Goal: Information Seeking & Learning: Learn about a topic

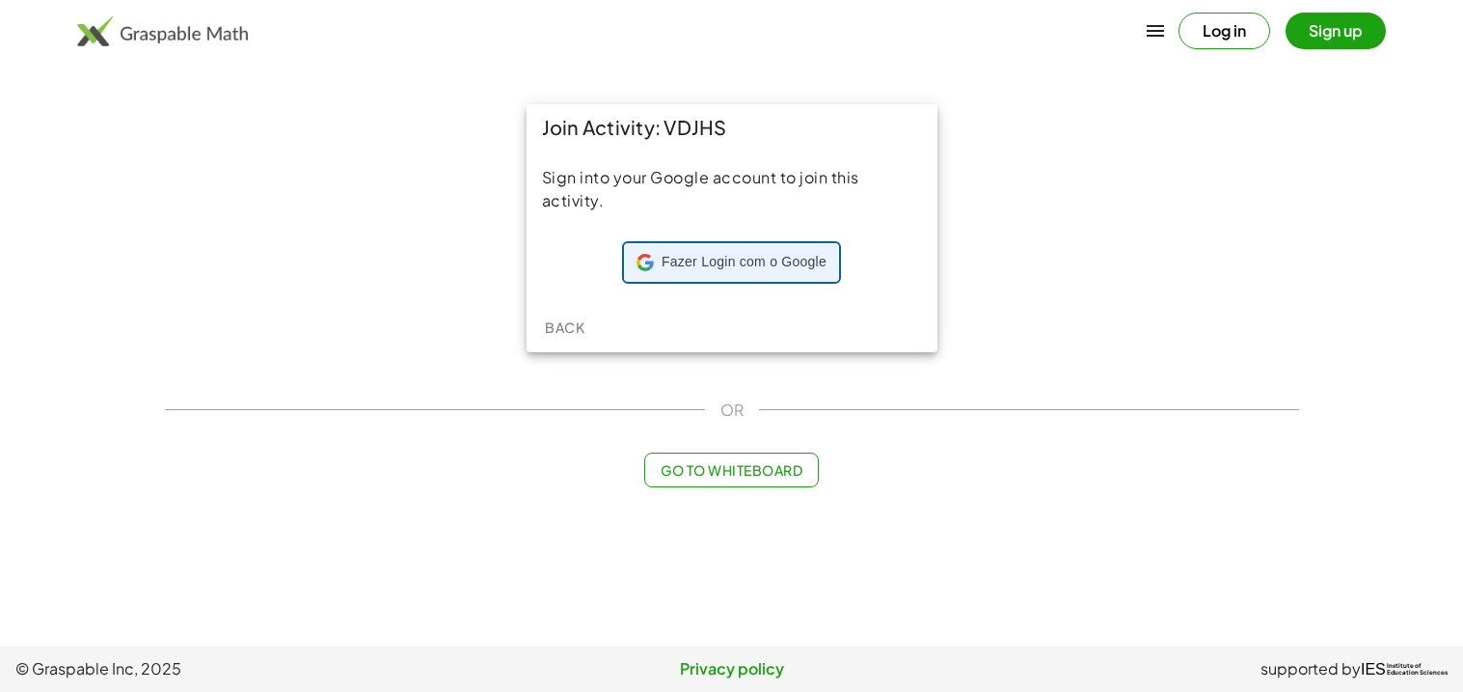
click at [729, 253] on span "Fazer Login com o Google" at bounding box center [744, 262] width 165 height 19
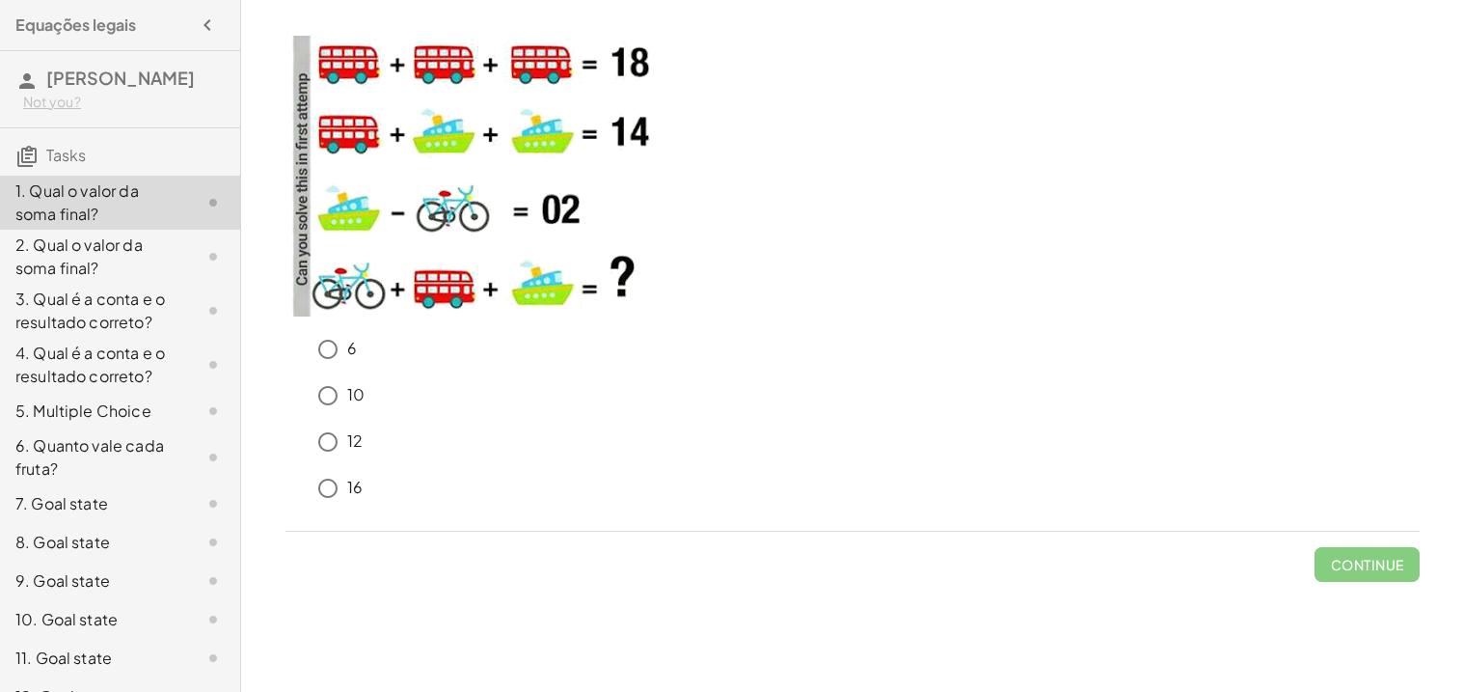
drag, startPoint x: 1460, startPoint y: 384, endPoint x: 1459, endPoint y: 364, distance: 20.3
click at [1459, 364] on div "6 10 12 16 Continue 26 30 20 27 Continue 4 + 3 x 12 = 84 3 + 2 x 12 = 27 4 + 3 …" at bounding box center [852, 346] width 1222 height 692
click at [1394, 570] on span "Check" at bounding box center [1379, 564] width 50 height 17
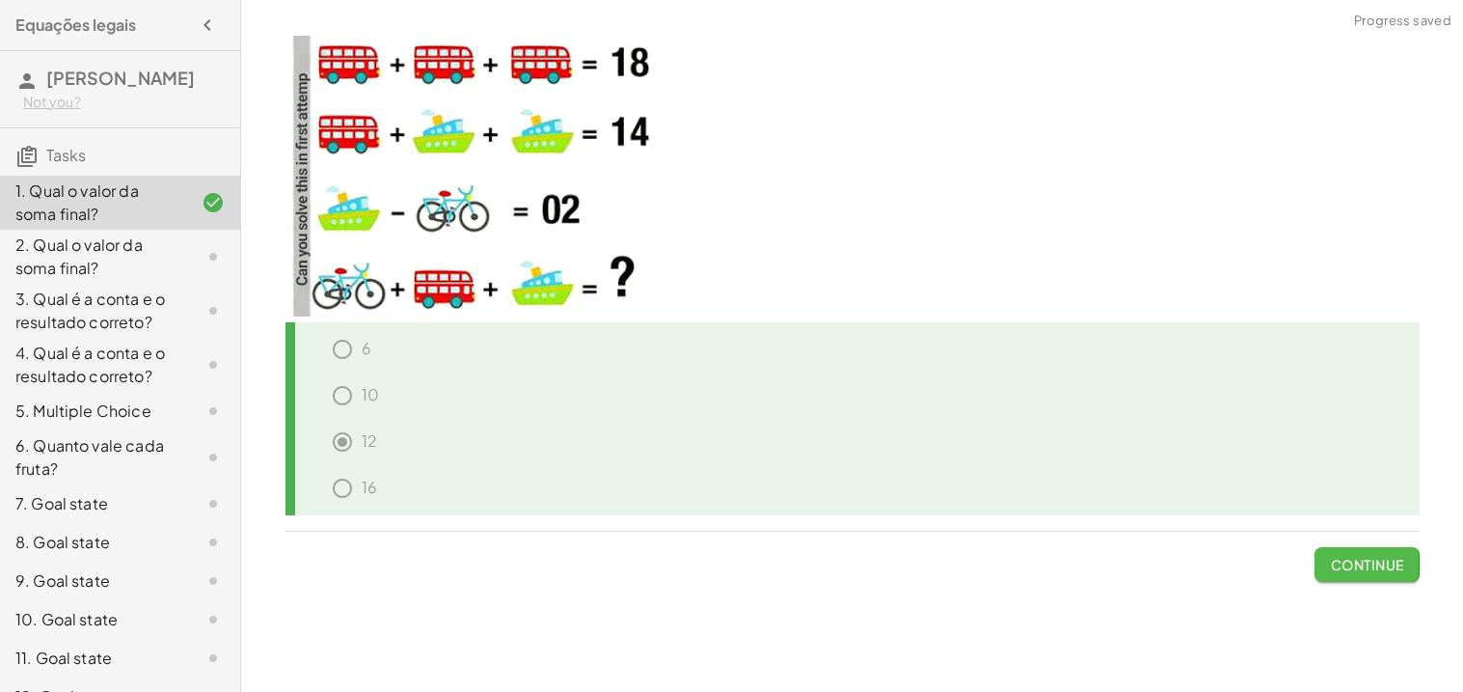
click at [1394, 570] on span "Continue" at bounding box center [1366, 564] width 73 height 17
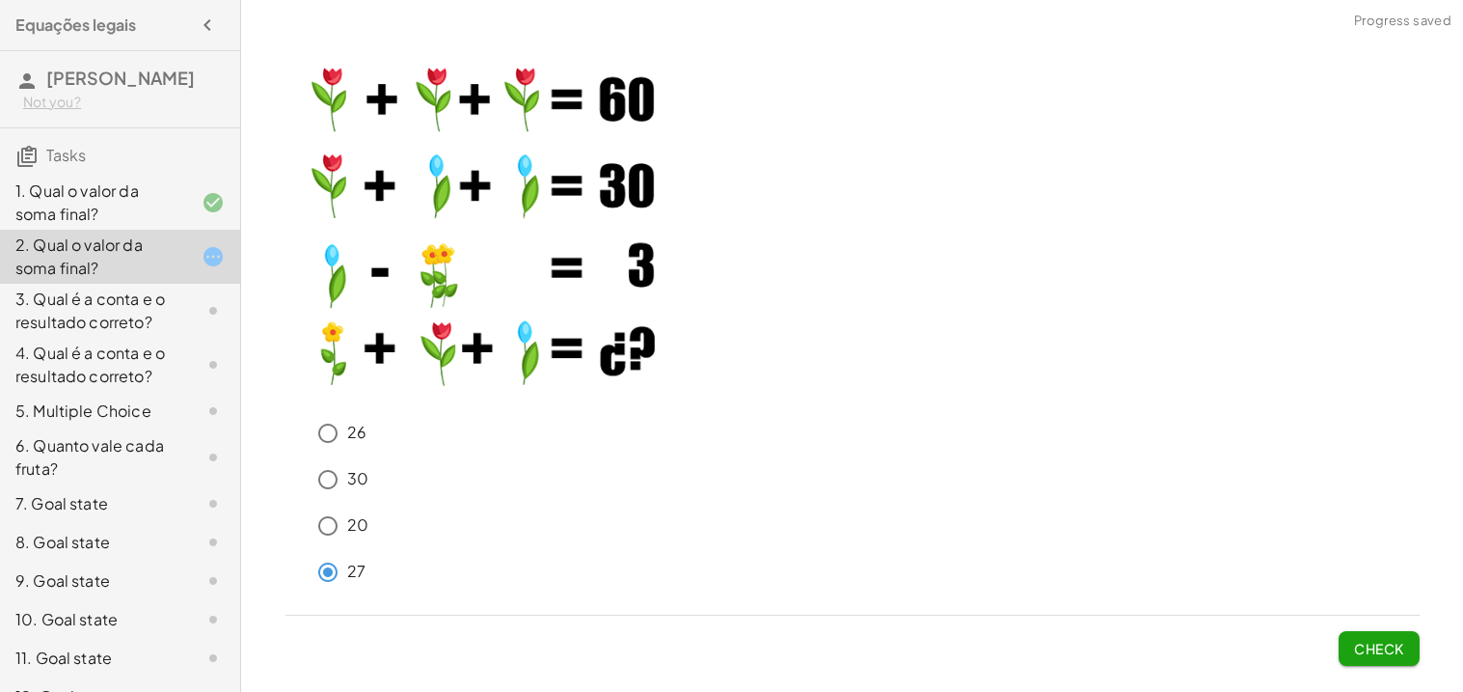
click at [1347, 634] on button "Check" at bounding box center [1379, 648] width 81 height 35
click at [1345, 640] on button "Check" at bounding box center [1379, 648] width 81 height 35
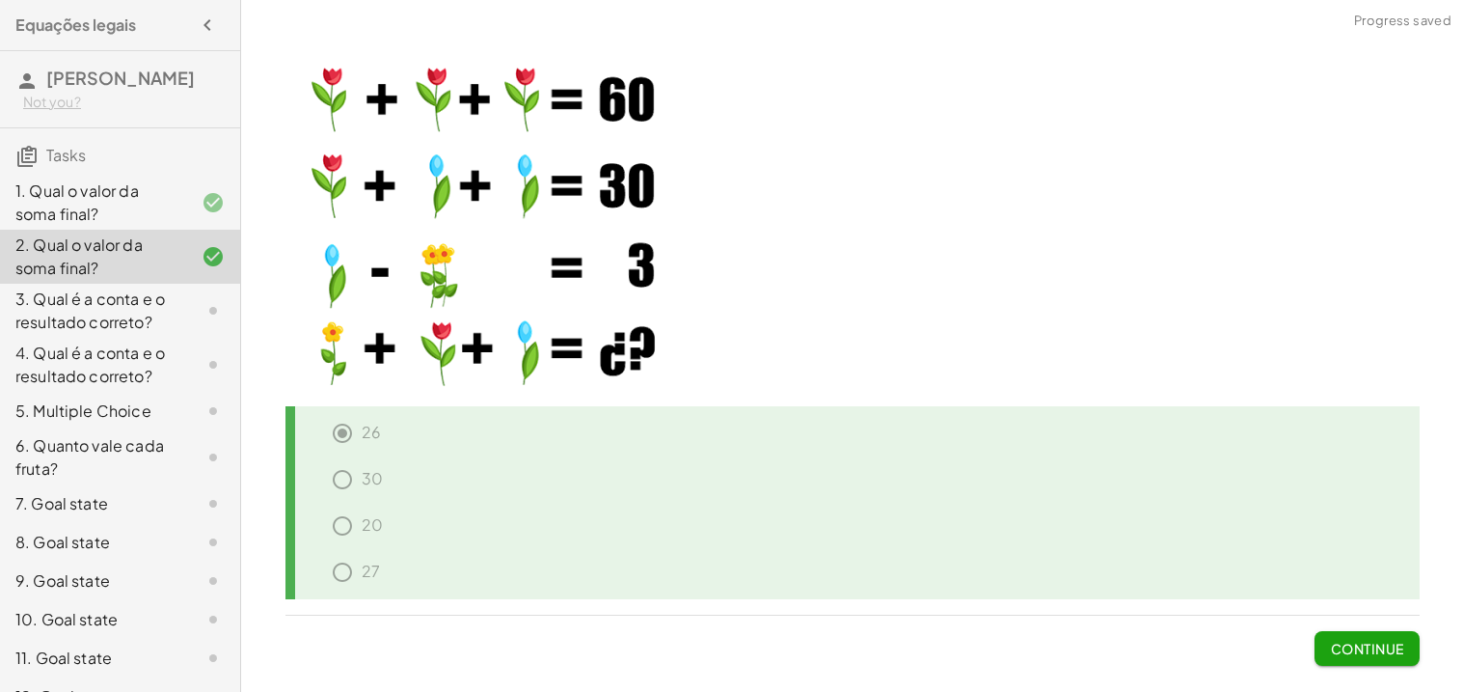
click at [1346, 639] on span "Continue" at bounding box center [1366, 647] width 73 height 17
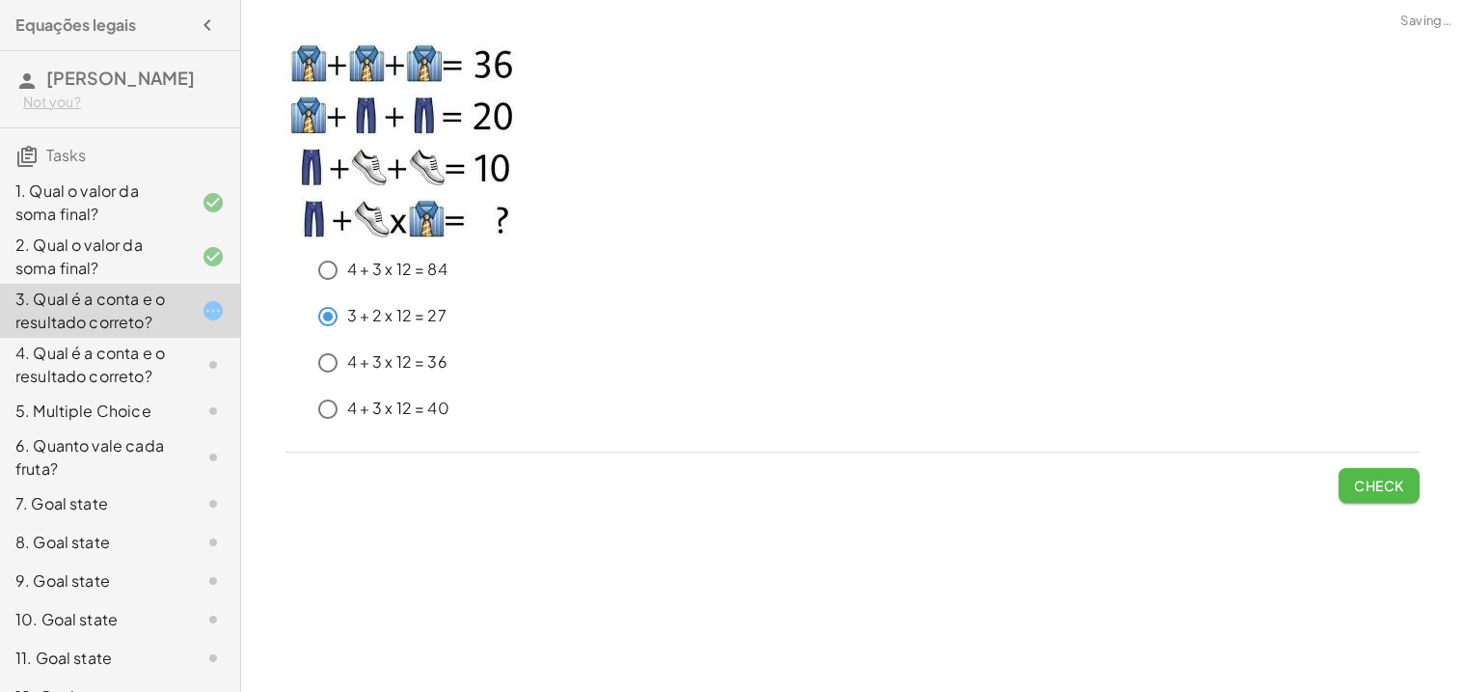
click at [1381, 470] on button "Check" at bounding box center [1379, 485] width 81 height 35
click at [1368, 477] on span "Check" at bounding box center [1379, 484] width 50 height 17
click at [1363, 493] on button "Check" at bounding box center [1379, 485] width 81 height 35
click at [1406, 483] on button "Check" at bounding box center [1379, 485] width 81 height 35
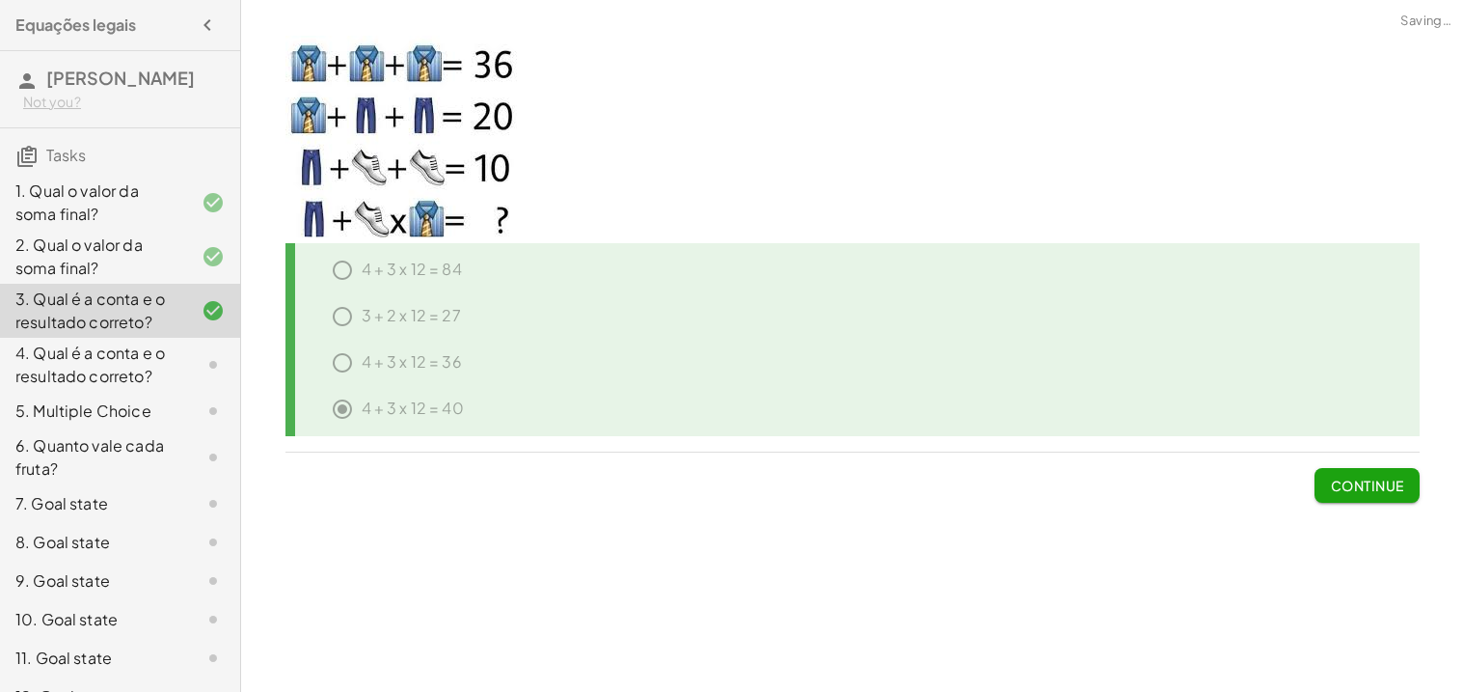
click at [1400, 480] on span "Continue" at bounding box center [1366, 484] width 73 height 17
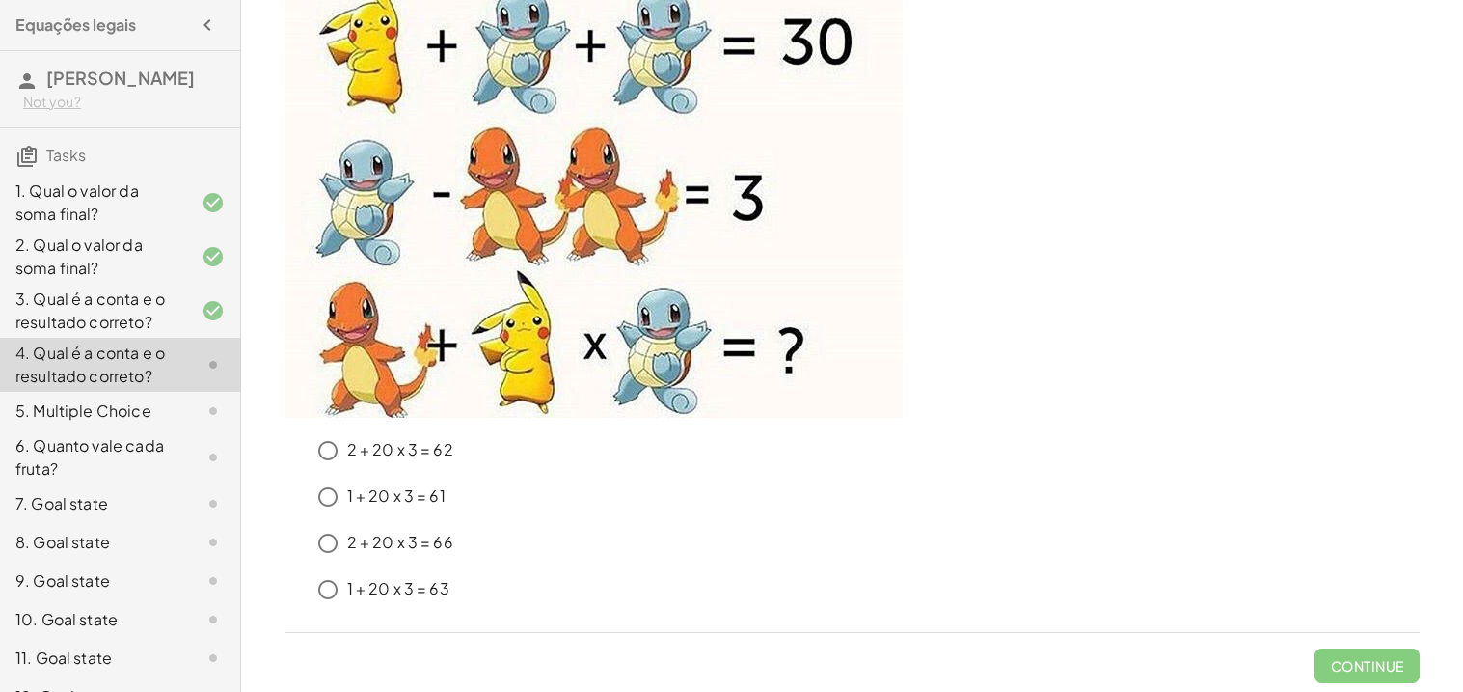
scroll to position [190, 0]
click at [1351, 652] on button "Check" at bounding box center [1379, 664] width 81 height 35
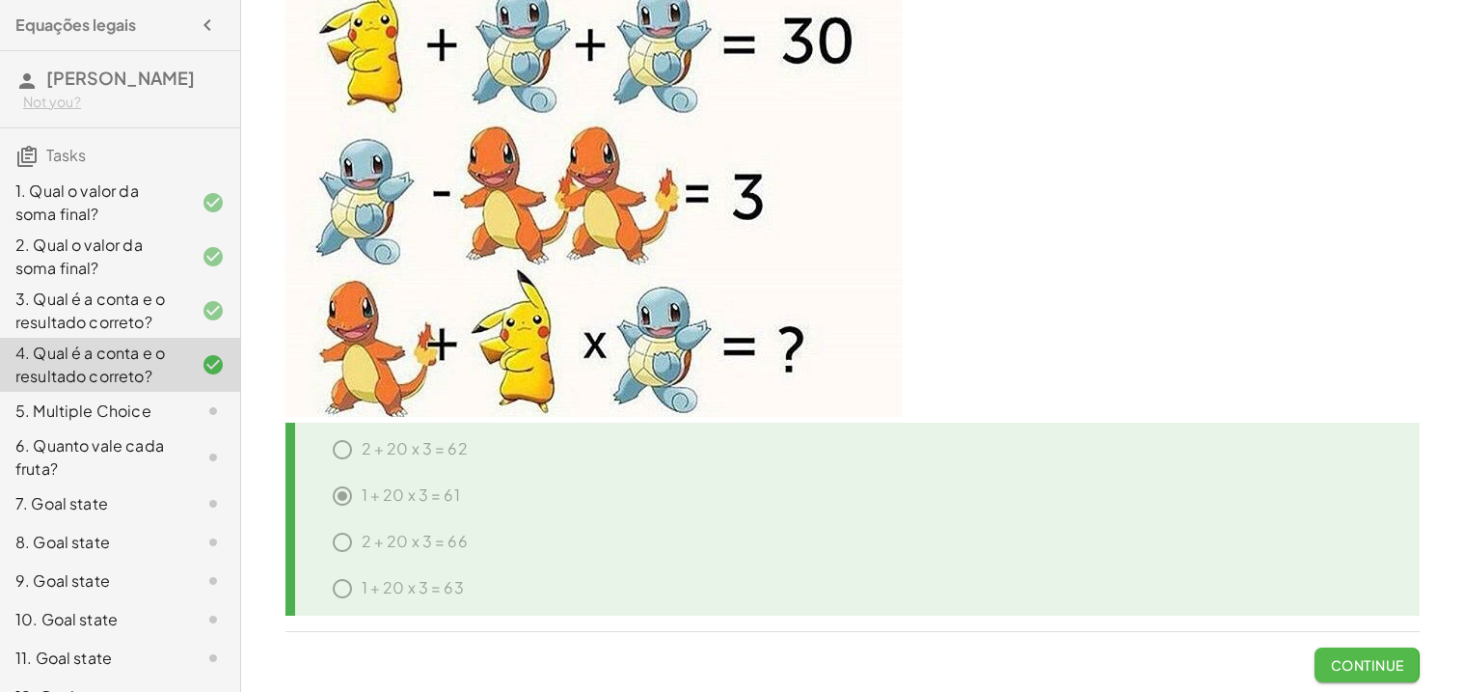
click at [1359, 663] on span "Continue" at bounding box center [1366, 664] width 73 height 17
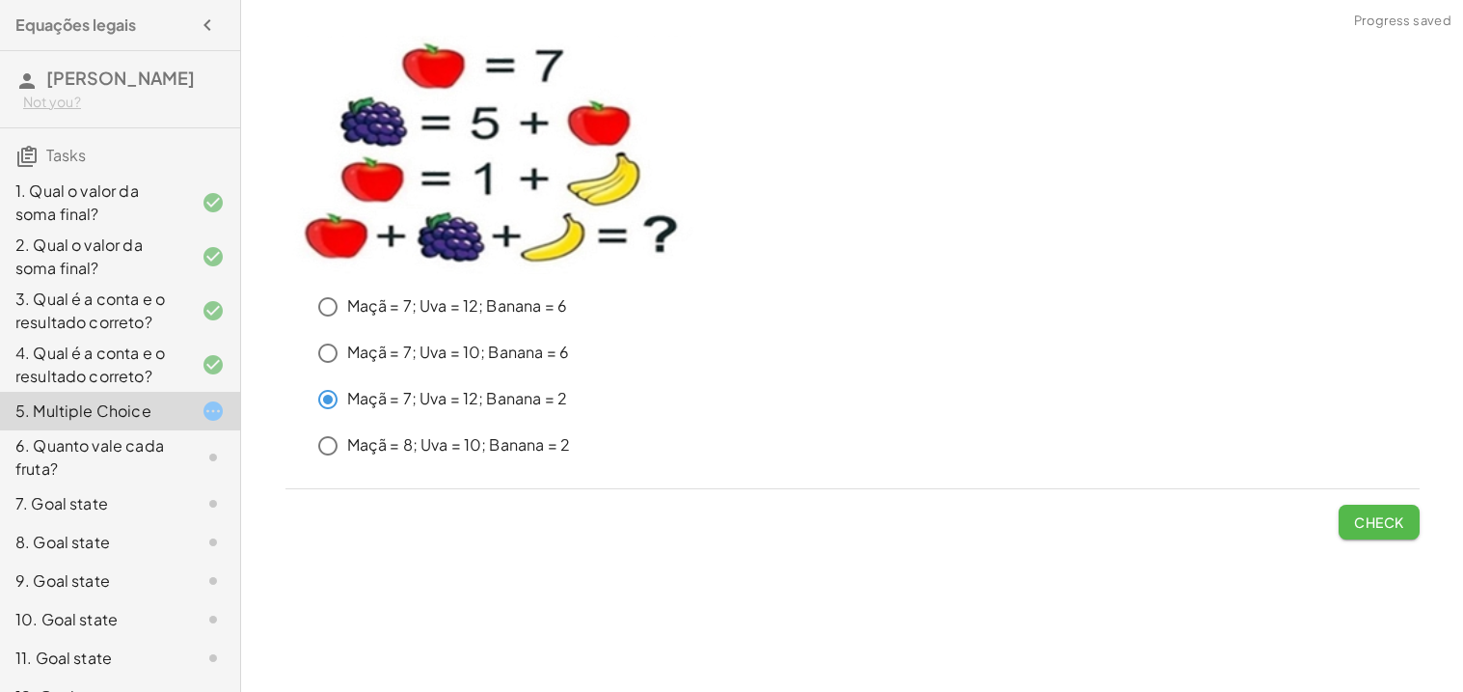
click at [1377, 527] on span "Check" at bounding box center [1379, 521] width 50 height 17
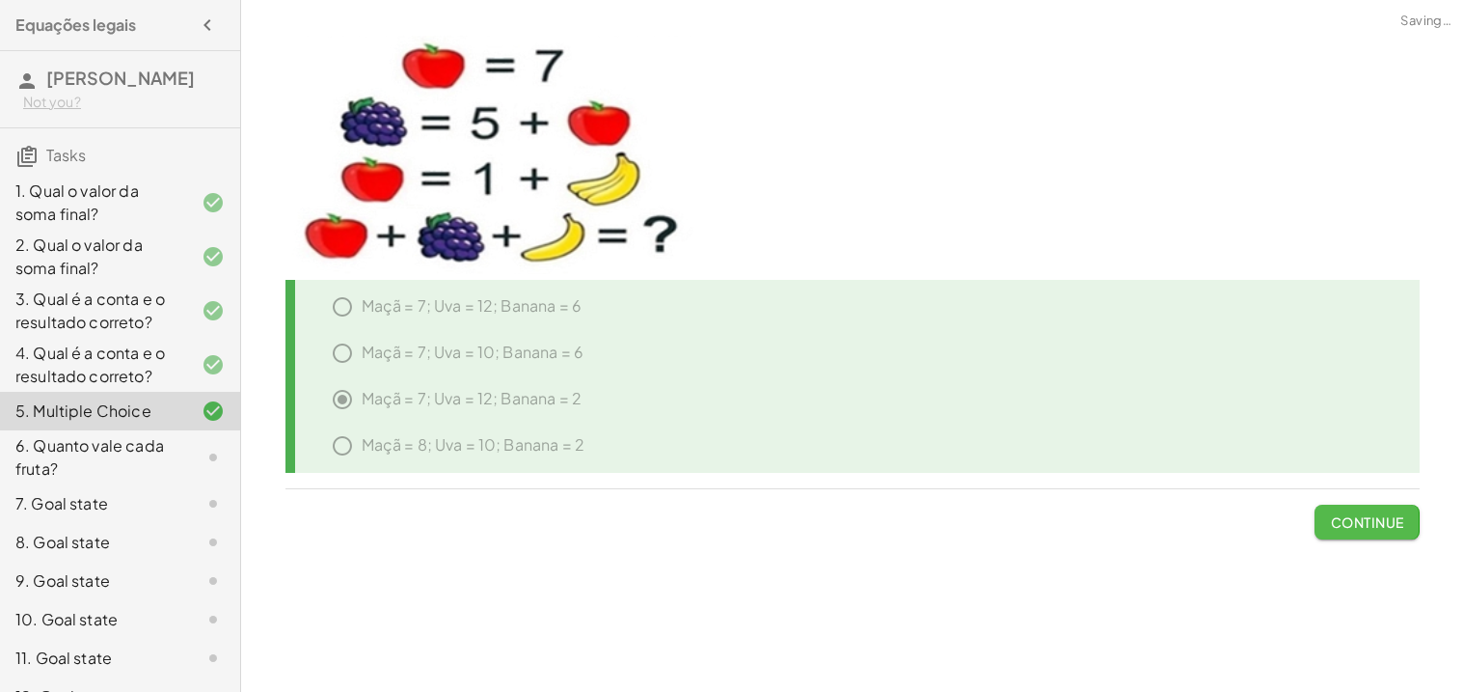
click at [1372, 526] on span "Continue" at bounding box center [1366, 521] width 73 height 17
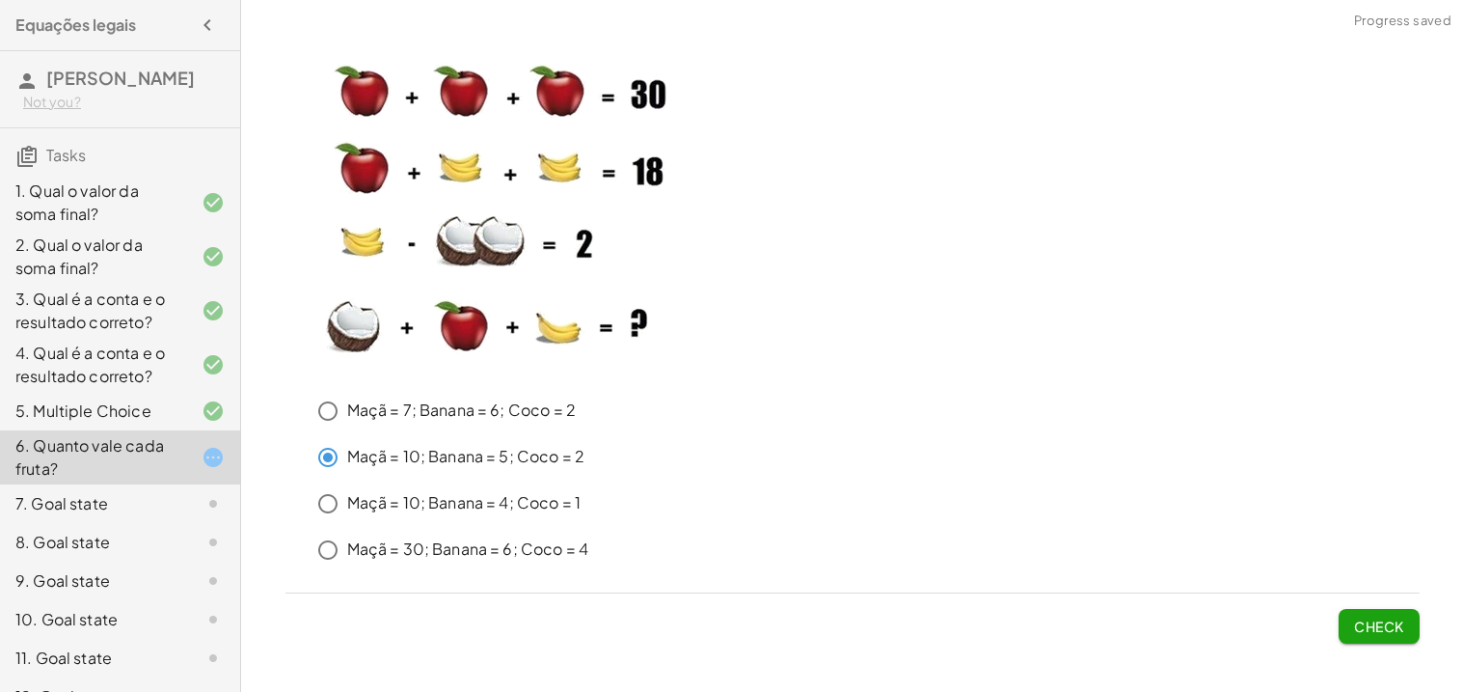
click at [1382, 625] on span "Check" at bounding box center [1379, 625] width 50 height 17
click at [1354, 622] on span "Check" at bounding box center [1379, 625] width 50 height 17
click at [1363, 619] on span "Check" at bounding box center [1379, 625] width 50 height 17
click at [1345, 624] on button "Check" at bounding box center [1379, 626] width 81 height 35
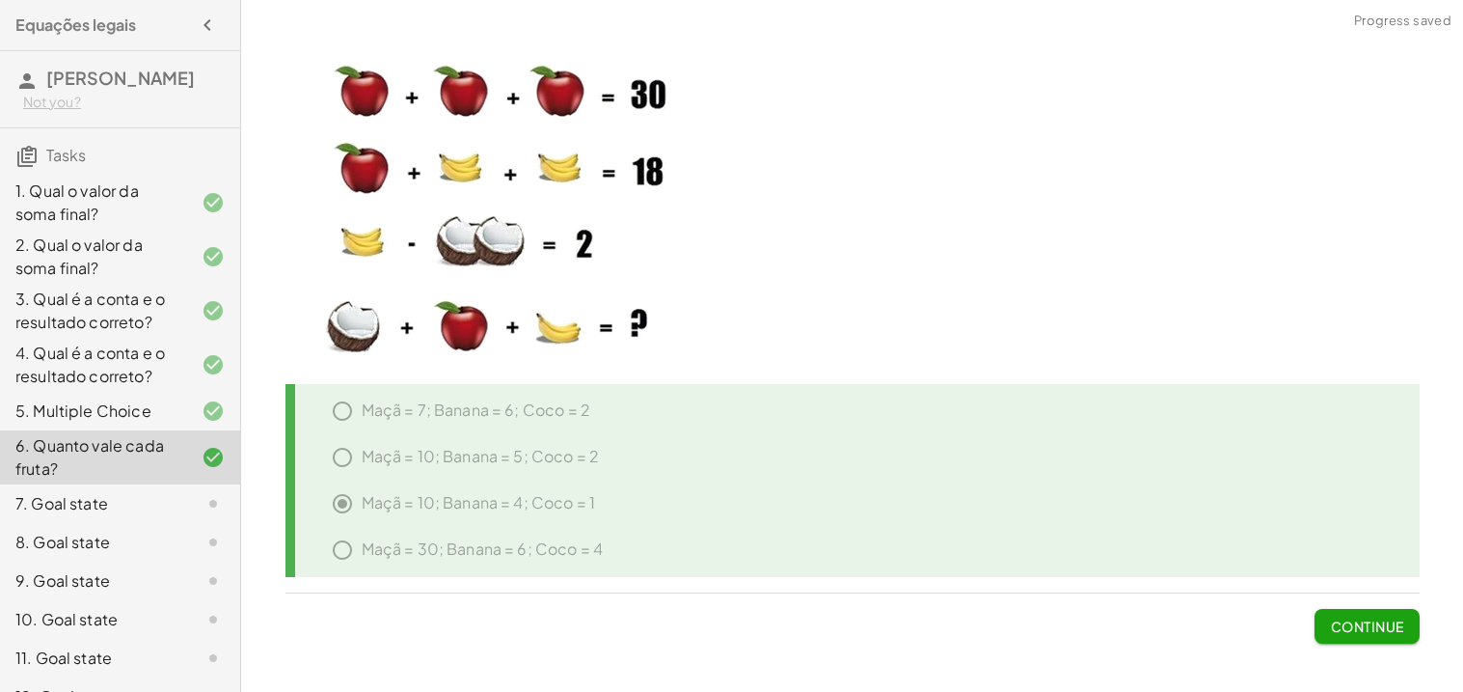
click at [1345, 624] on span "Continue" at bounding box center [1366, 625] width 73 height 17
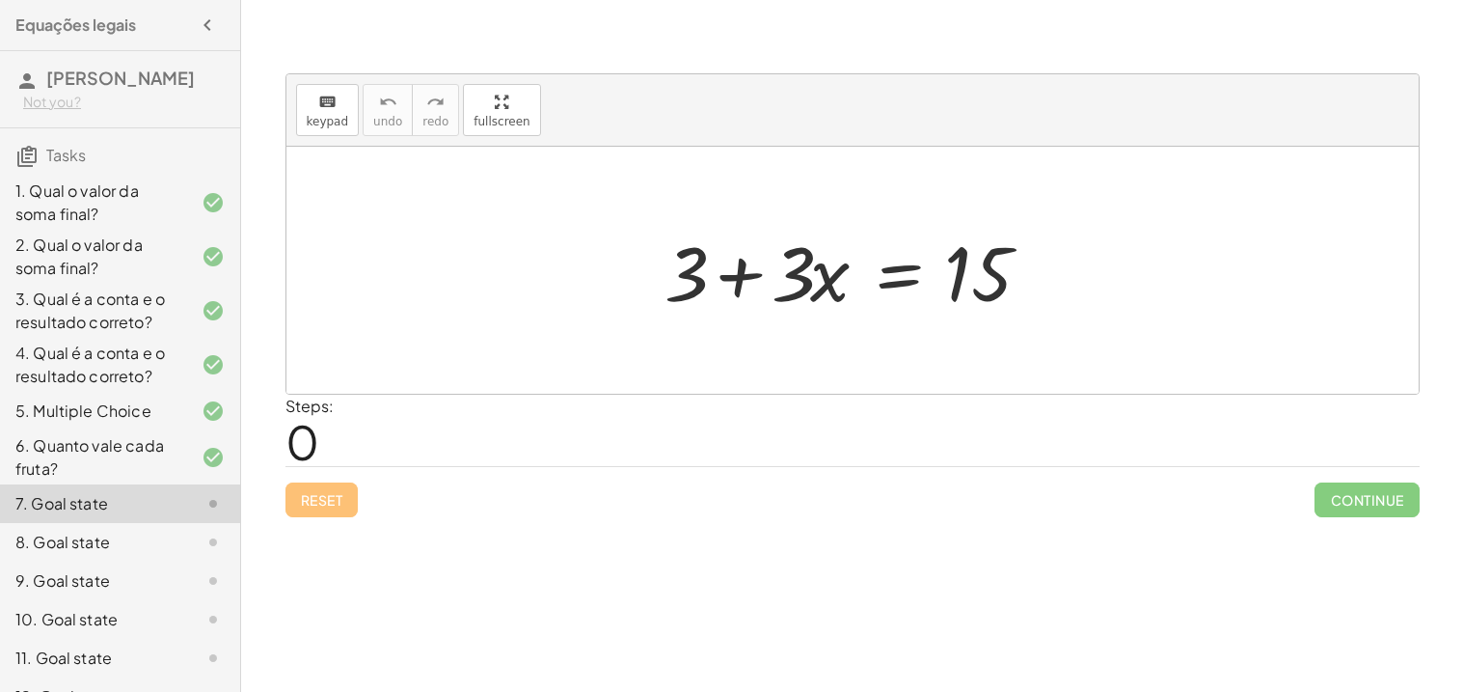
click at [679, 277] on div at bounding box center [860, 270] width 410 height 99
drag, startPoint x: 682, startPoint y: 277, endPoint x: 700, endPoint y: 231, distance: 48.9
click at [700, 231] on div at bounding box center [860, 270] width 410 height 99
click at [702, 231] on div at bounding box center [860, 270] width 410 height 99
drag, startPoint x: 685, startPoint y: 284, endPoint x: 1096, endPoint y: 276, distance: 411.0
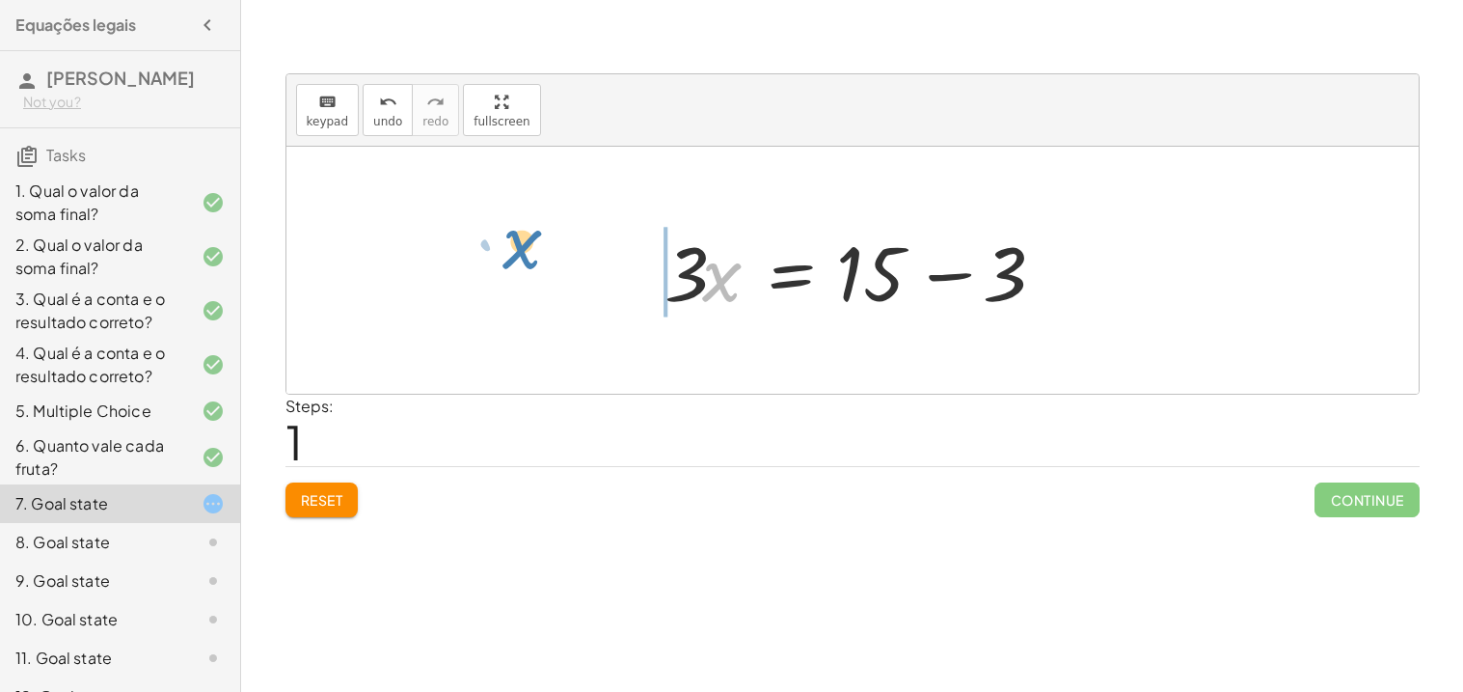
drag, startPoint x: 719, startPoint y: 282, endPoint x: 521, endPoint y: 250, distance: 200.3
drag, startPoint x: 734, startPoint y: 275, endPoint x: 1085, endPoint y: 272, distance: 351.1
click at [1085, 272] on div "+ 3 + · 3 · x = 15 · 3 · x = + 15 − 3 · 3 · x 3 · 3 · x = 15 + −" at bounding box center [852, 270] width 1132 height 247
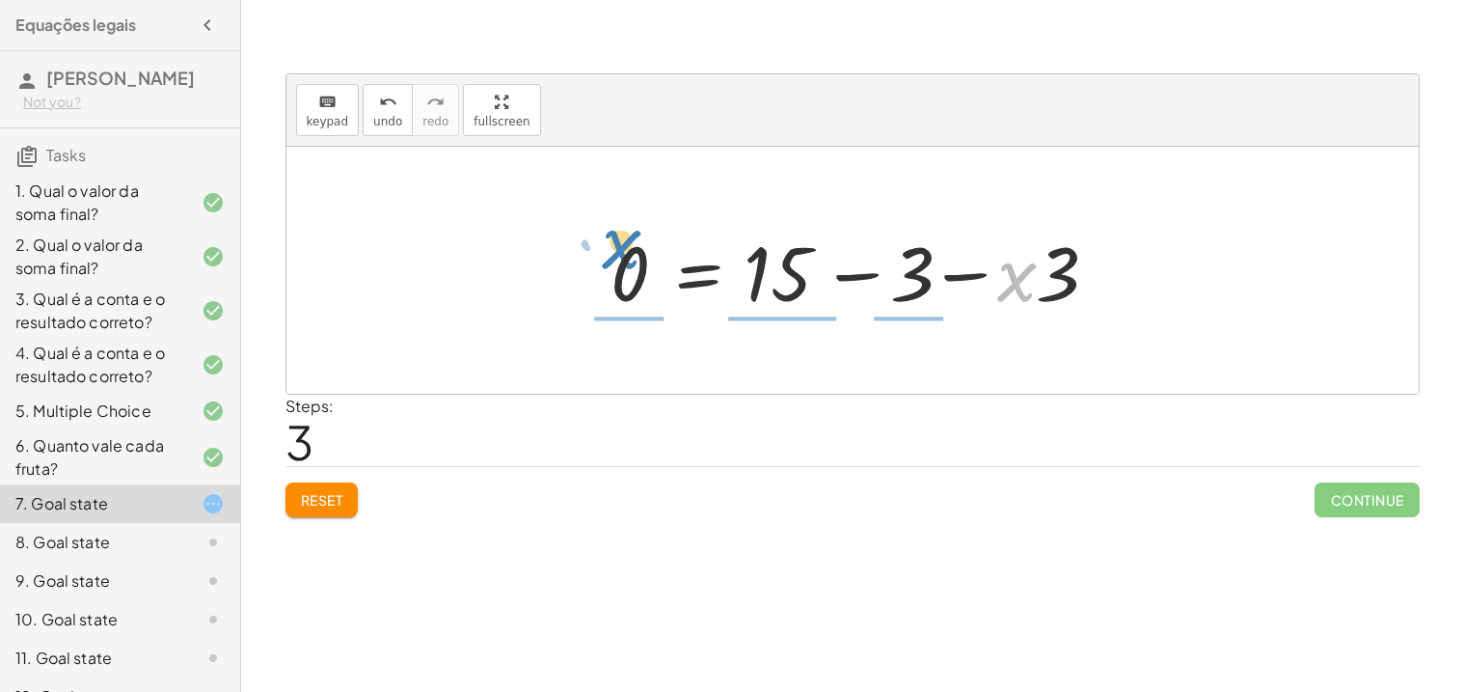
drag, startPoint x: 1019, startPoint y: 280, endPoint x: 627, endPoint y: 251, distance: 393.6
click at [627, 251] on div at bounding box center [860, 270] width 518 height 99
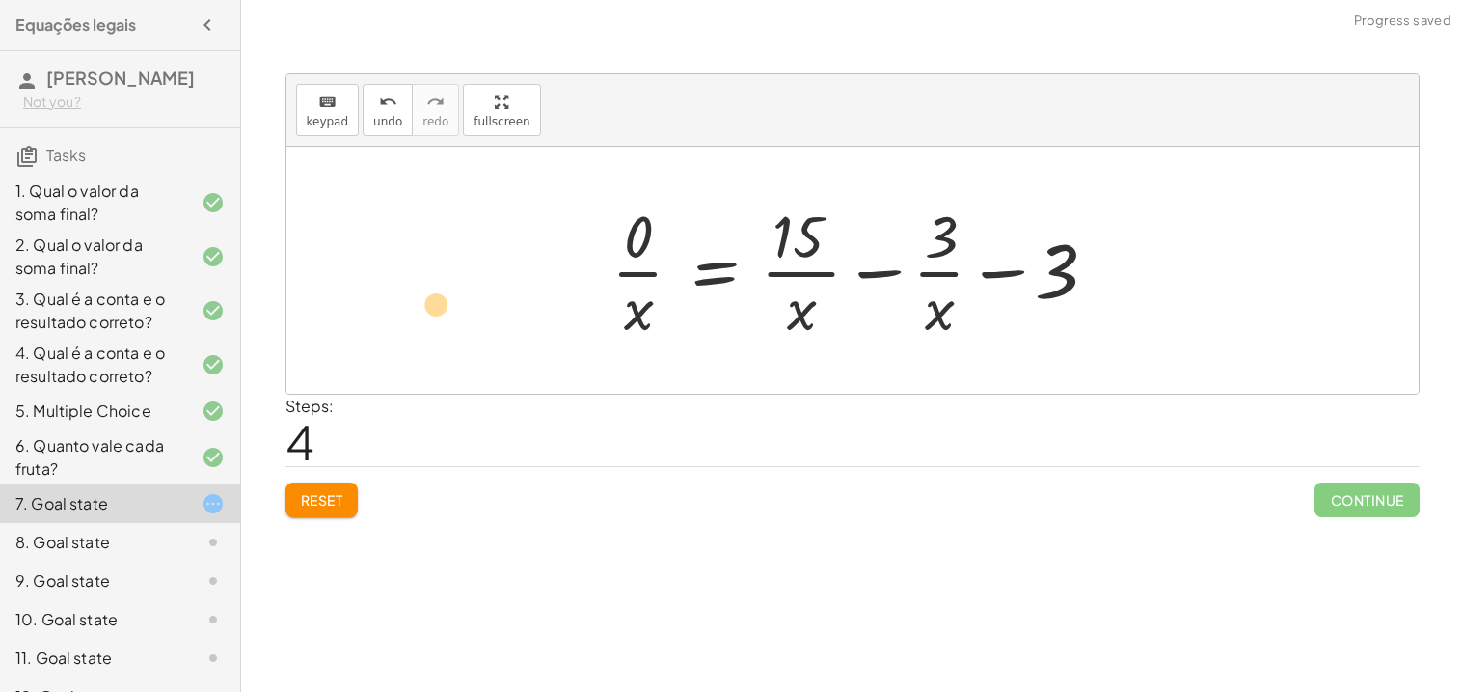
drag, startPoint x: 641, startPoint y: 310, endPoint x: 444, endPoint y: 304, distance: 197.8
drag, startPoint x: 797, startPoint y: 312, endPoint x: 821, endPoint y: 269, distance: 48.8
click at [821, 269] on div at bounding box center [860, 270] width 516 height 149
drag, startPoint x: 803, startPoint y: 309, endPoint x: 1078, endPoint y: 273, distance: 277.2
click at [1078, 273] on div at bounding box center [860, 270] width 516 height 149
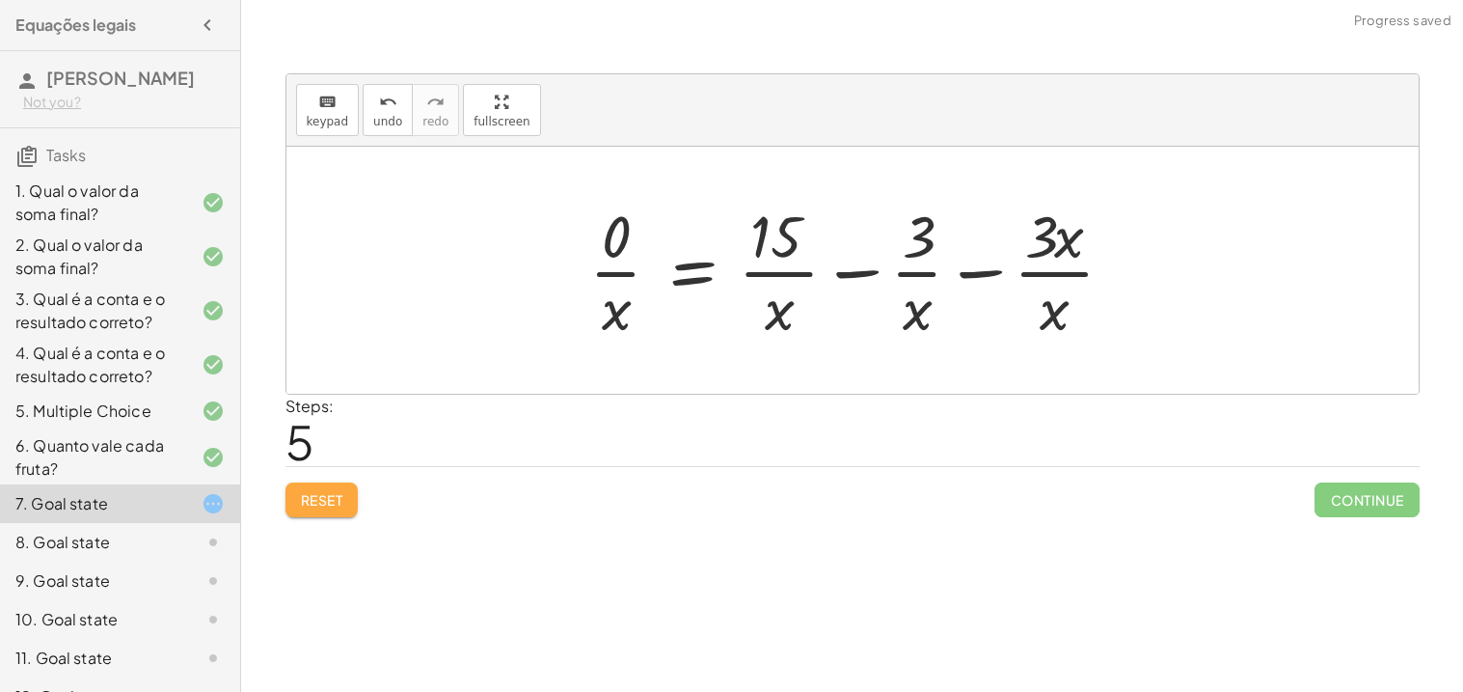
click at [310, 485] on button "Reset" at bounding box center [321, 499] width 73 height 35
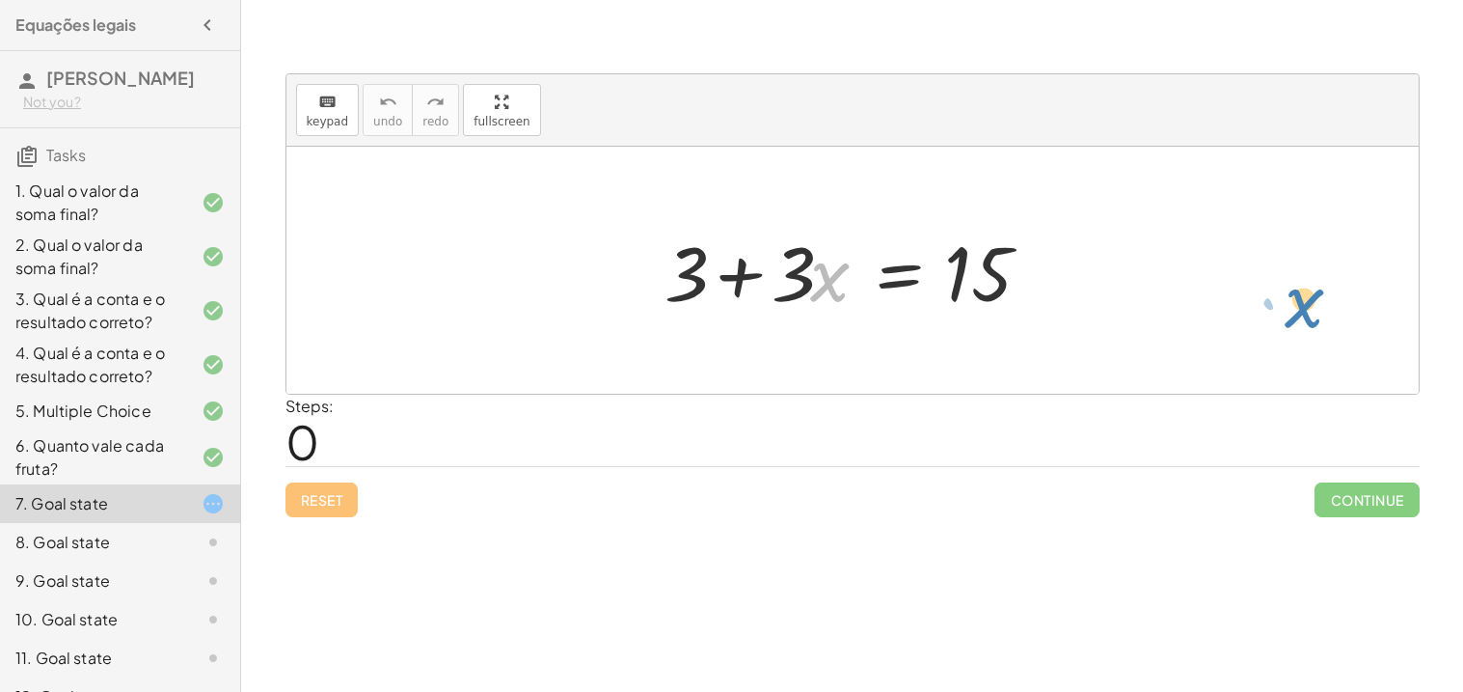
drag, startPoint x: 825, startPoint y: 289, endPoint x: 1297, endPoint y: 317, distance: 473.4
click at [1297, 317] on div "· x + · 3 + 3 + · 3 · x = 15" at bounding box center [852, 270] width 1132 height 247
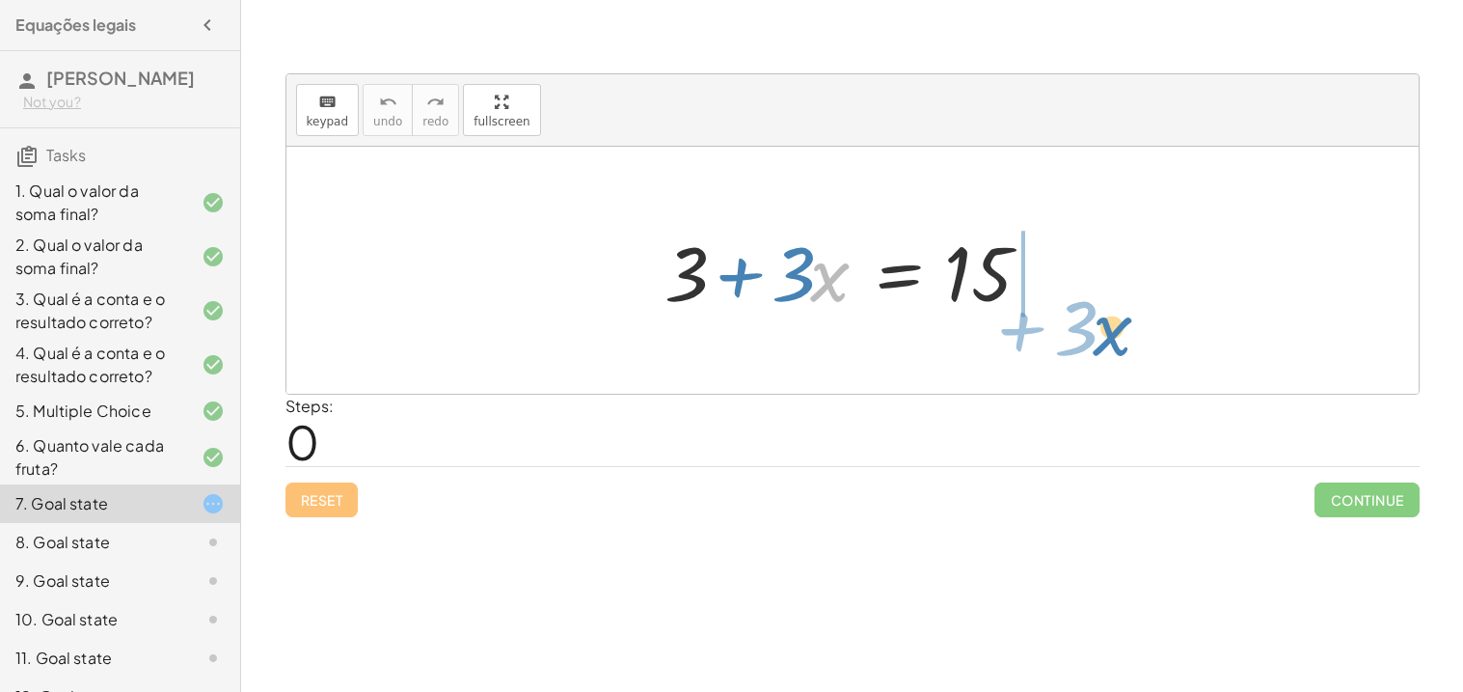
drag, startPoint x: 826, startPoint y: 281, endPoint x: 1105, endPoint y: 336, distance: 285.1
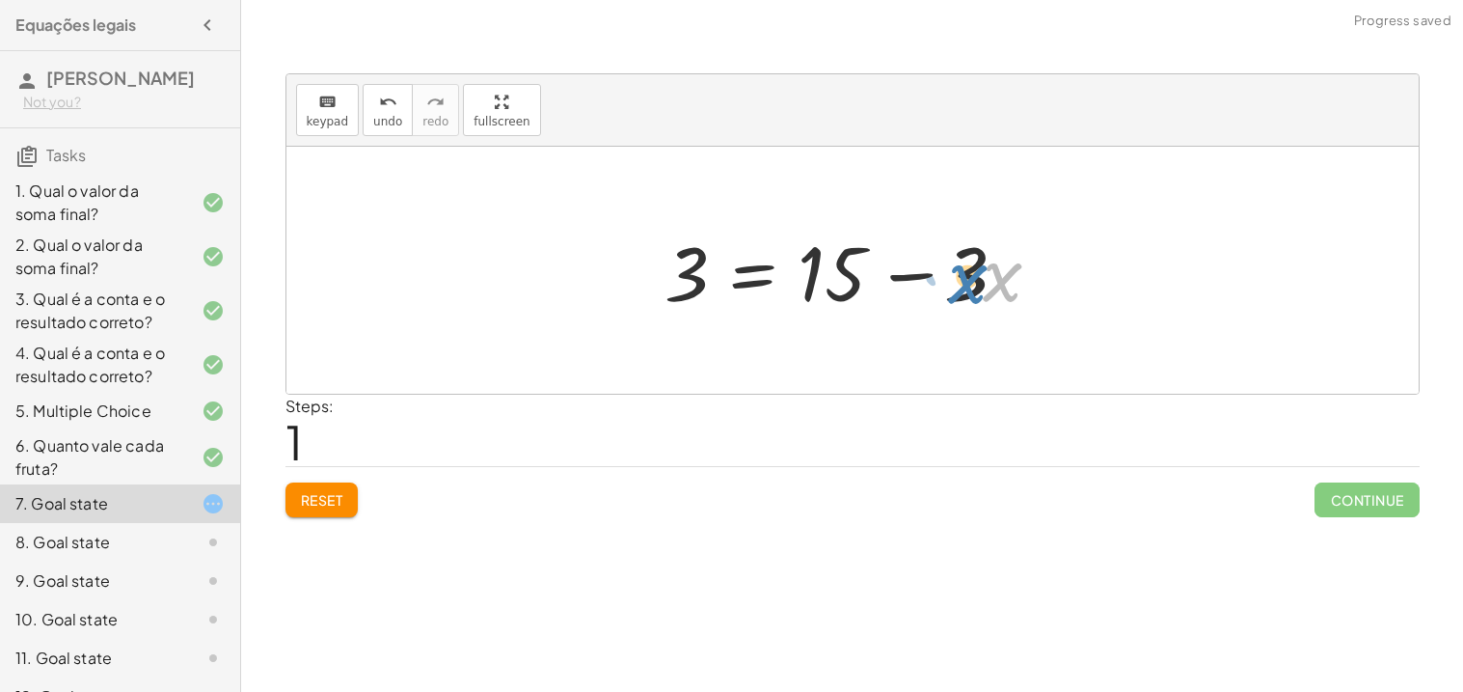
drag, startPoint x: 1004, startPoint y: 272, endPoint x: 978, endPoint y: 273, distance: 26.1
click at [978, 273] on div at bounding box center [860, 270] width 410 height 99
drag, startPoint x: 972, startPoint y: 274, endPoint x: 598, endPoint y: 286, distance: 374.4
click at [598, 286] on div "+ 3 + · 3 · x = 15 · 3 − · x 3 · 3 · x = 15 + −" at bounding box center [852, 270] width 1132 height 247
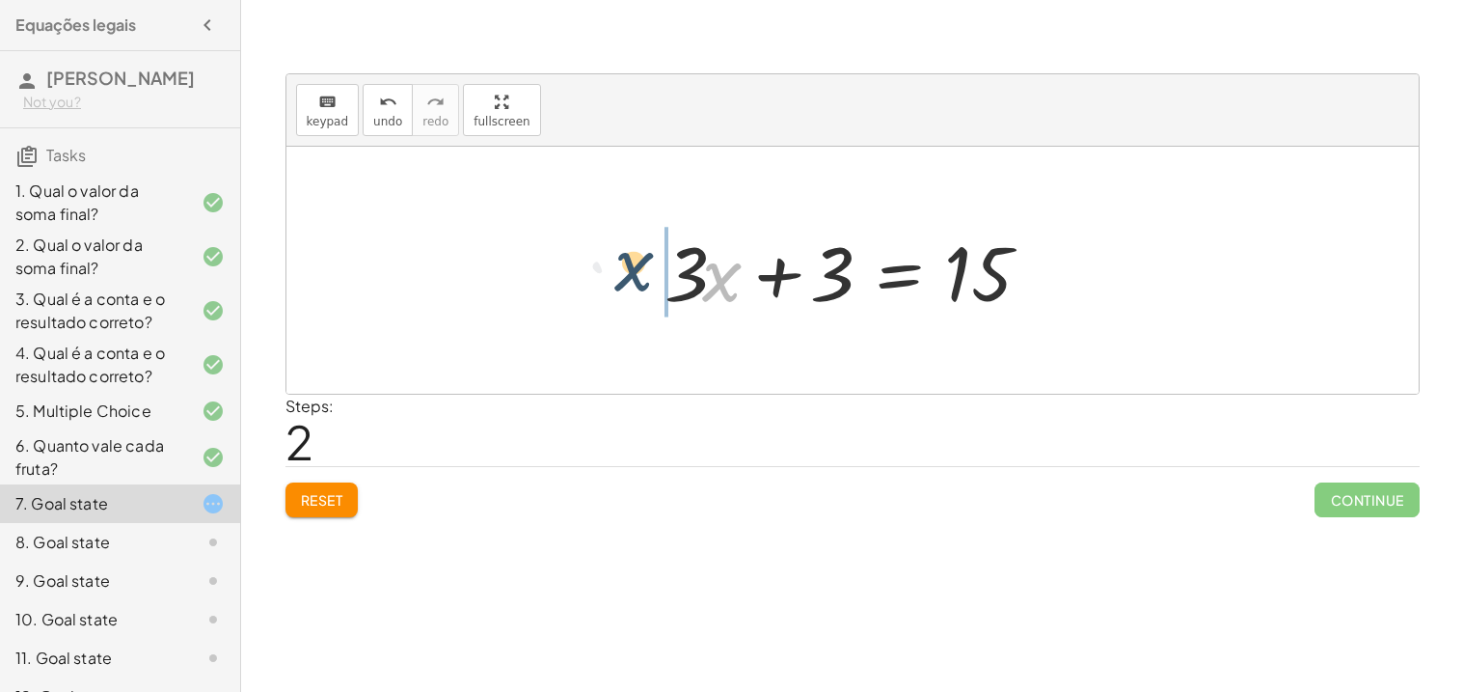
drag, startPoint x: 725, startPoint y: 292, endPoint x: 576, endPoint y: 334, distance: 155.1
click at [576, 334] on div "+ 3 + · 3 · x = 15 3 = + 15 − · 3 · x · x 3 · 3 · x = 15 + +" at bounding box center [852, 270] width 1132 height 247
click at [683, 290] on div at bounding box center [860, 270] width 410 height 99
click at [682, 291] on div at bounding box center [860, 270] width 410 height 99
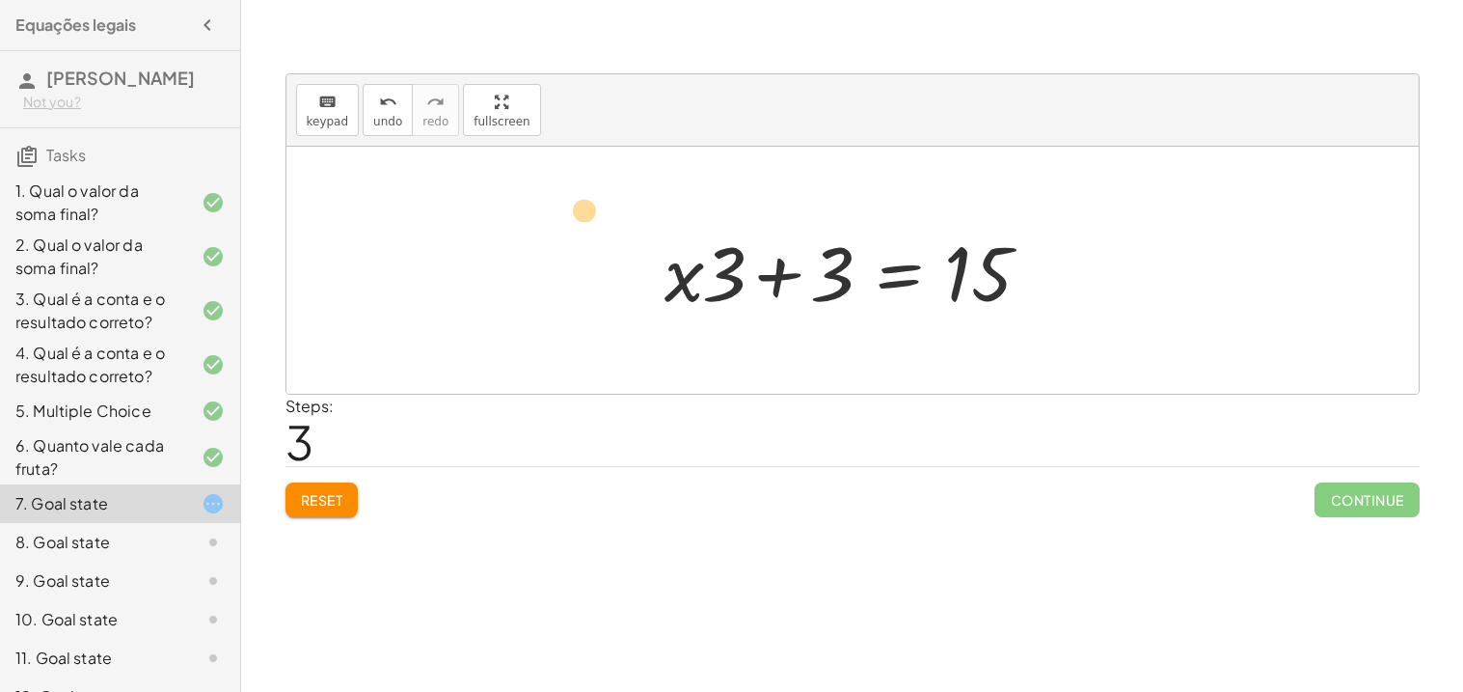
drag, startPoint x: 685, startPoint y: 288, endPoint x: 587, endPoint y: 225, distance: 116.4
click at [587, 225] on div "+ 3 + · 3 · x = 15 3 = + 15 − · 3 · x + · 3 · x + 3 = 15 · x + · 3 3 · 3 · x = …" at bounding box center [852, 270] width 1132 height 247
drag, startPoint x: 844, startPoint y: 265, endPoint x: 1125, endPoint y: 271, distance: 280.7
click at [1125, 271] on div "+ 3 + · 3 · x = 15 3 = + 15 − · 3 · x + · 3 · x + 3 = 15 + 3 3 · 3 · x = 15 + +" at bounding box center [852, 270] width 1132 height 247
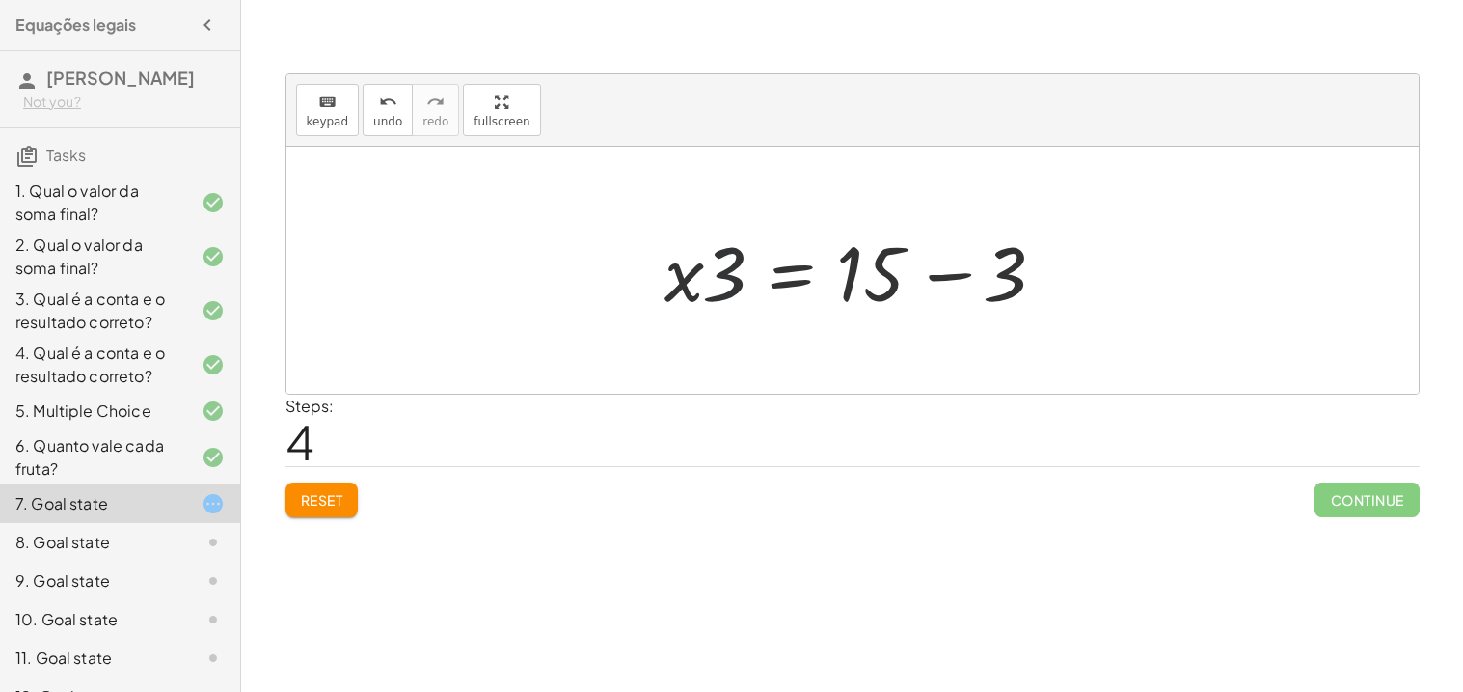
click at [732, 268] on div at bounding box center [860, 270] width 410 height 99
drag, startPoint x: 732, startPoint y: 271, endPoint x: 1019, endPoint y: 272, distance: 286.5
click at [1019, 272] on div at bounding box center [860, 270] width 410 height 99
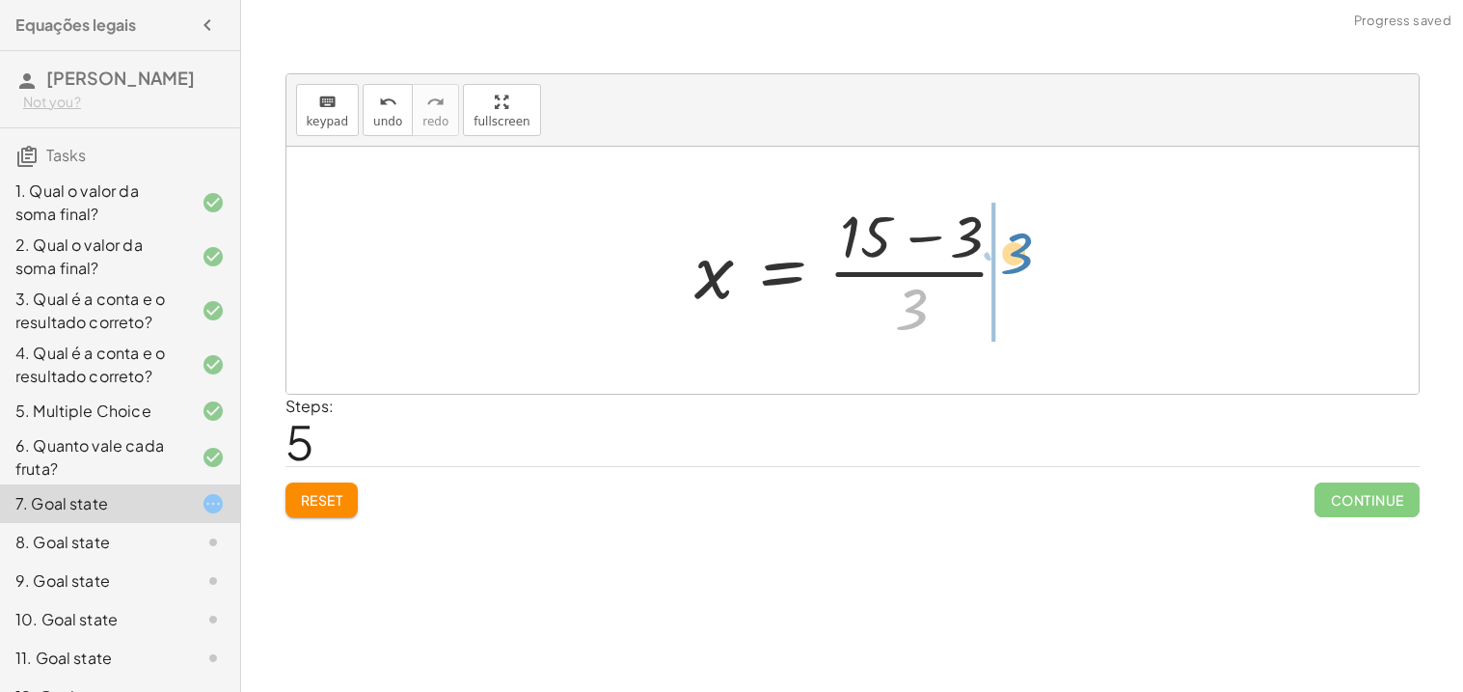
drag, startPoint x: 918, startPoint y: 308, endPoint x: 1023, endPoint y: 252, distance: 119.1
click at [1023, 252] on div at bounding box center [860, 270] width 350 height 149
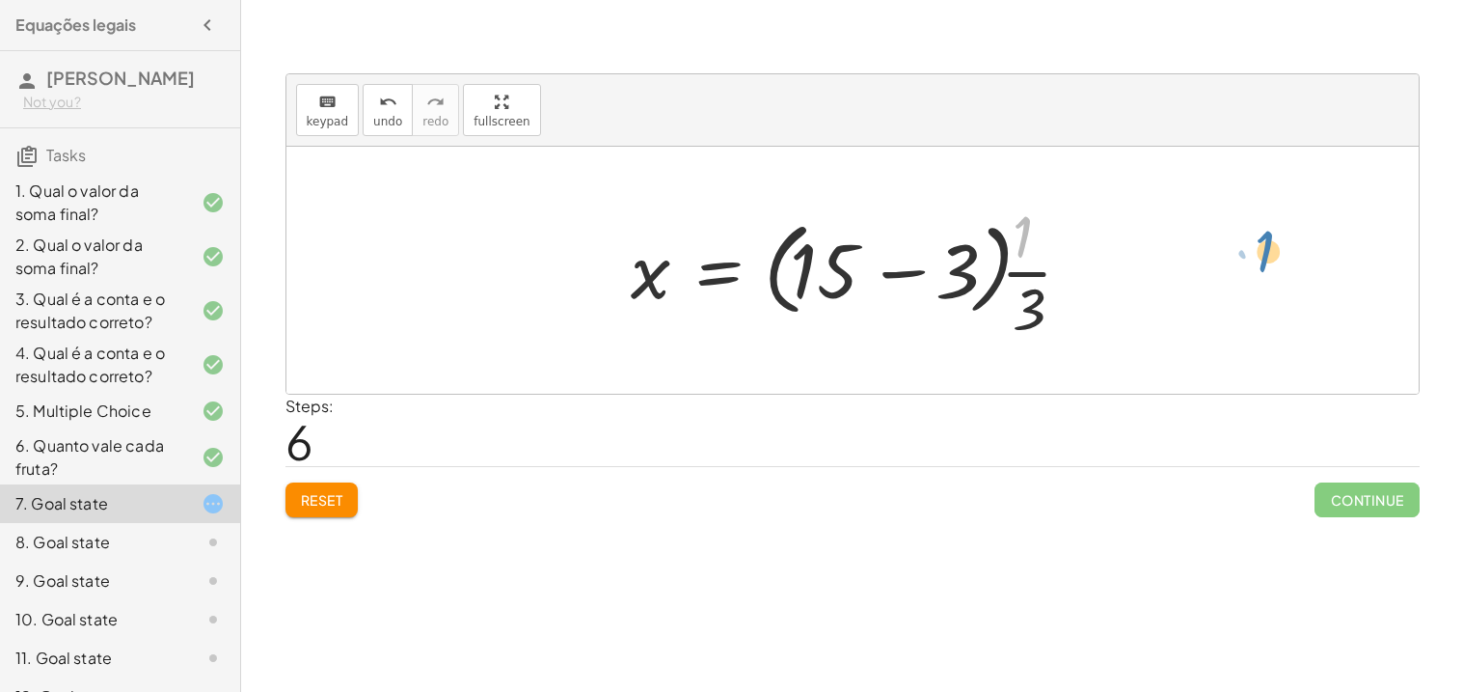
drag, startPoint x: 1029, startPoint y: 240, endPoint x: 1331, endPoint y: 277, distance: 304.1
drag, startPoint x: 1046, startPoint y: 307, endPoint x: 1050, endPoint y: 239, distance: 67.6
click at [1050, 239] on div at bounding box center [859, 270] width 476 height 149
click at [322, 494] on span "Reset" at bounding box center [322, 499] width 42 height 17
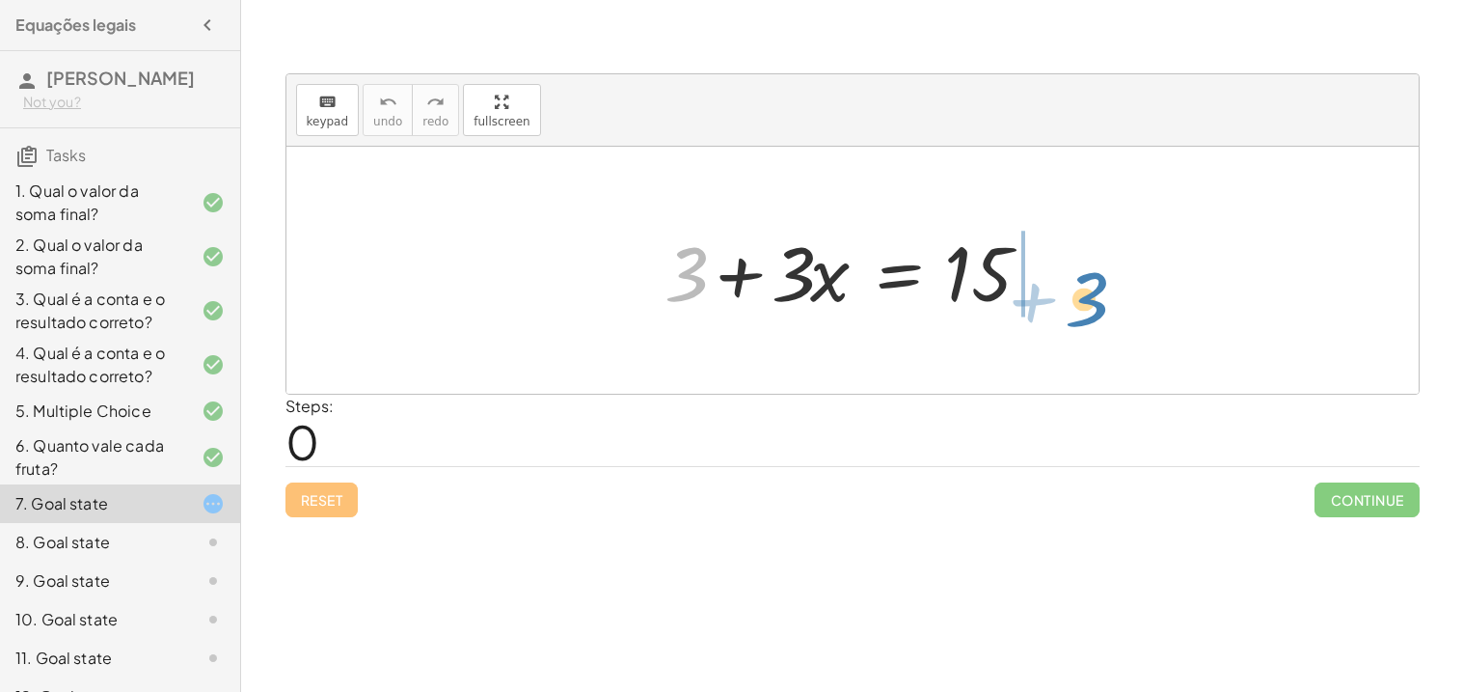
drag, startPoint x: 692, startPoint y: 292, endPoint x: 1093, endPoint y: 315, distance: 401.9
click at [1093, 315] on div "+ 3 + 3 + · 3 · x = 15" at bounding box center [852, 270] width 1132 height 247
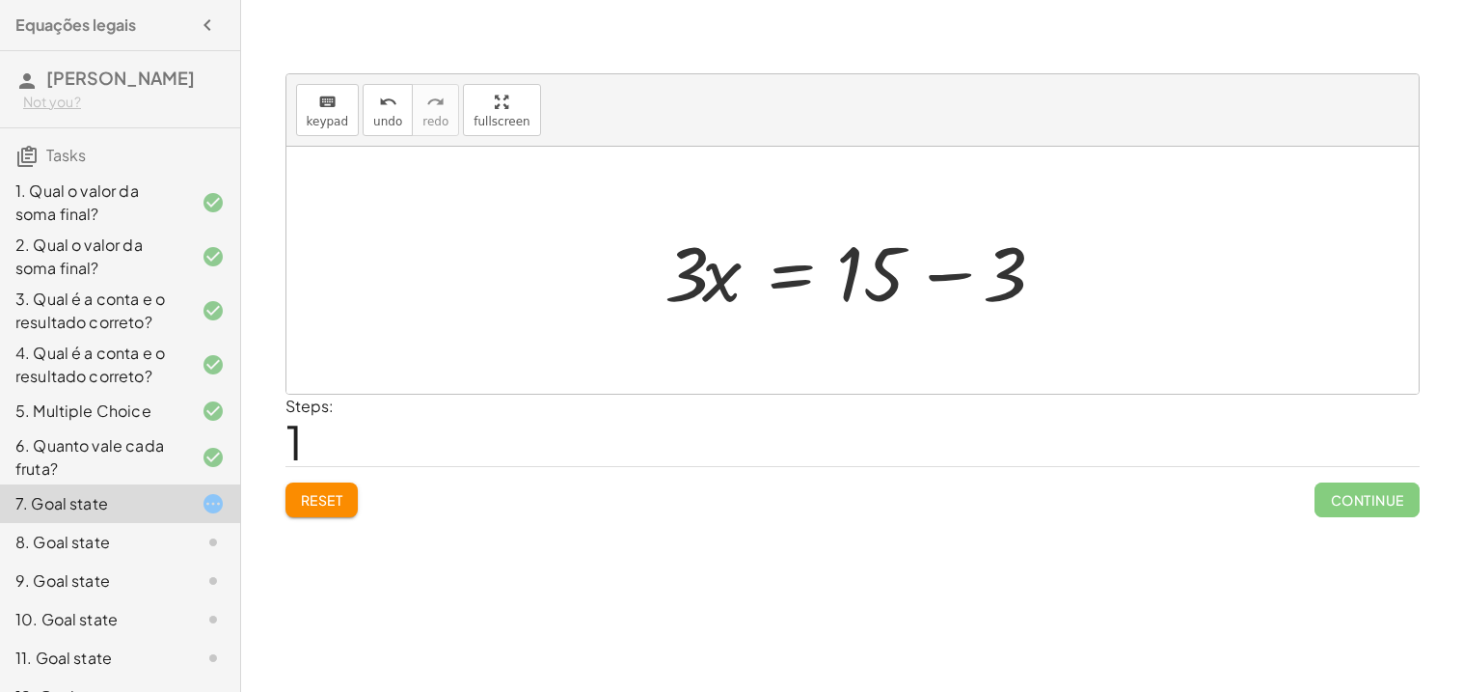
drag, startPoint x: 1093, startPoint y: 315, endPoint x: 917, endPoint y: 340, distance: 177.2
click at [917, 340] on div at bounding box center [852, 270] width 1132 height 247
click at [684, 260] on div at bounding box center [860, 270] width 410 height 99
click at [899, 81] on div "keyboard keypad undo [PERSON_NAME] redo fullscreen" at bounding box center [852, 110] width 1132 height 72
click at [312, 495] on span "Reset" at bounding box center [322, 499] width 42 height 17
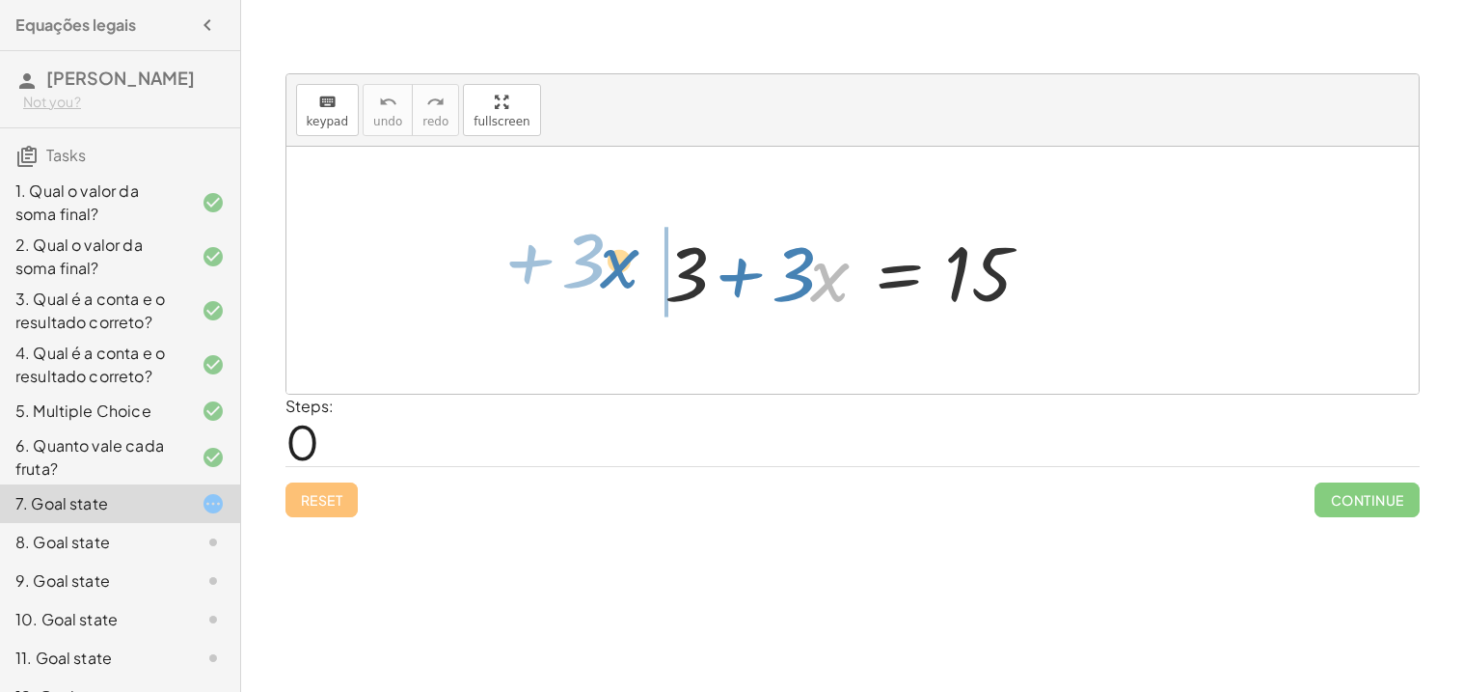
drag, startPoint x: 828, startPoint y: 291, endPoint x: 617, endPoint y: 277, distance: 210.8
click at [617, 277] on div "· x + · 3 + 3 + · 3 · x = 15" at bounding box center [852, 270] width 1132 height 247
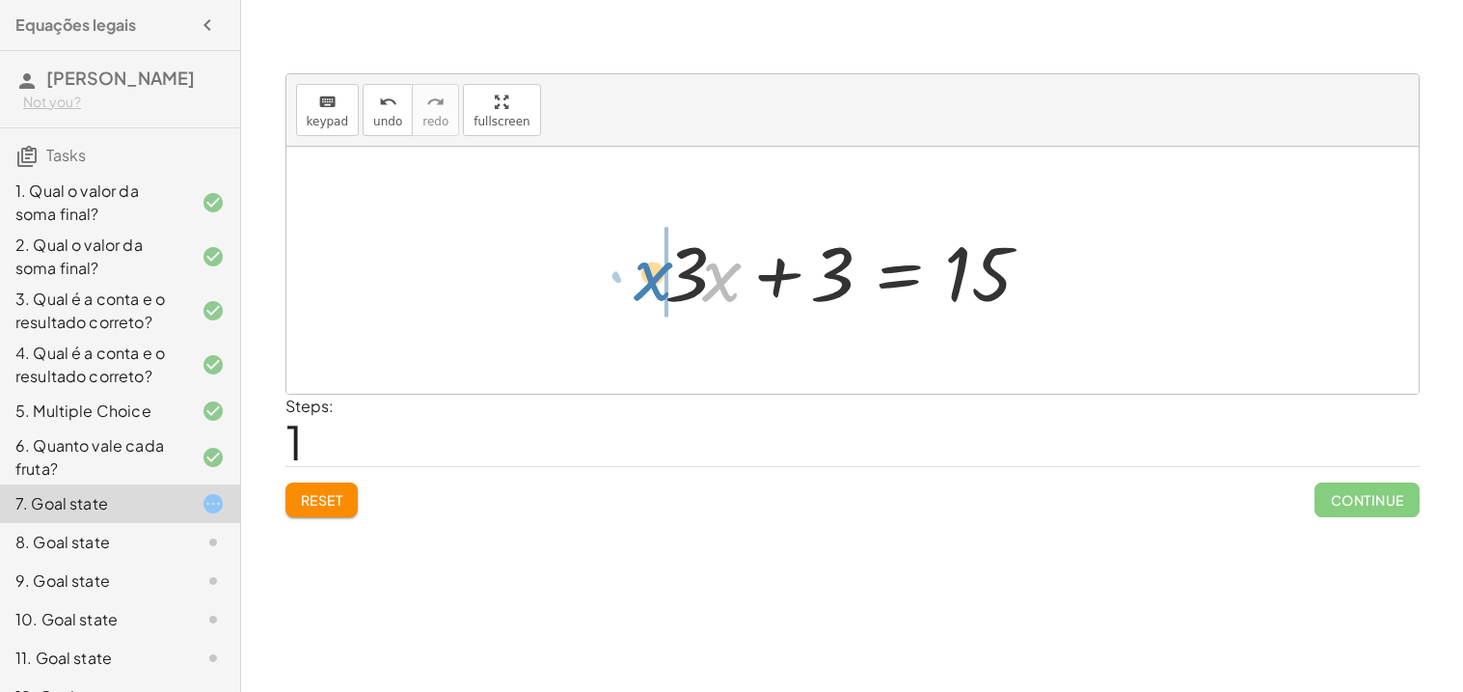
drag, startPoint x: 723, startPoint y: 284, endPoint x: 651, endPoint y: 281, distance: 72.4
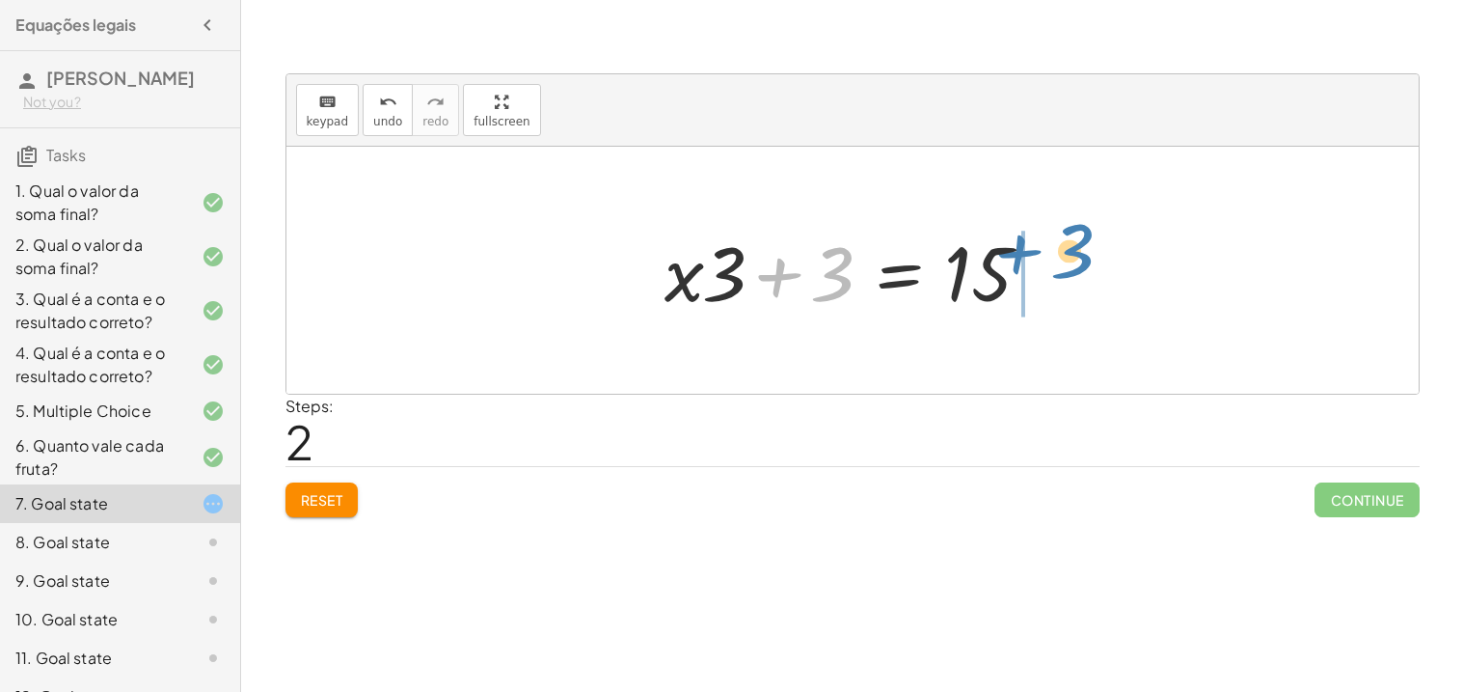
drag, startPoint x: 832, startPoint y: 271, endPoint x: 1081, endPoint y: 257, distance: 249.3
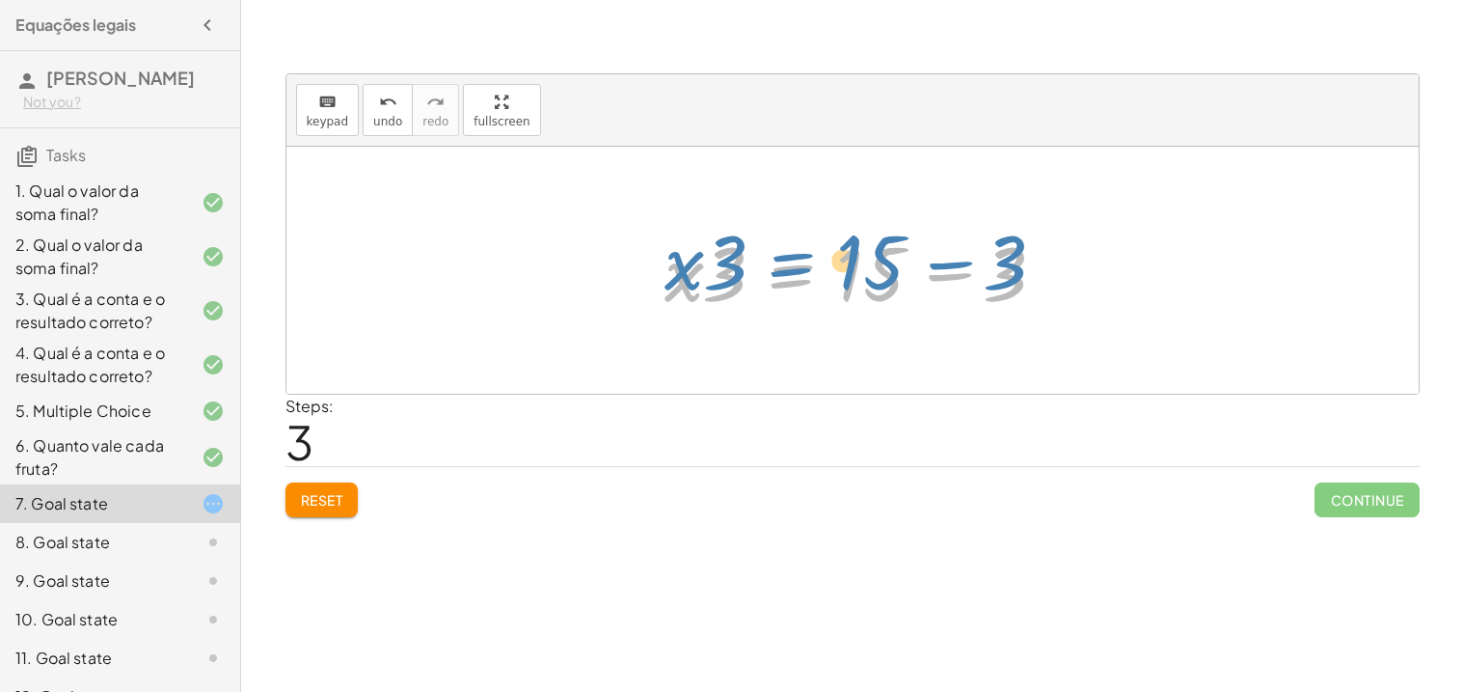
click at [785, 270] on div at bounding box center [860, 270] width 410 height 99
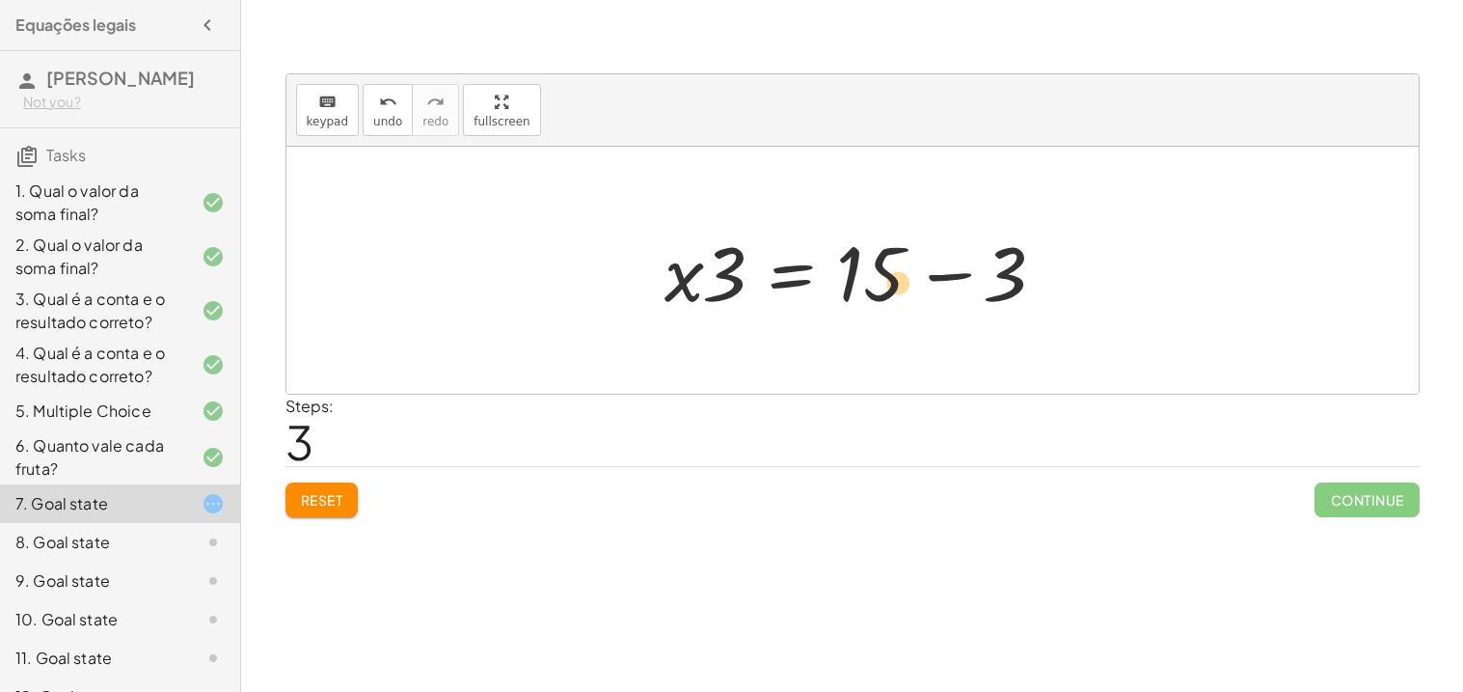
drag, startPoint x: 894, startPoint y: 290, endPoint x: 910, endPoint y: 298, distance: 17.3
click at [910, 298] on div at bounding box center [860, 270] width 410 height 99
drag, startPoint x: 741, startPoint y: 275, endPoint x: 1106, endPoint y: 187, distance: 375.9
click at [1106, 187] on div "+ 3 + · 3 · x = 15 + · 3 · x + 3 = 15 + · x · 3 + 3 = 15 · 3 · x 3 · 3 · x = 15…" at bounding box center [852, 270] width 1132 height 247
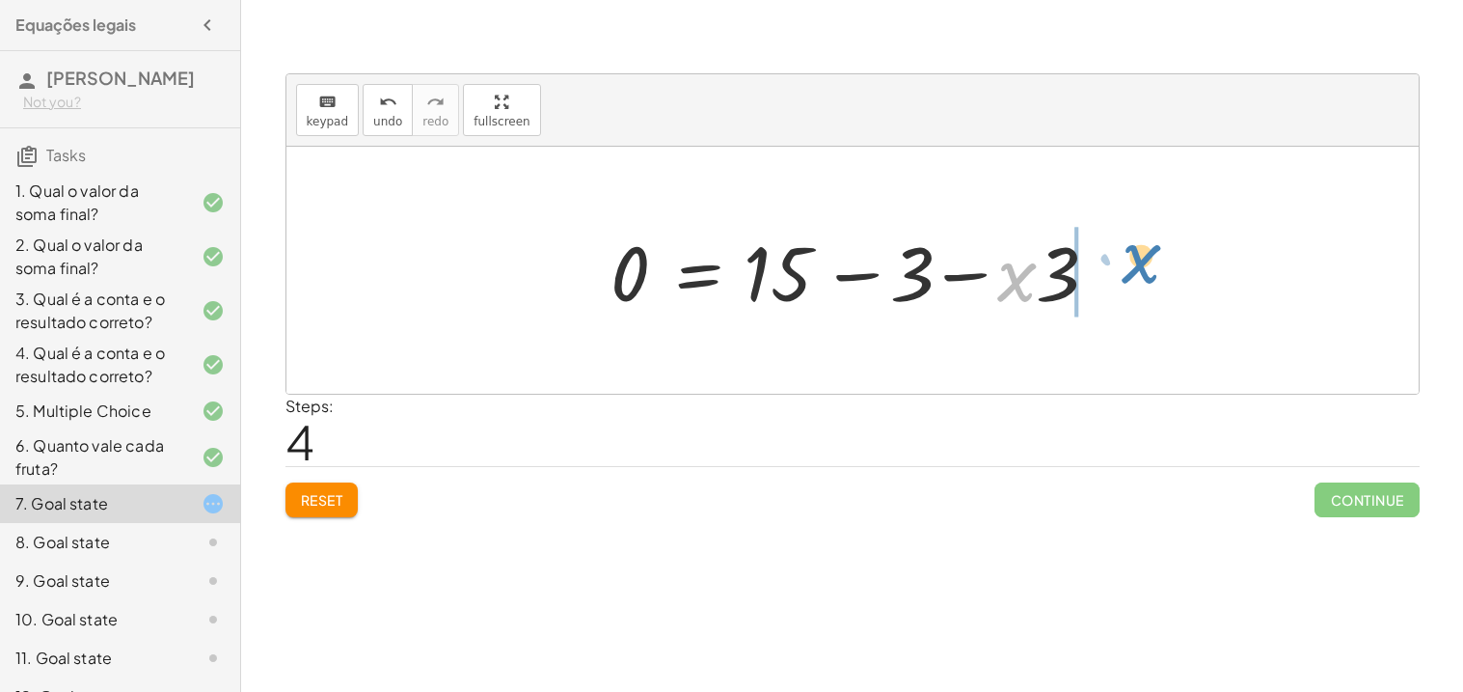
drag, startPoint x: 1014, startPoint y: 290, endPoint x: 1121, endPoint y: 271, distance: 108.8
click at [1121, 271] on div "+ 3 + · 3 · x = 15 + · 3 · x + 3 = 15 + · x · 3 + 3 = 15 · x · 3 = + 15 − 3 · x…" at bounding box center [853, 270] width 542 height 109
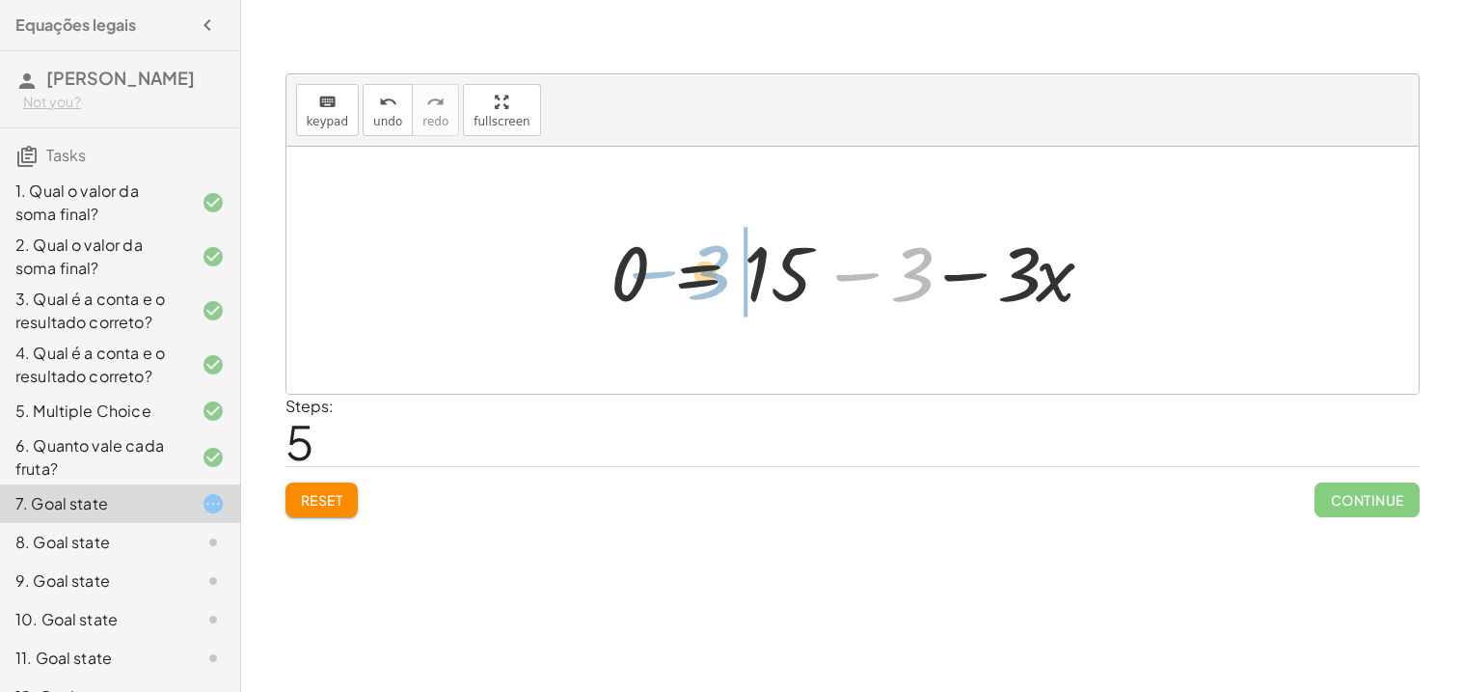
drag, startPoint x: 914, startPoint y: 274, endPoint x: 711, endPoint y: 274, distance: 203.5
click at [711, 274] on div at bounding box center [860, 270] width 518 height 99
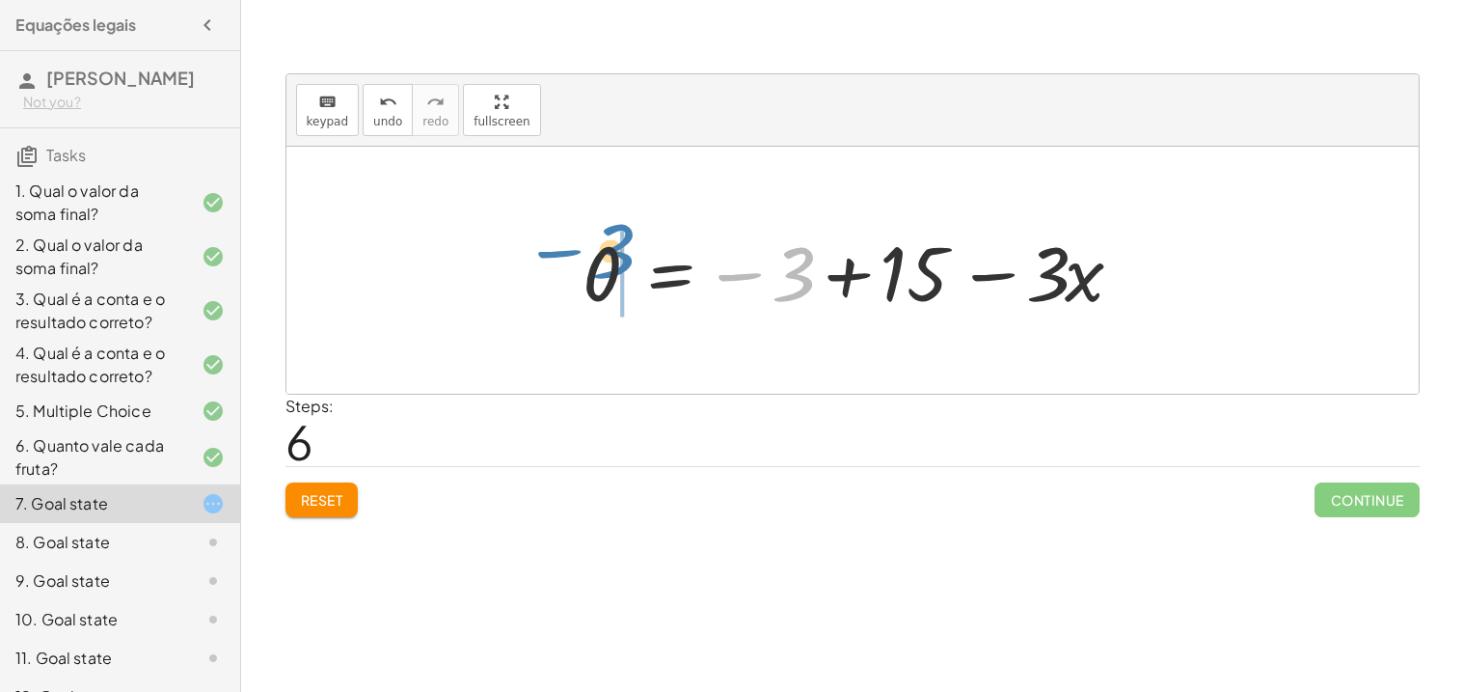
drag, startPoint x: 805, startPoint y: 276, endPoint x: 626, endPoint y: 253, distance: 180.9
click at [626, 253] on div at bounding box center [860, 270] width 574 height 99
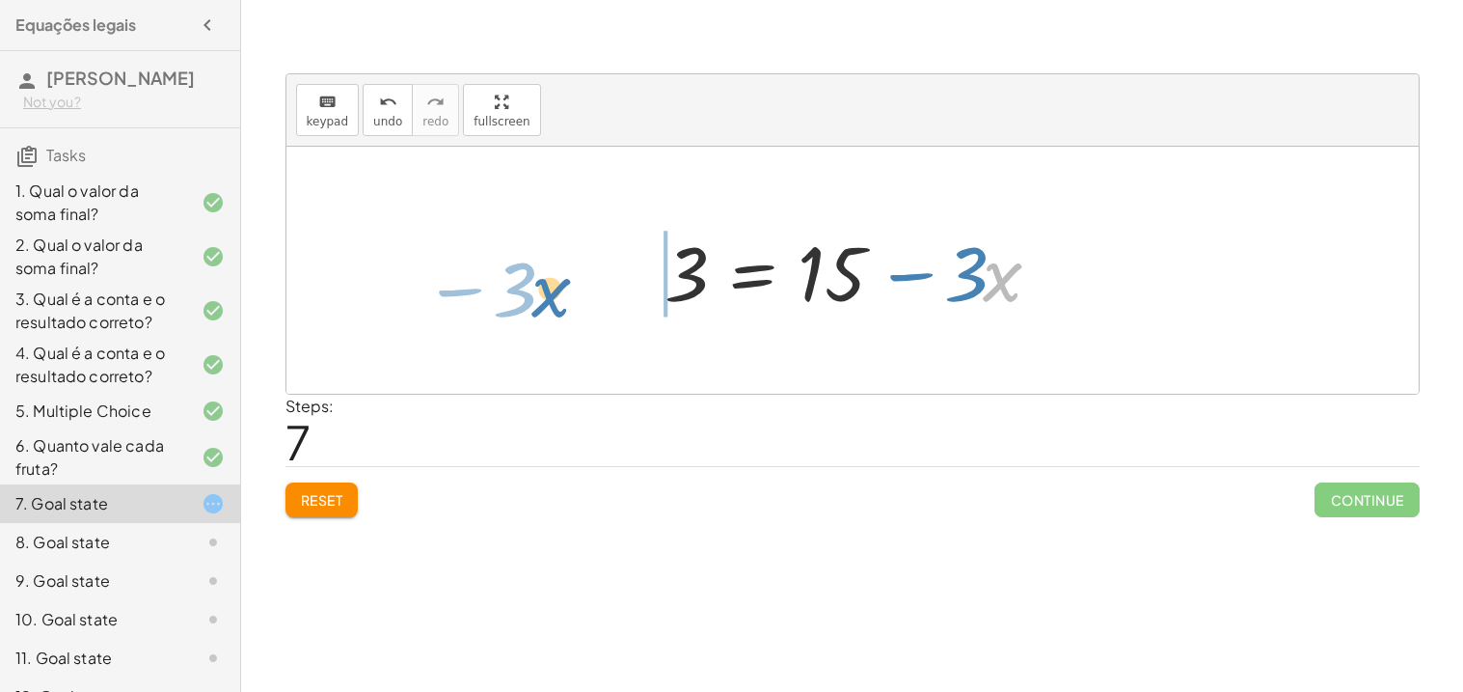
drag, startPoint x: 1004, startPoint y: 284, endPoint x: 553, endPoint y: 302, distance: 451.8
click at [553, 302] on div "+ 3 + · 3 · x = 15 + · 3 · x + 3 = 15 + · x · 3 + 3 = 15 · x · 3 = + 15 − 3 0 =…" at bounding box center [852, 270] width 1132 height 247
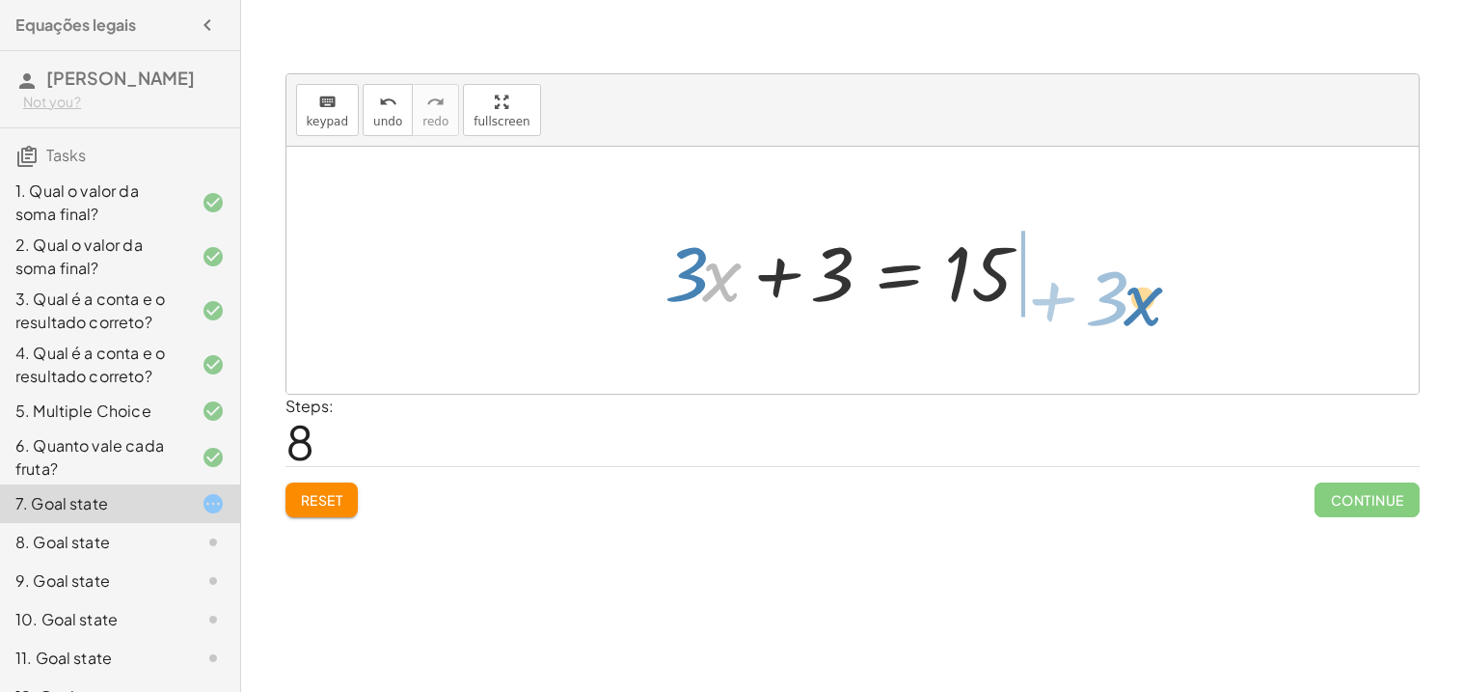
drag, startPoint x: 728, startPoint y: 282, endPoint x: 1146, endPoint y: 305, distance: 418.3
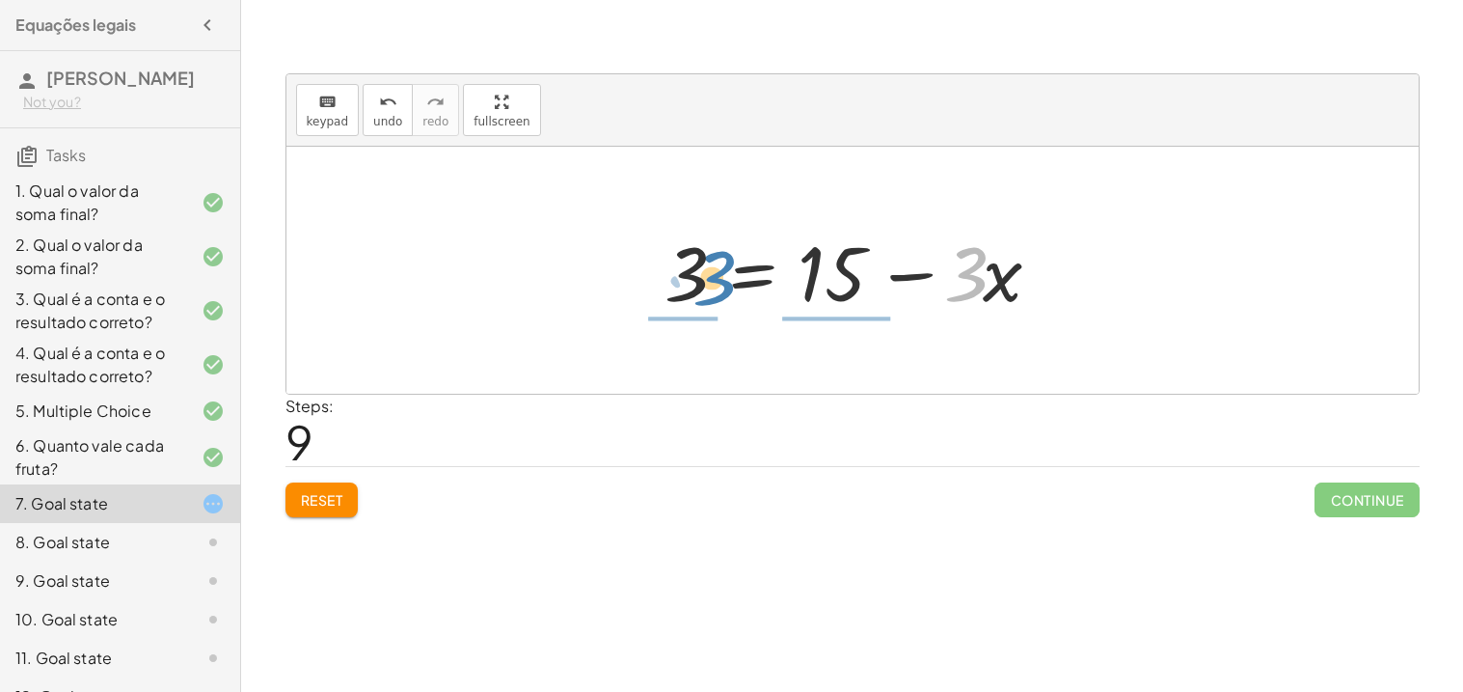
drag, startPoint x: 966, startPoint y: 274, endPoint x: 714, endPoint y: 276, distance: 252.7
click at [714, 276] on div at bounding box center [860, 270] width 410 height 99
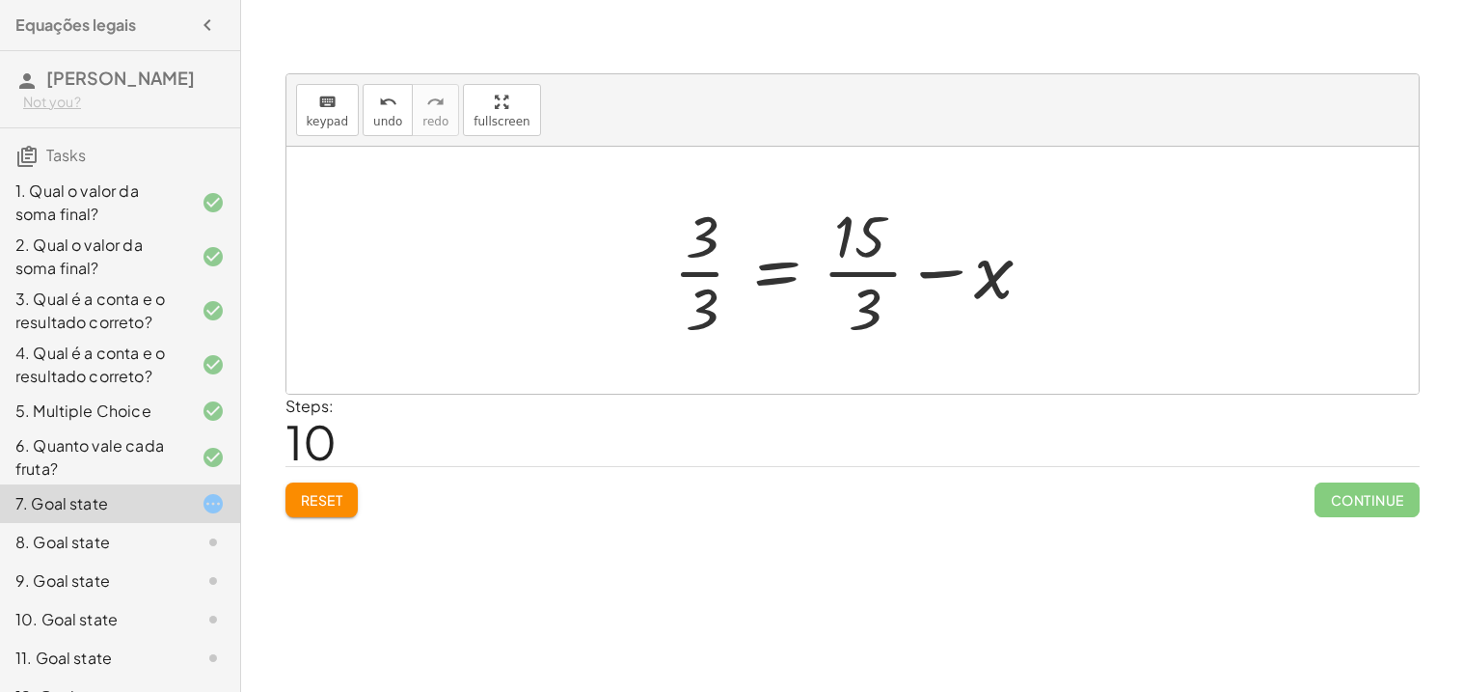
click at [328, 497] on span "Reset" at bounding box center [322, 499] width 42 height 17
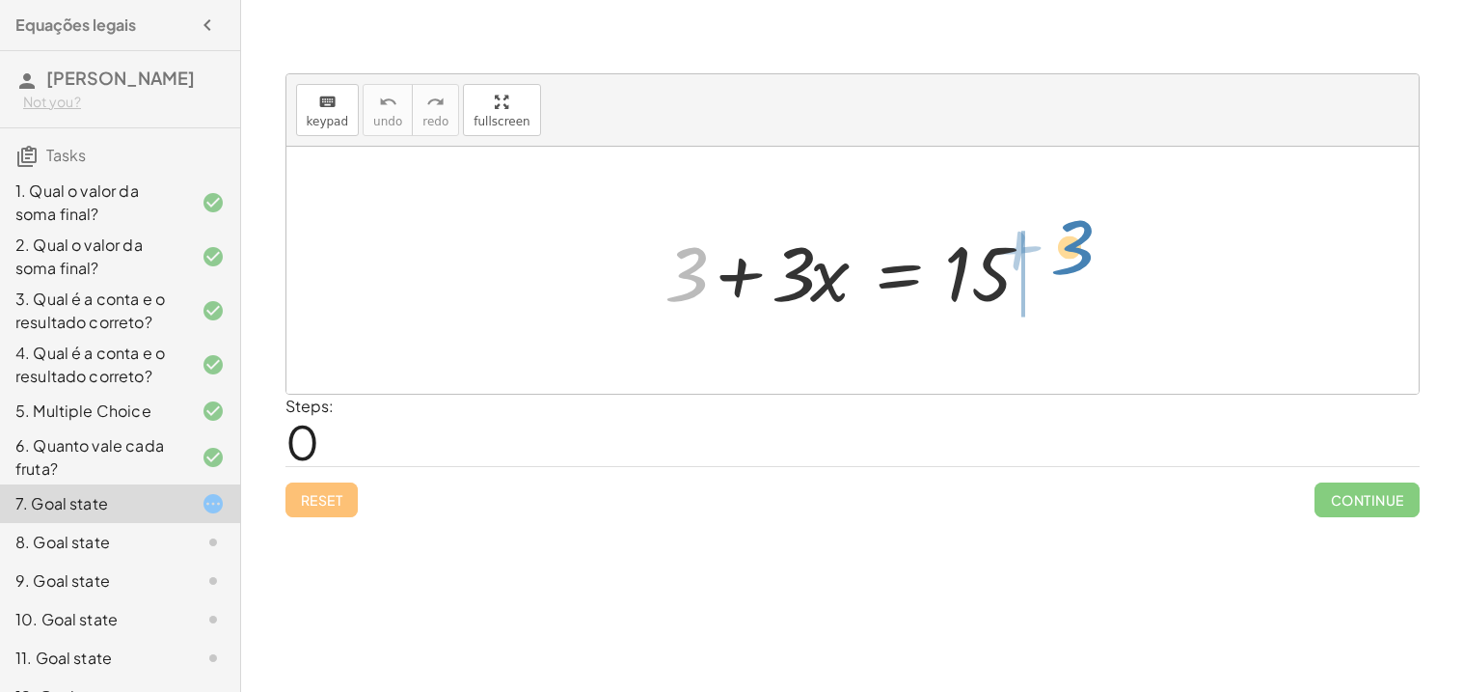
drag, startPoint x: 691, startPoint y: 284, endPoint x: 1077, endPoint y: 256, distance: 387.8
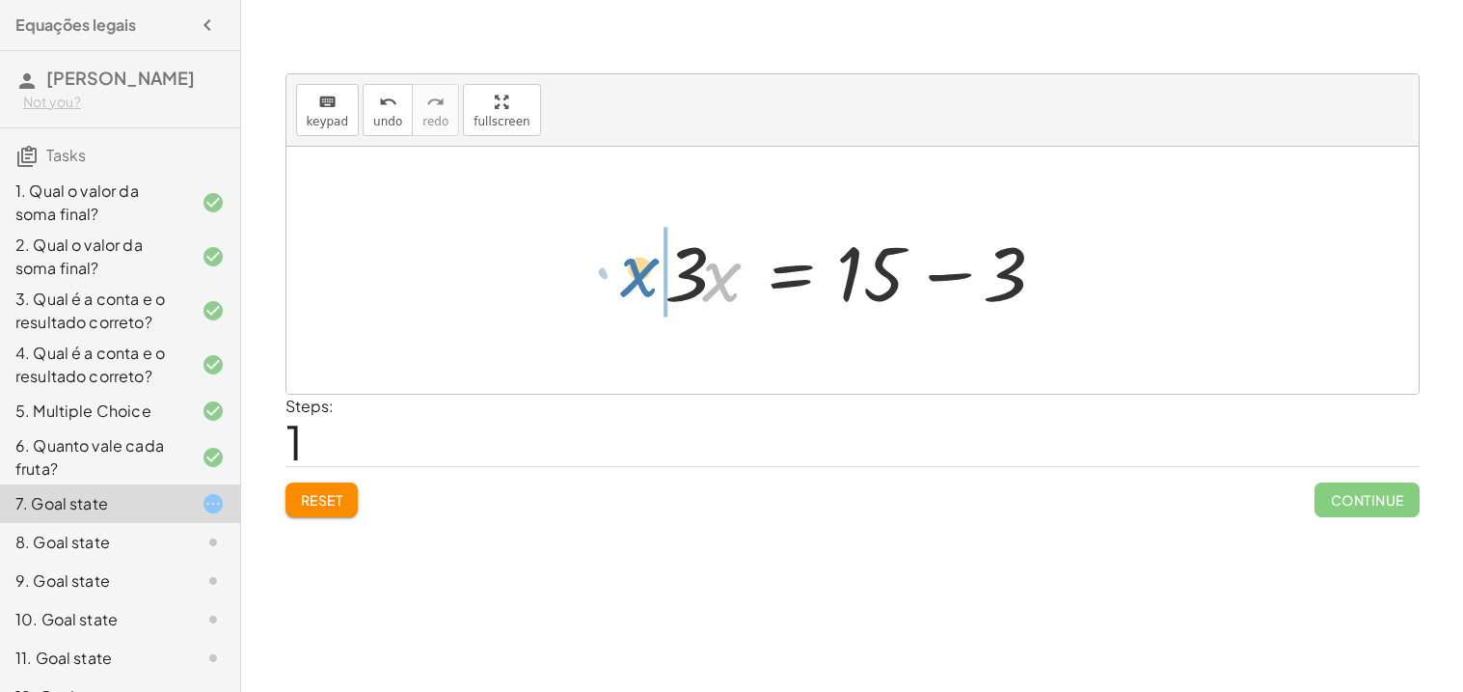
drag, startPoint x: 720, startPoint y: 289, endPoint x: 630, endPoint y: 283, distance: 90.0
click at [630, 283] on div "+ 3 + · 3 · x = 15 · x 3 · 3 · x = 15 + −" at bounding box center [852, 270] width 1132 height 247
click at [674, 285] on div at bounding box center [860, 270] width 410 height 99
click at [680, 285] on div at bounding box center [860, 270] width 410 height 99
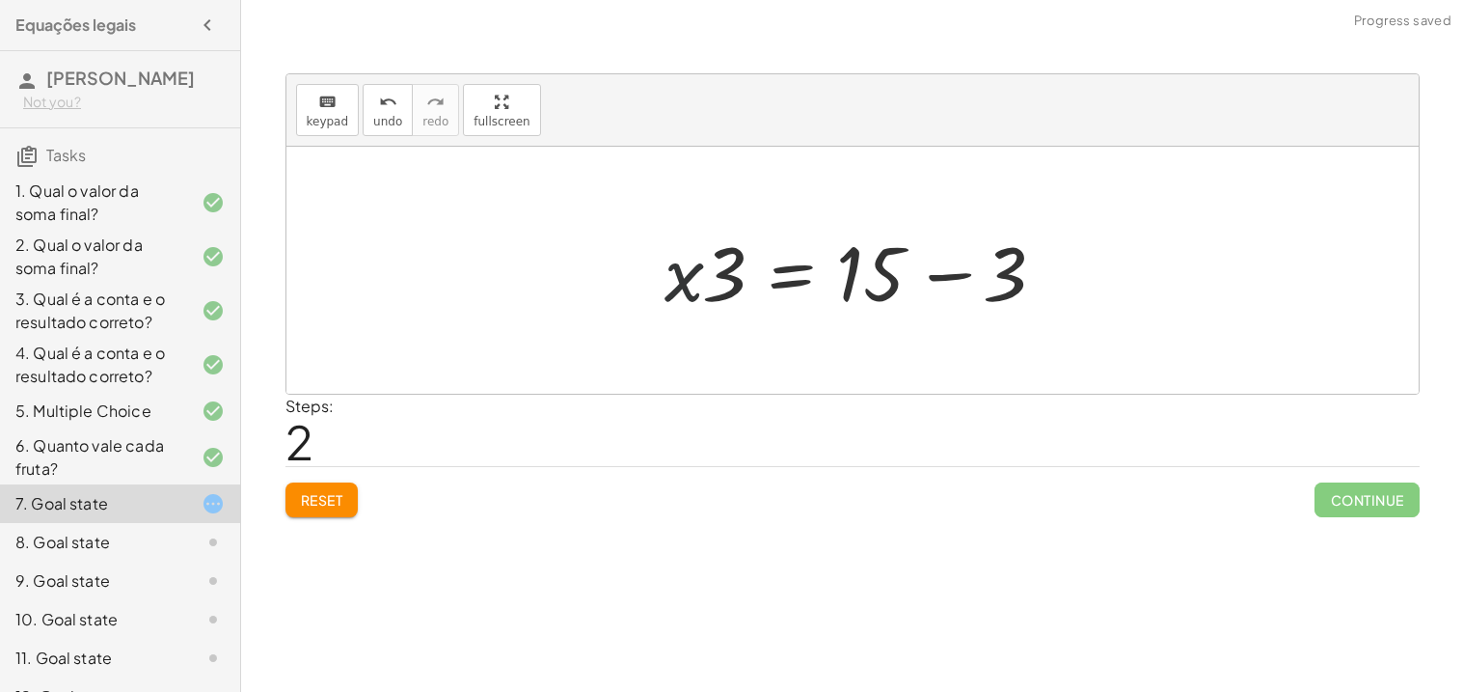
click at [680, 285] on div at bounding box center [860, 270] width 410 height 99
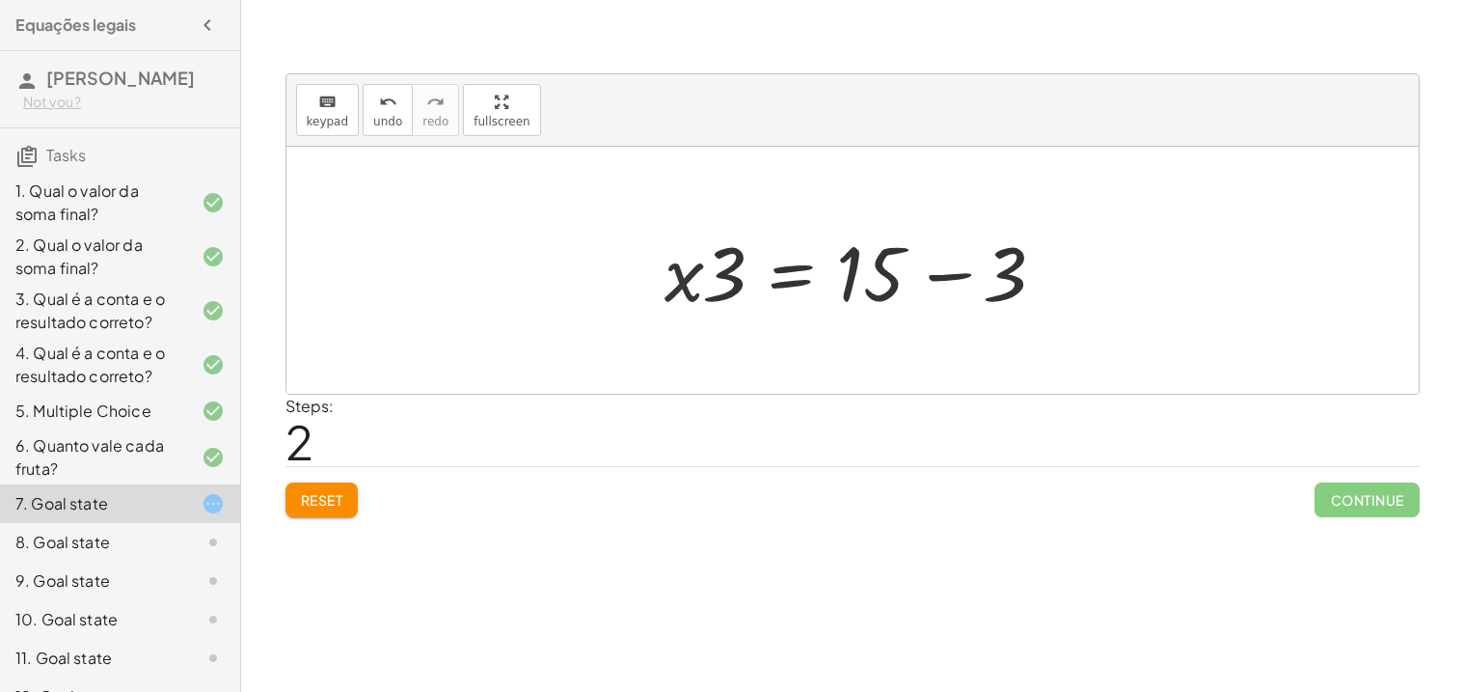
click at [680, 285] on div at bounding box center [860, 270] width 410 height 99
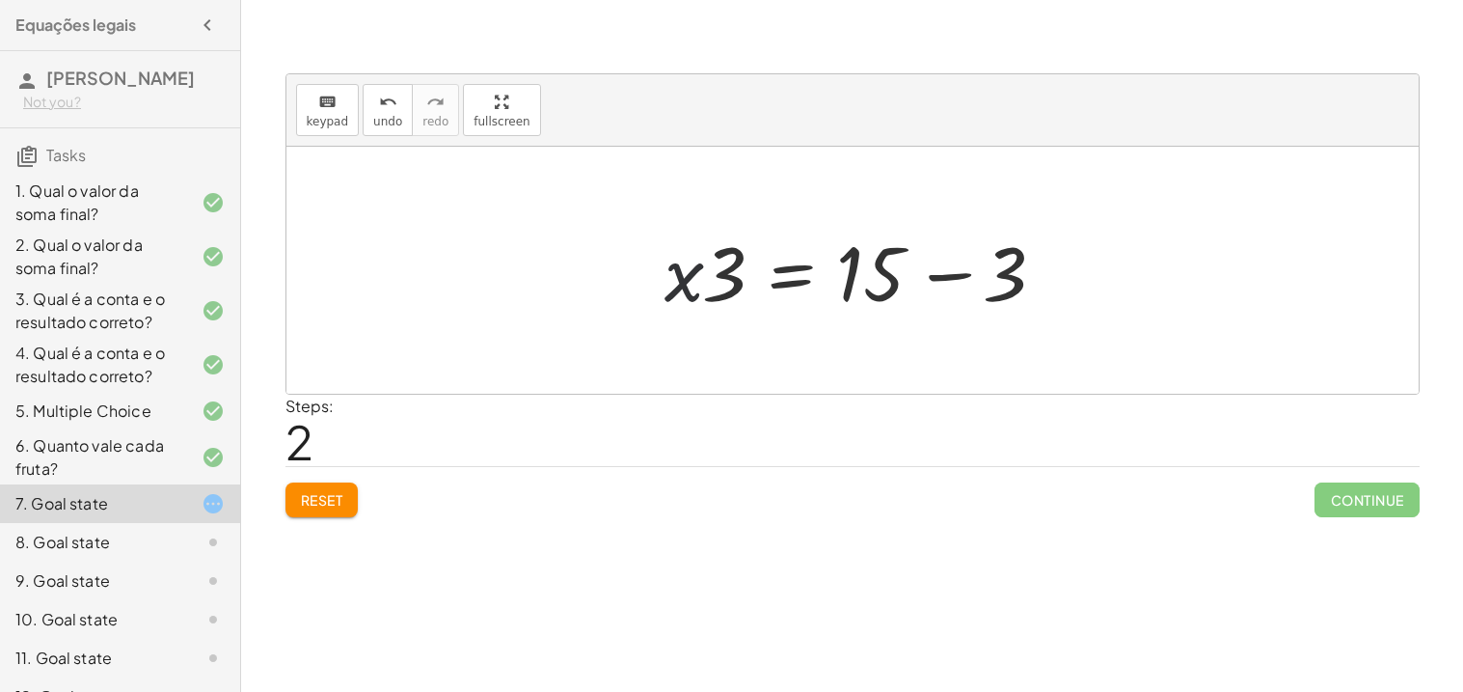
click at [680, 285] on div at bounding box center [860, 270] width 410 height 99
drag, startPoint x: 731, startPoint y: 279, endPoint x: 920, endPoint y: 202, distance: 204.2
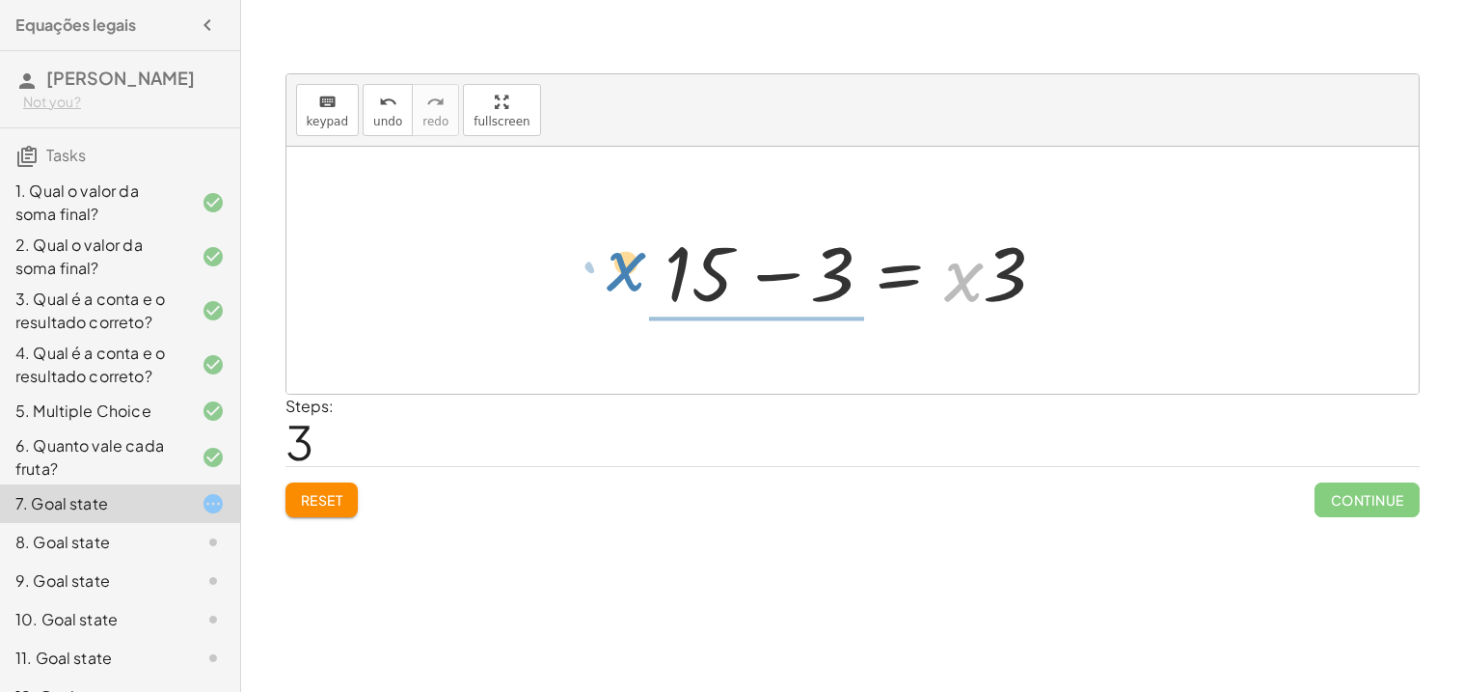
drag, startPoint x: 966, startPoint y: 282, endPoint x: 631, endPoint y: 273, distance: 335.8
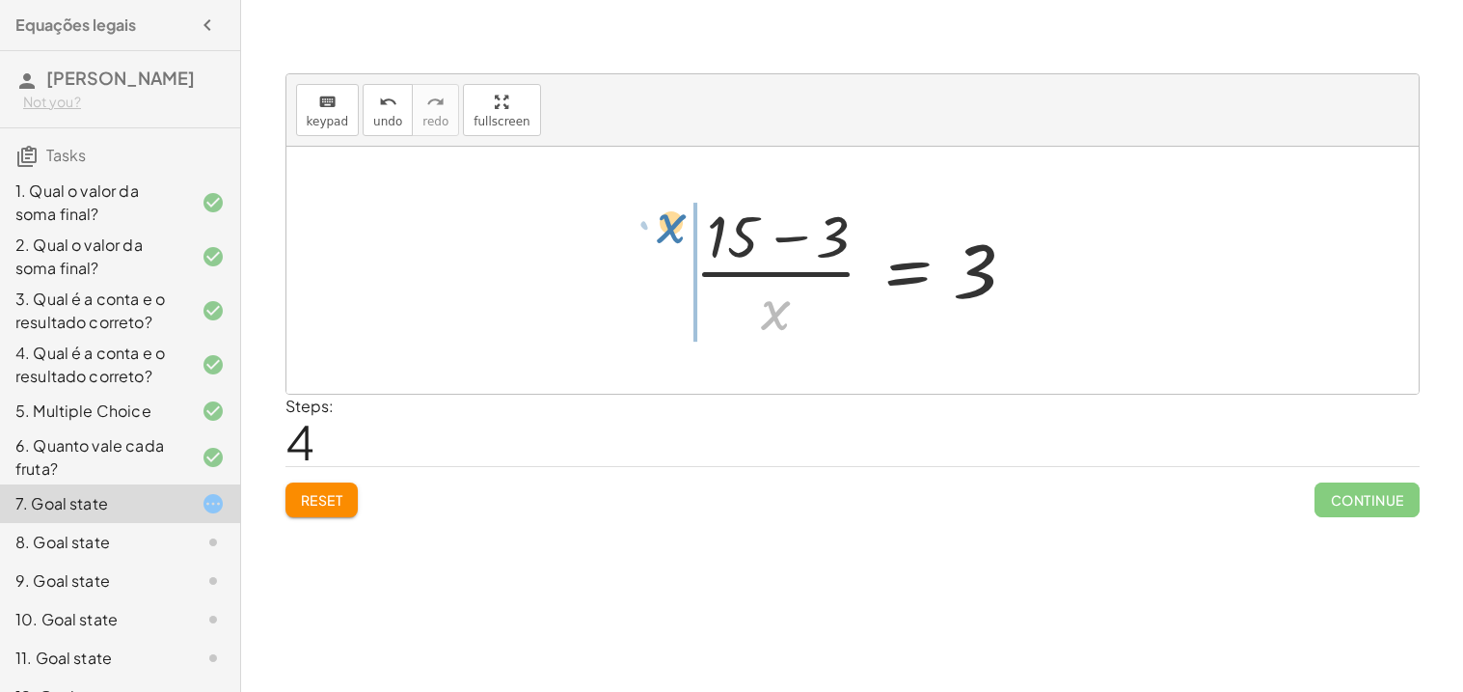
drag, startPoint x: 773, startPoint y: 316, endPoint x: 668, endPoint y: 234, distance: 132.6
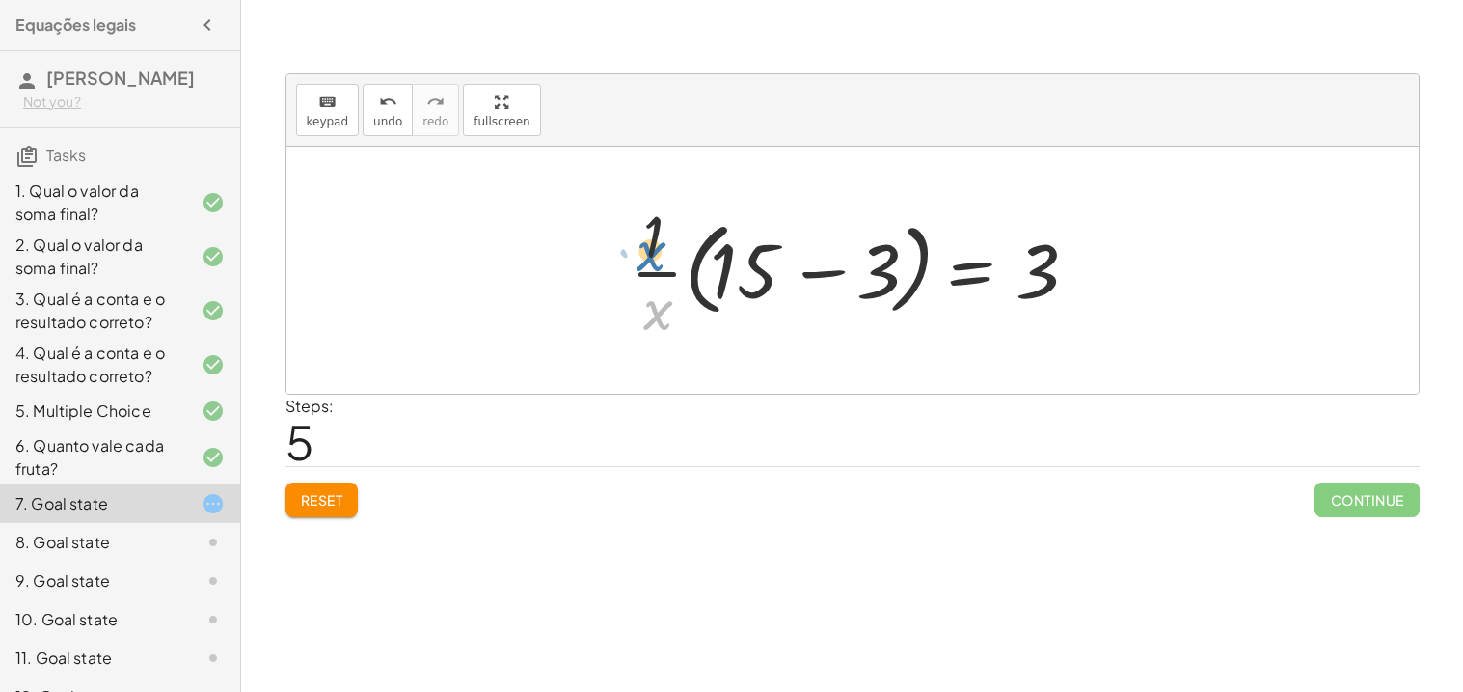
drag, startPoint x: 659, startPoint y: 311, endPoint x: 652, endPoint y: 253, distance: 58.3
click at [652, 253] on div at bounding box center [859, 270] width 476 height 149
click at [301, 517] on button "Reset" at bounding box center [321, 499] width 73 height 35
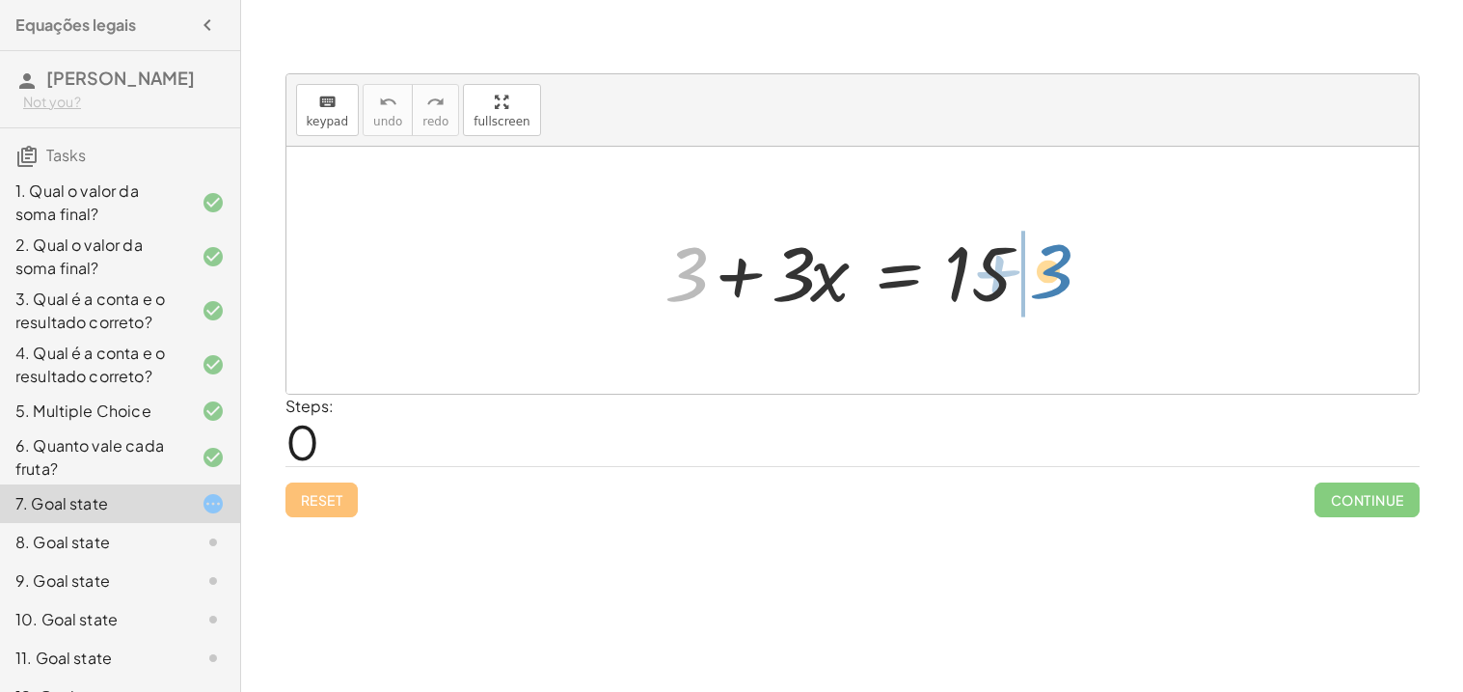
drag, startPoint x: 695, startPoint y: 282, endPoint x: 1062, endPoint y: 279, distance: 366.5
click at [1062, 279] on div at bounding box center [860, 270] width 410 height 99
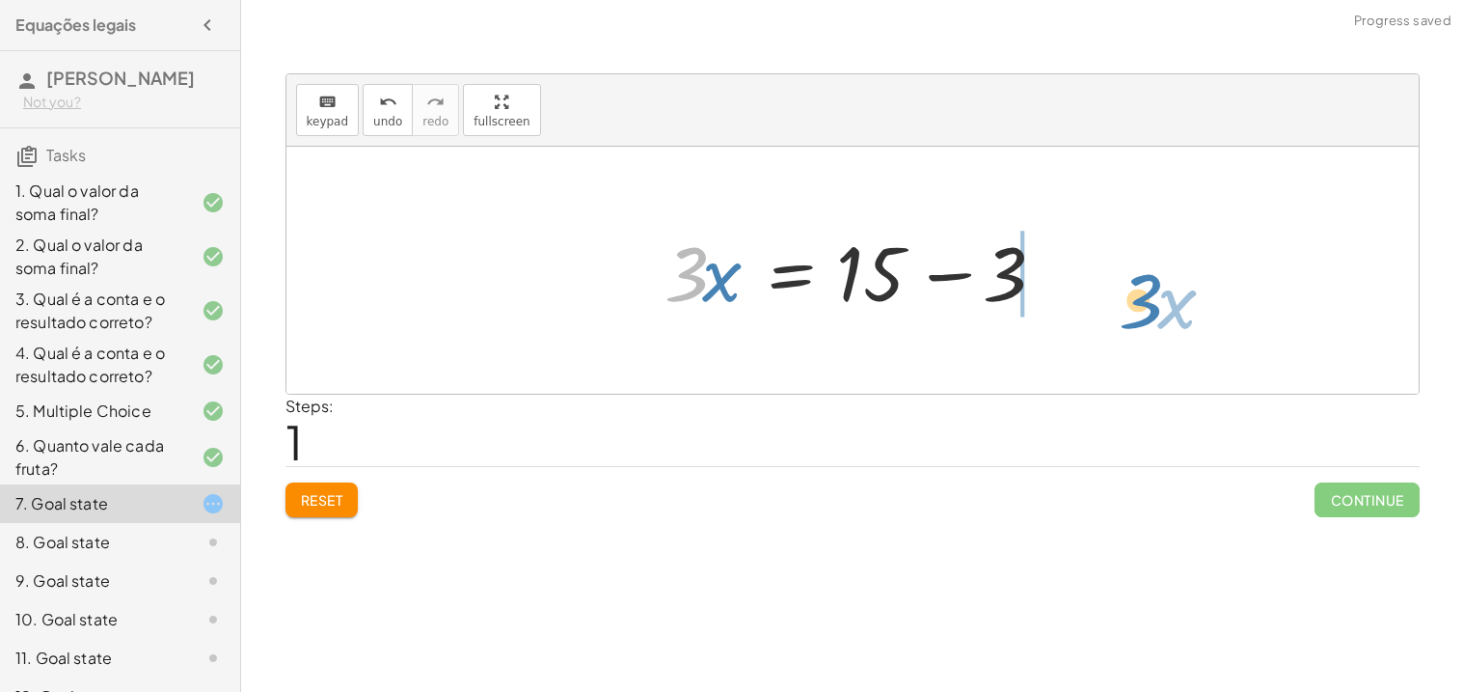
drag, startPoint x: 694, startPoint y: 273, endPoint x: 1146, endPoint y: 296, distance: 452.0
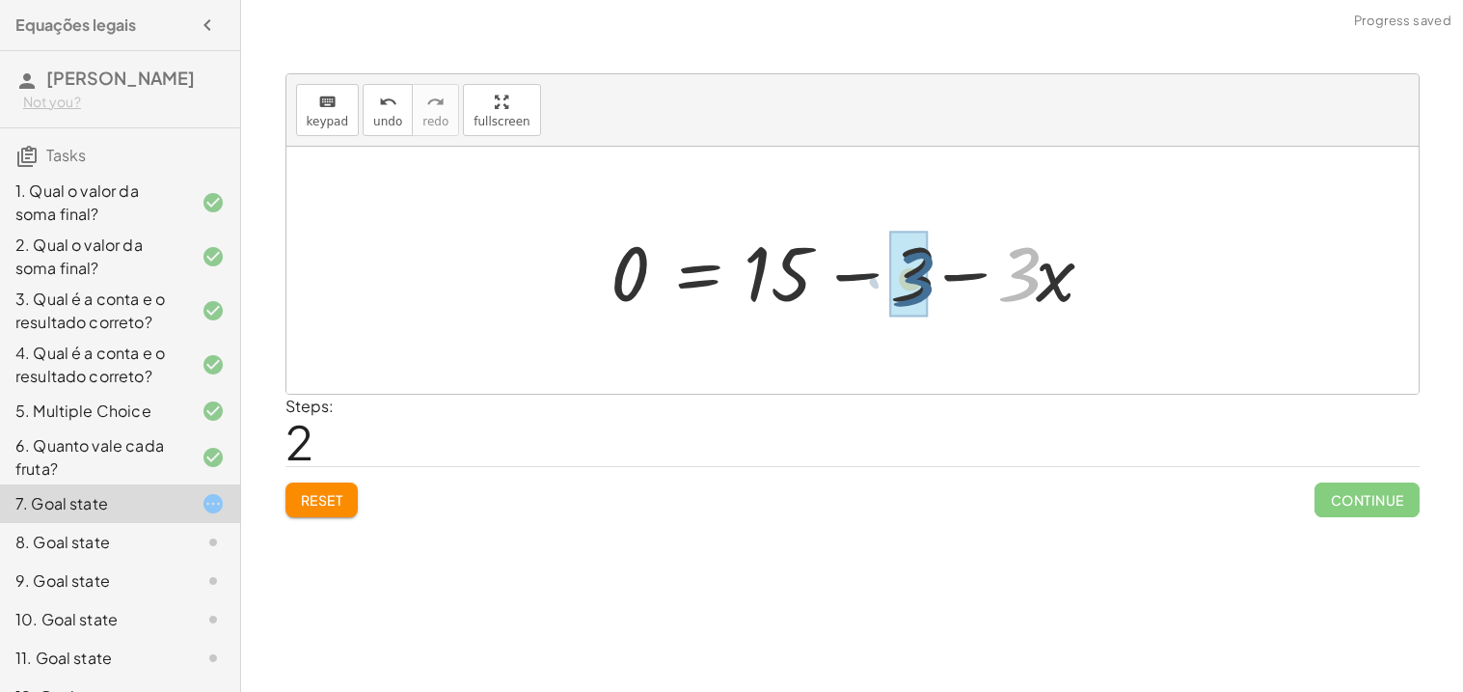
drag, startPoint x: 1022, startPoint y: 279, endPoint x: 916, endPoint y: 284, distance: 106.2
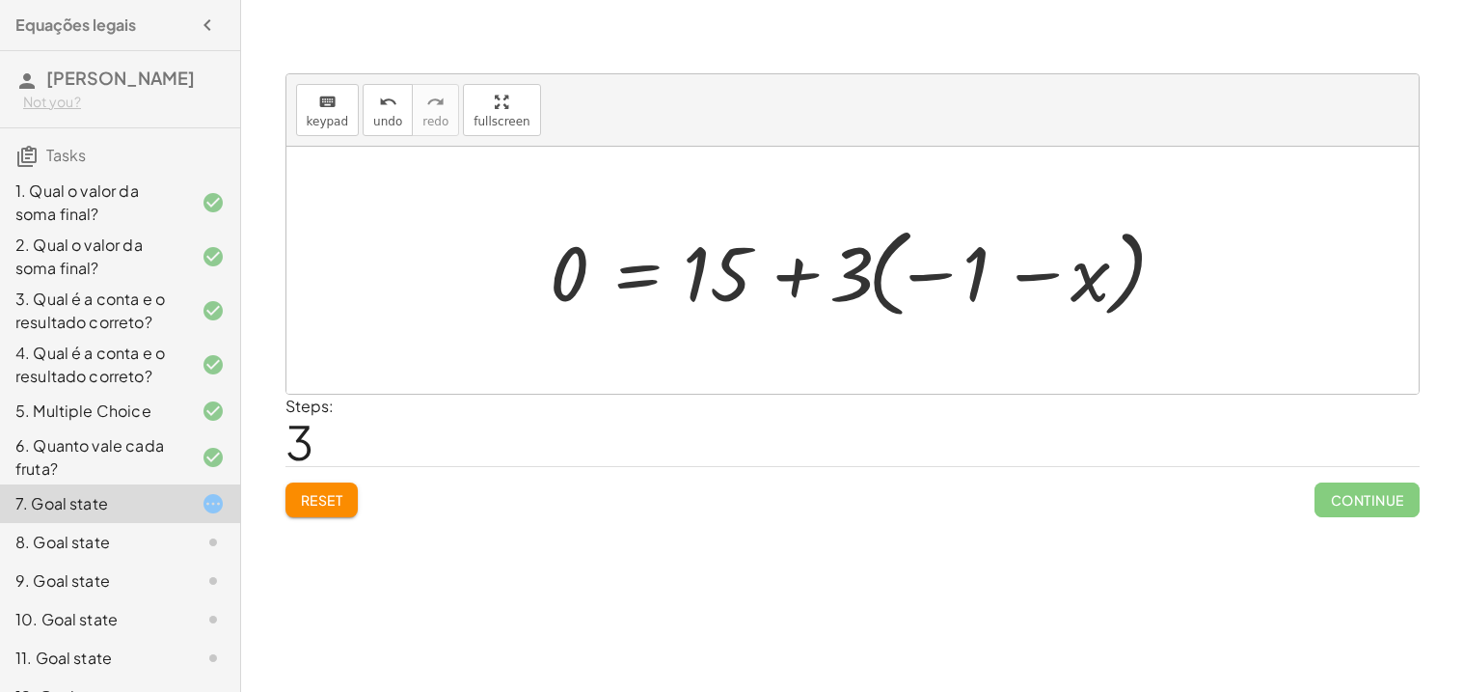
click at [298, 511] on button "Reset" at bounding box center [321, 499] width 73 height 35
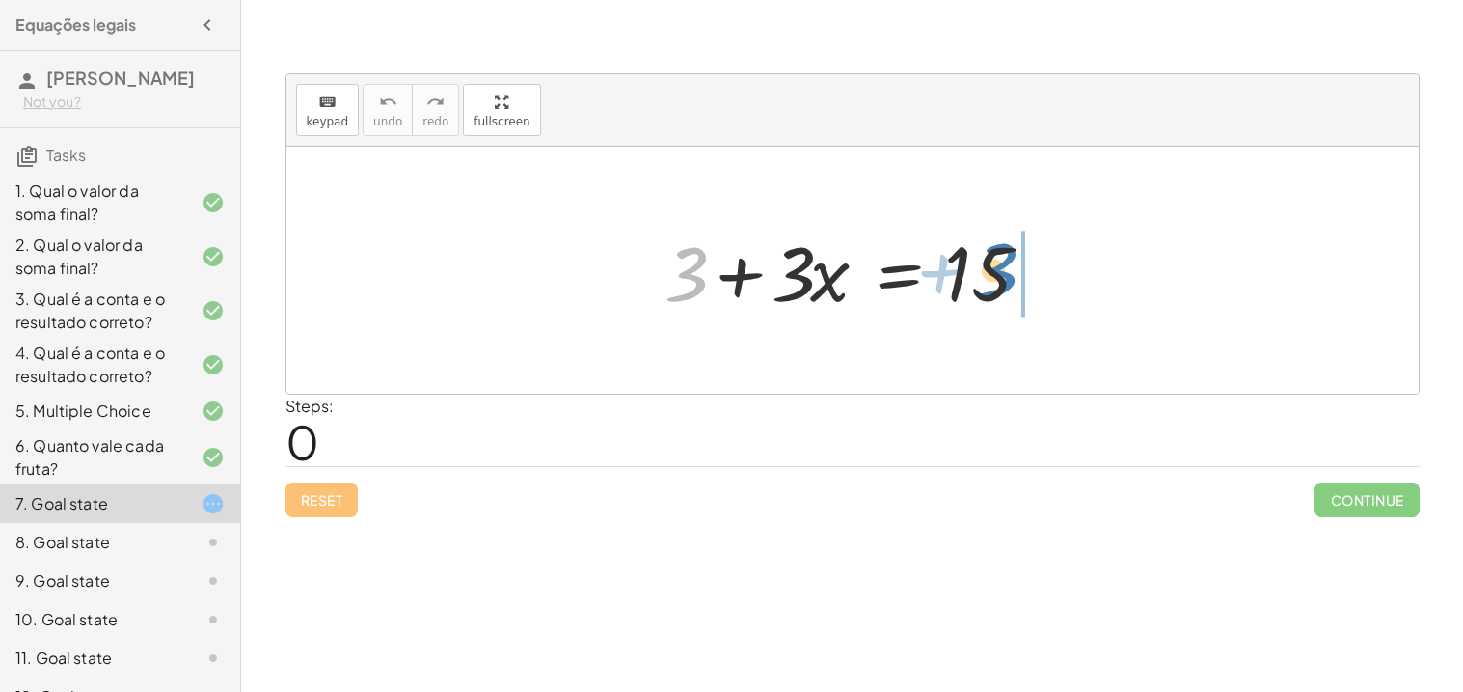
drag, startPoint x: 699, startPoint y: 289, endPoint x: 1010, endPoint y: 285, distance: 310.6
click at [1010, 285] on div at bounding box center [860, 270] width 410 height 99
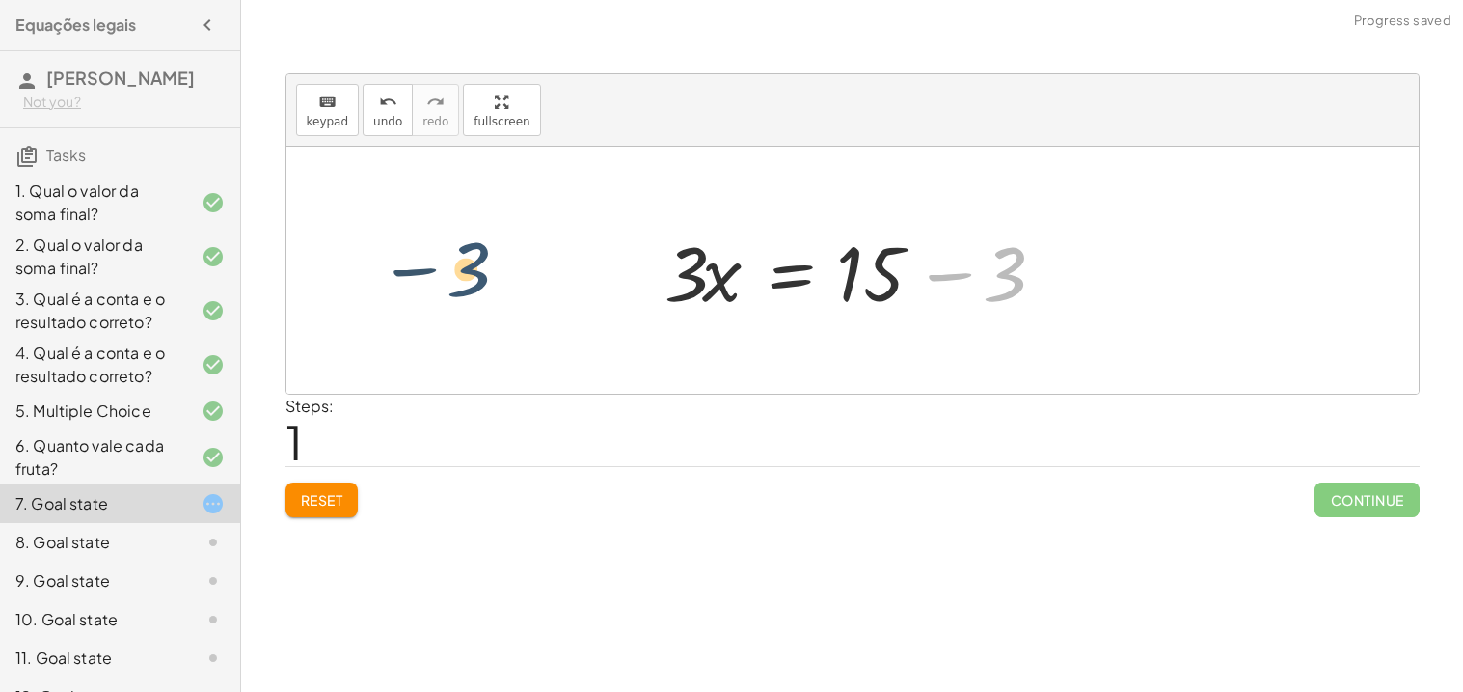
drag, startPoint x: 1009, startPoint y: 282, endPoint x: 470, endPoint y: 276, distance: 539.2
drag, startPoint x: 1008, startPoint y: 270, endPoint x: 614, endPoint y: 278, distance: 393.6
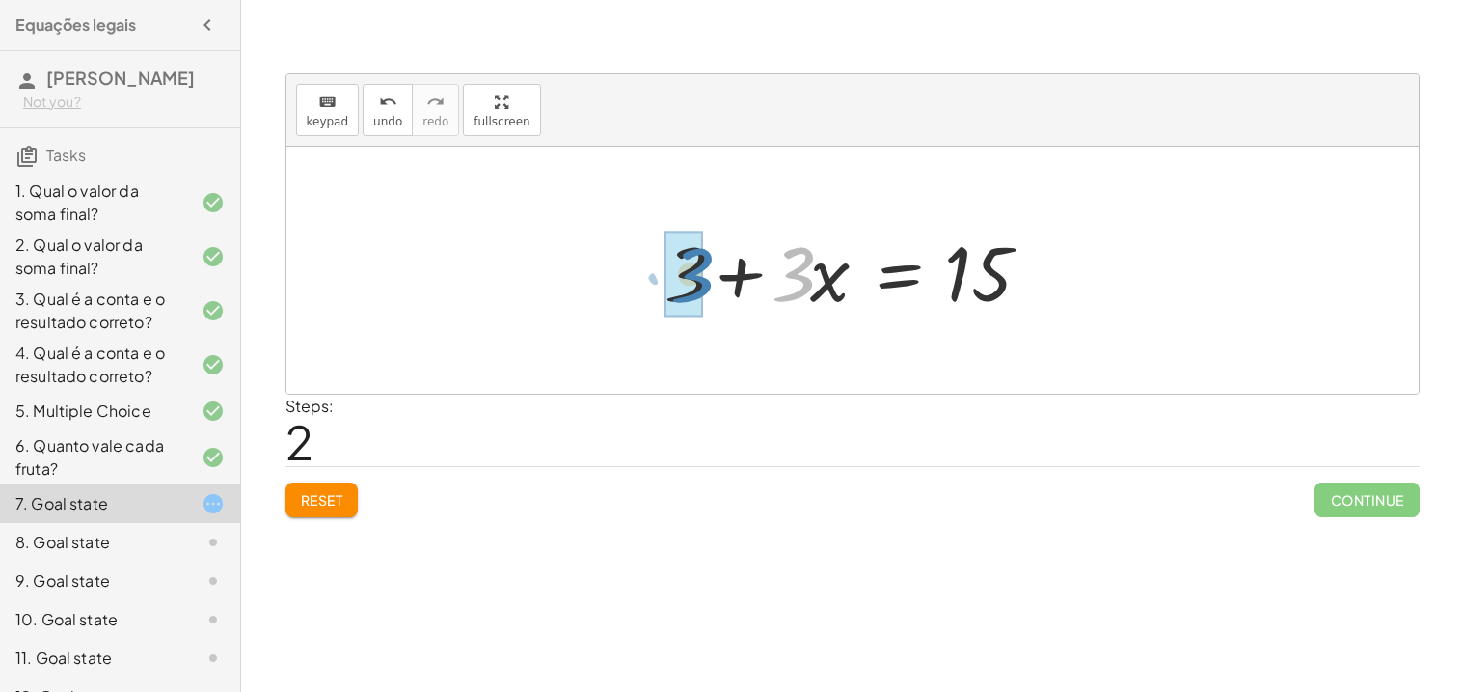
drag, startPoint x: 793, startPoint y: 277, endPoint x: 692, endPoint y: 279, distance: 101.3
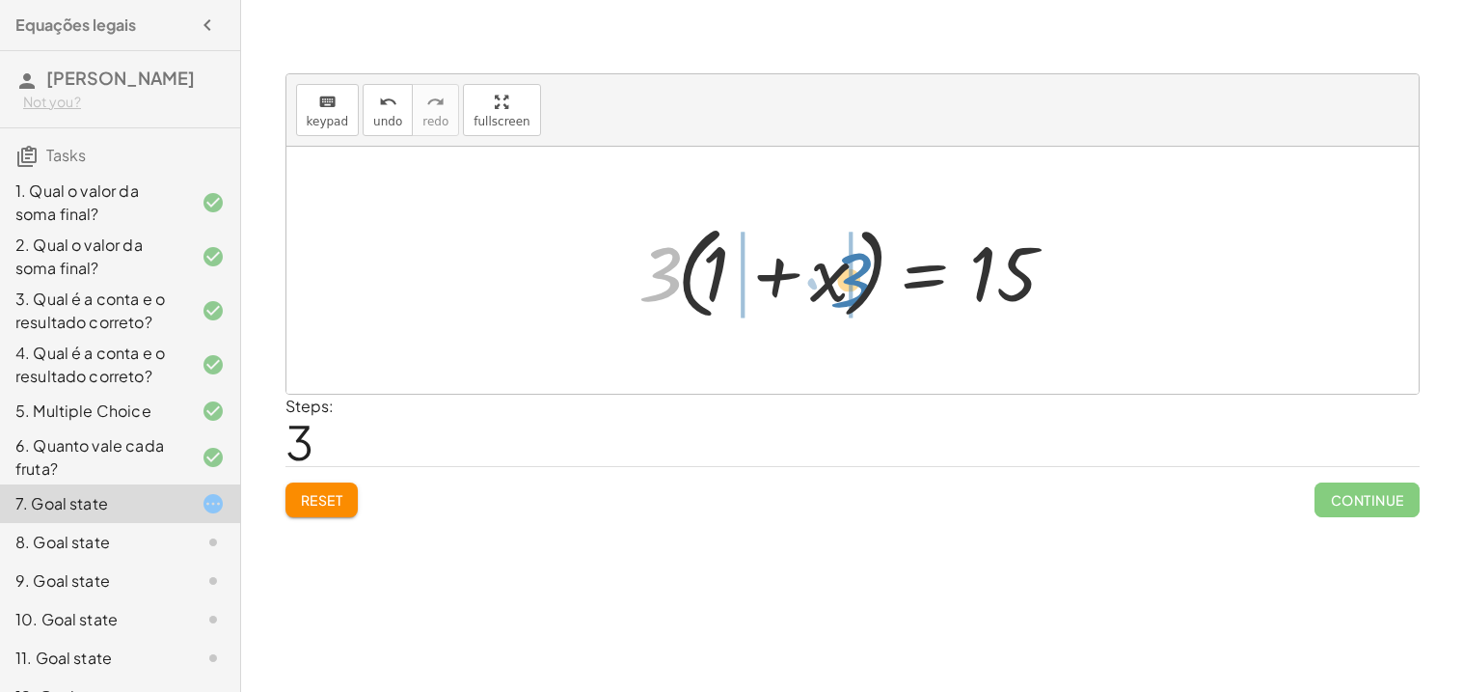
drag, startPoint x: 663, startPoint y: 262, endPoint x: 851, endPoint y: 268, distance: 188.2
click at [851, 268] on div at bounding box center [859, 270] width 461 height 111
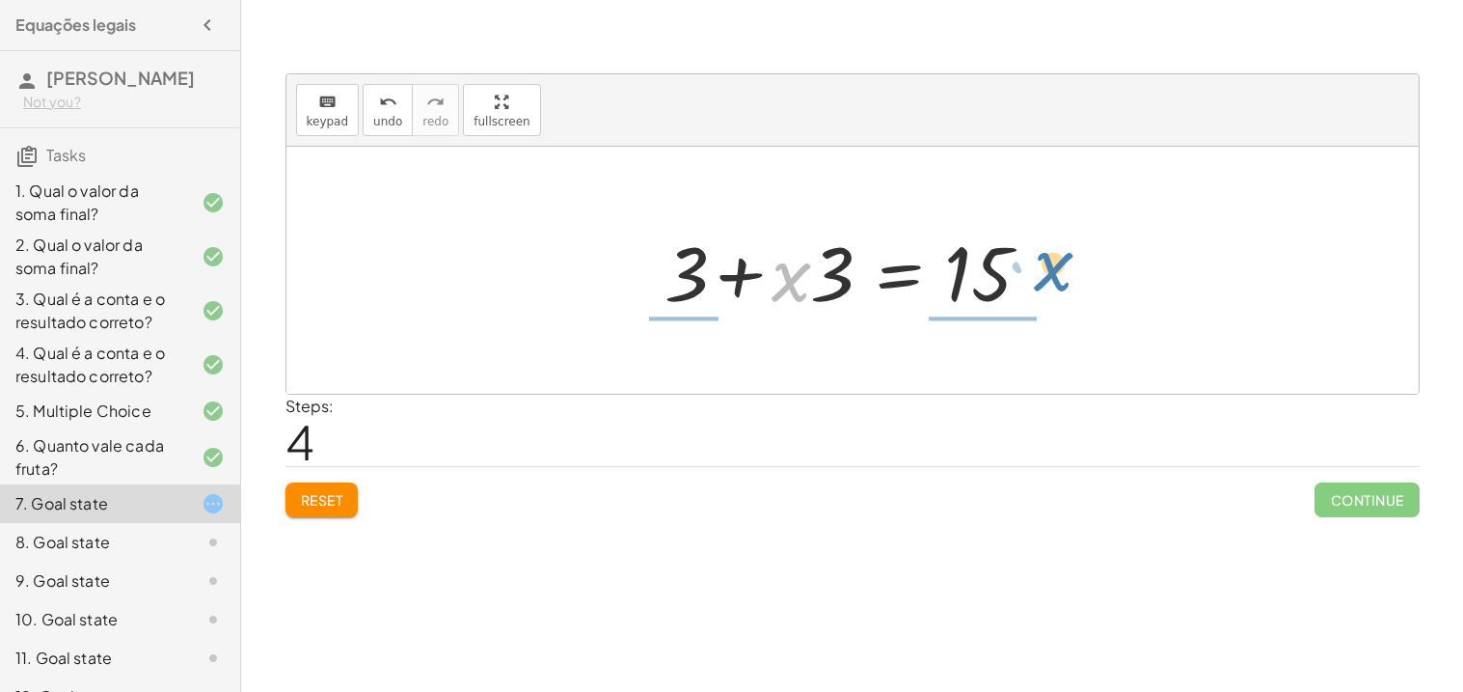
drag, startPoint x: 795, startPoint y: 277, endPoint x: 1055, endPoint y: 266, distance: 260.6
click at [1055, 266] on div at bounding box center [860, 270] width 410 height 99
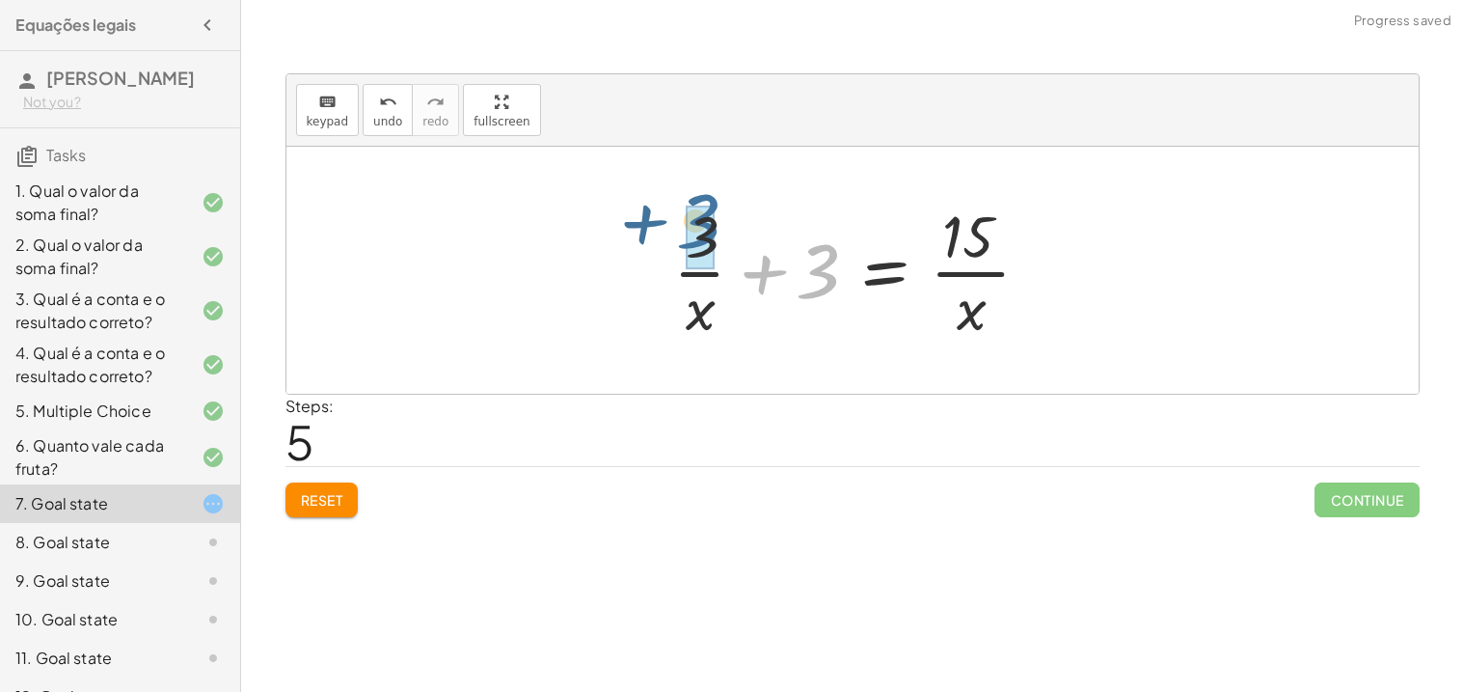
drag, startPoint x: 829, startPoint y: 282, endPoint x: 711, endPoint y: 239, distance: 126.0
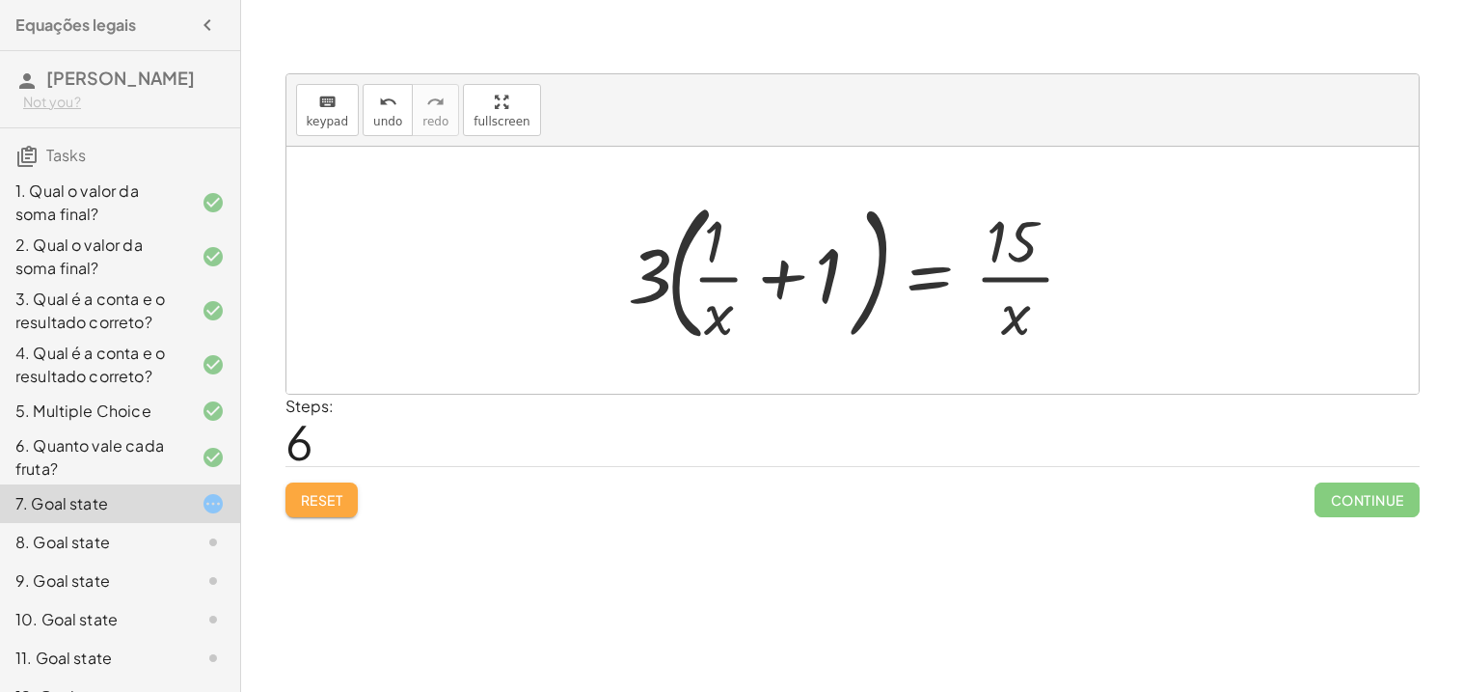
click at [309, 500] on span "Reset" at bounding box center [322, 499] width 42 height 17
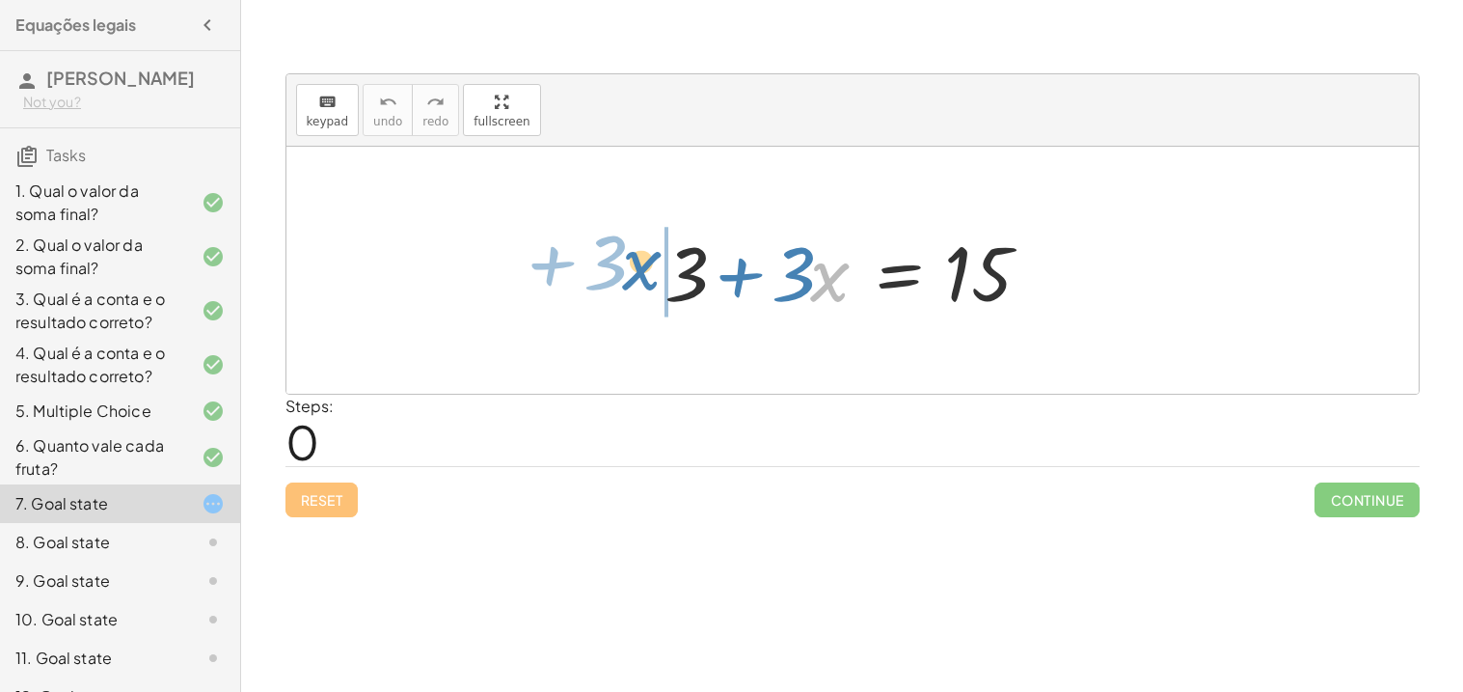
drag, startPoint x: 829, startPoint y: 285, endPoint x: 644, endPoint y: 278, distance: 184.3
click at [644, 278] on div "· x + · 3 + 3 + · 3 · x = 15" at bounding box center [853, 270] width 434 height 109
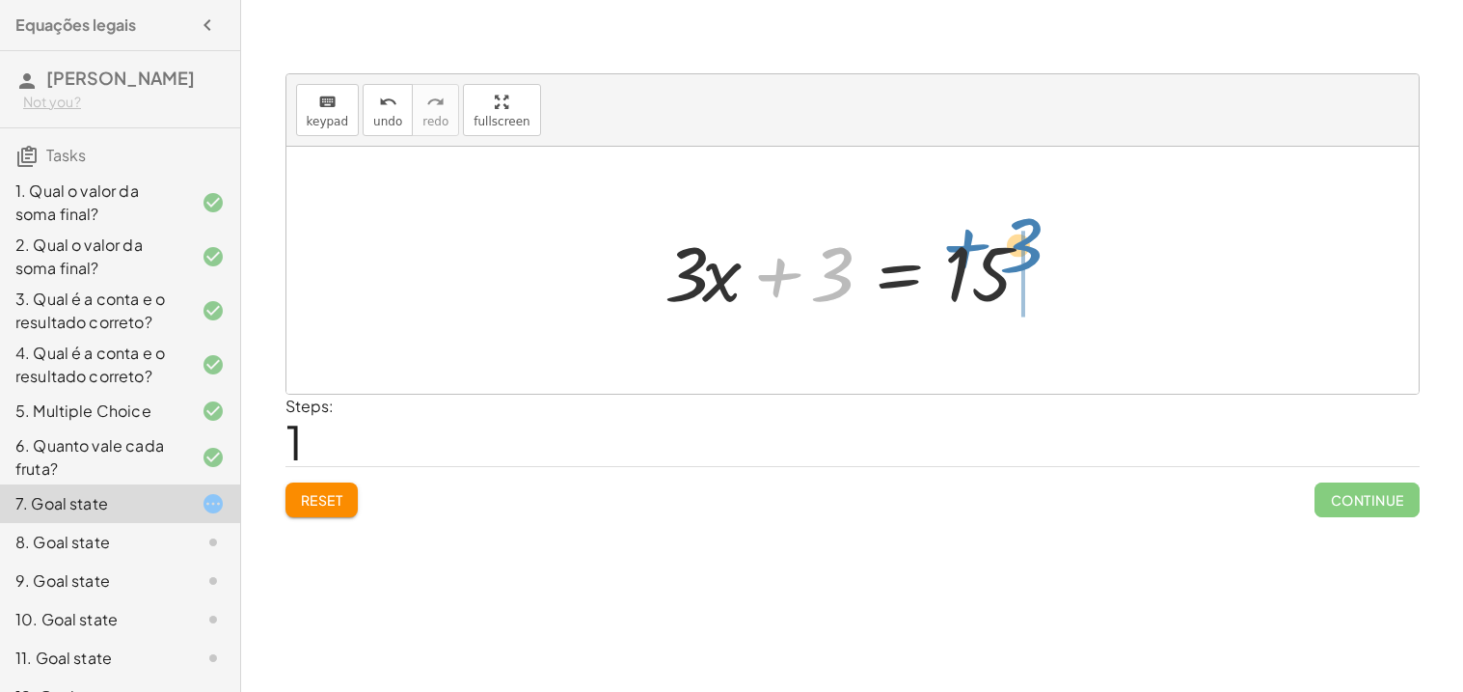
drag, startPoint x: 843, startPoint y: 264, endPoint x: 1028, endPoint y: 244, distance: 186.3
click at [1028, 244] on div at bounding box center [860, 270] width 410 height 99
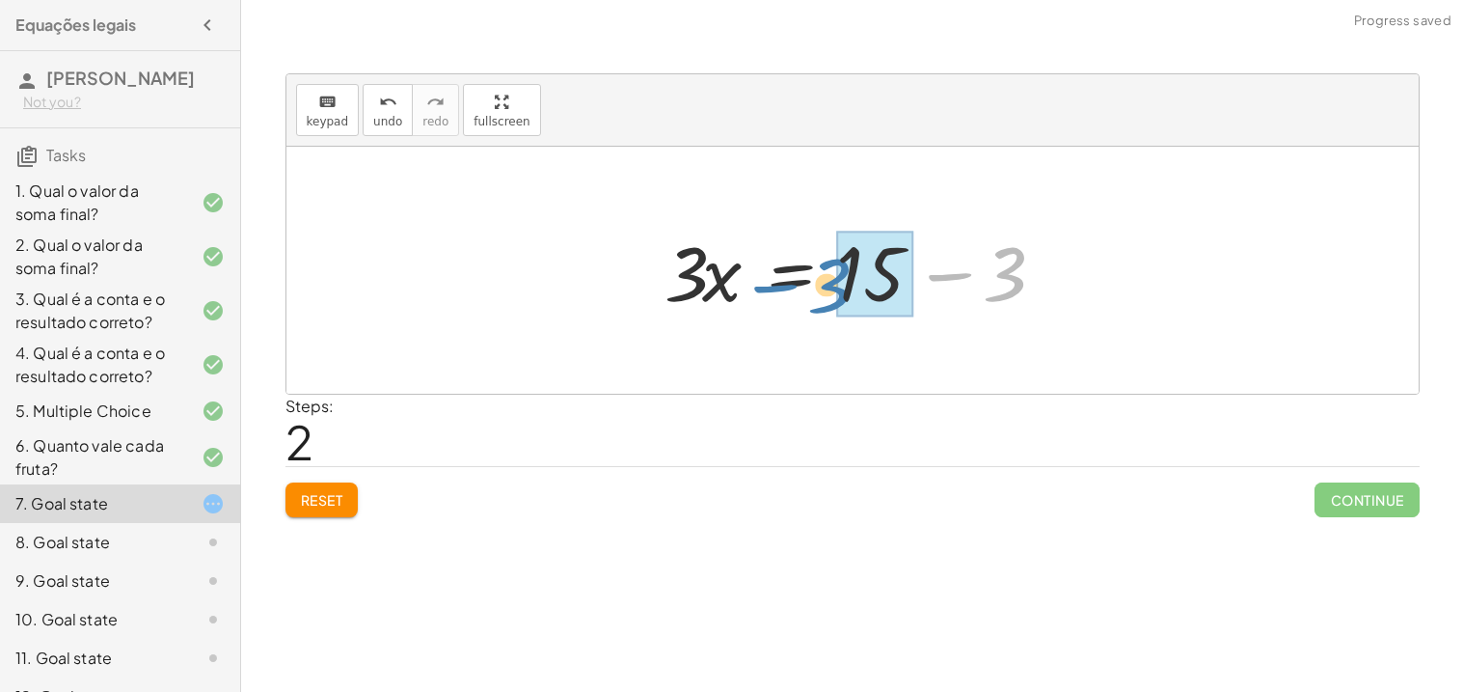
drag, startPoint x: 1017, startPoint y: 265, endPoint x: 848, endPoint y: 273, distance: 169.0
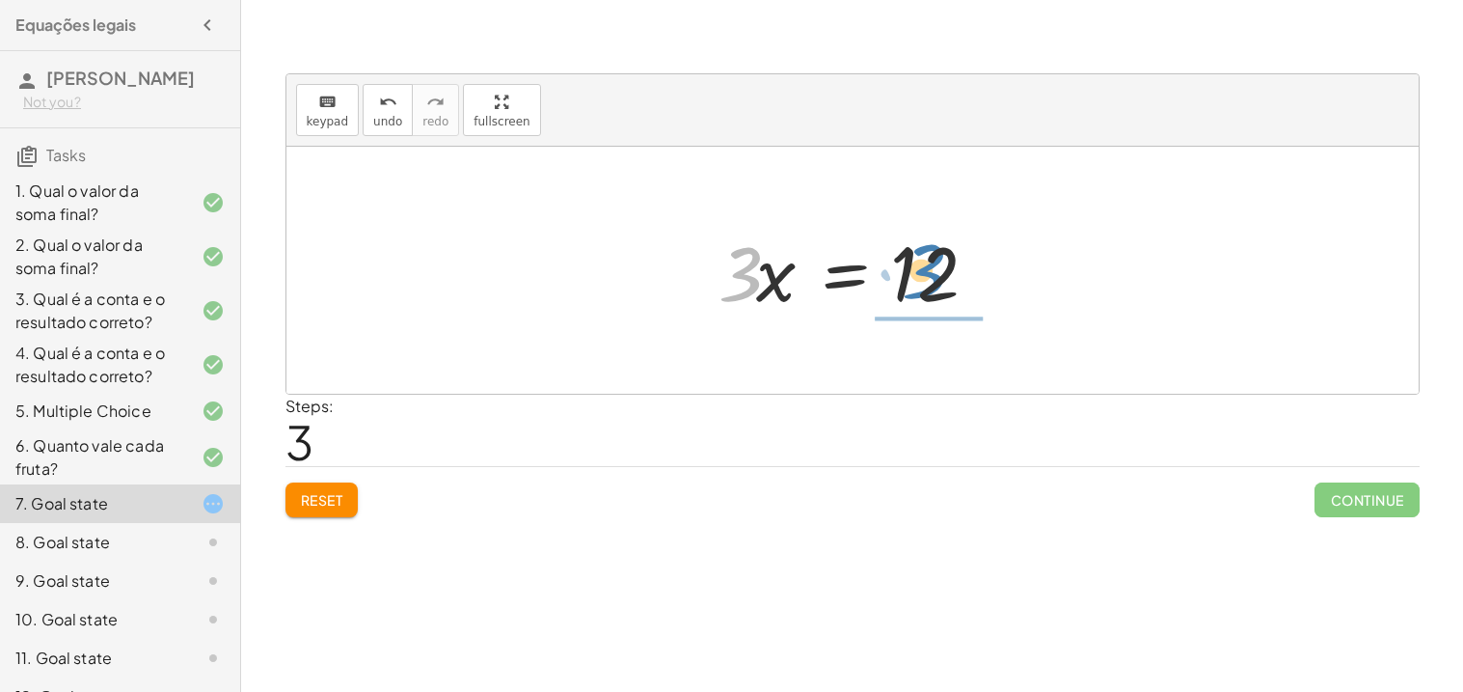
drag, startPoint x: 752, startPoint y: 265, endPoint x: 938, endPoint y: 259, distance: 186.2
click at [938, 259] on div at bounding box center [860, 270] width 302 height 99
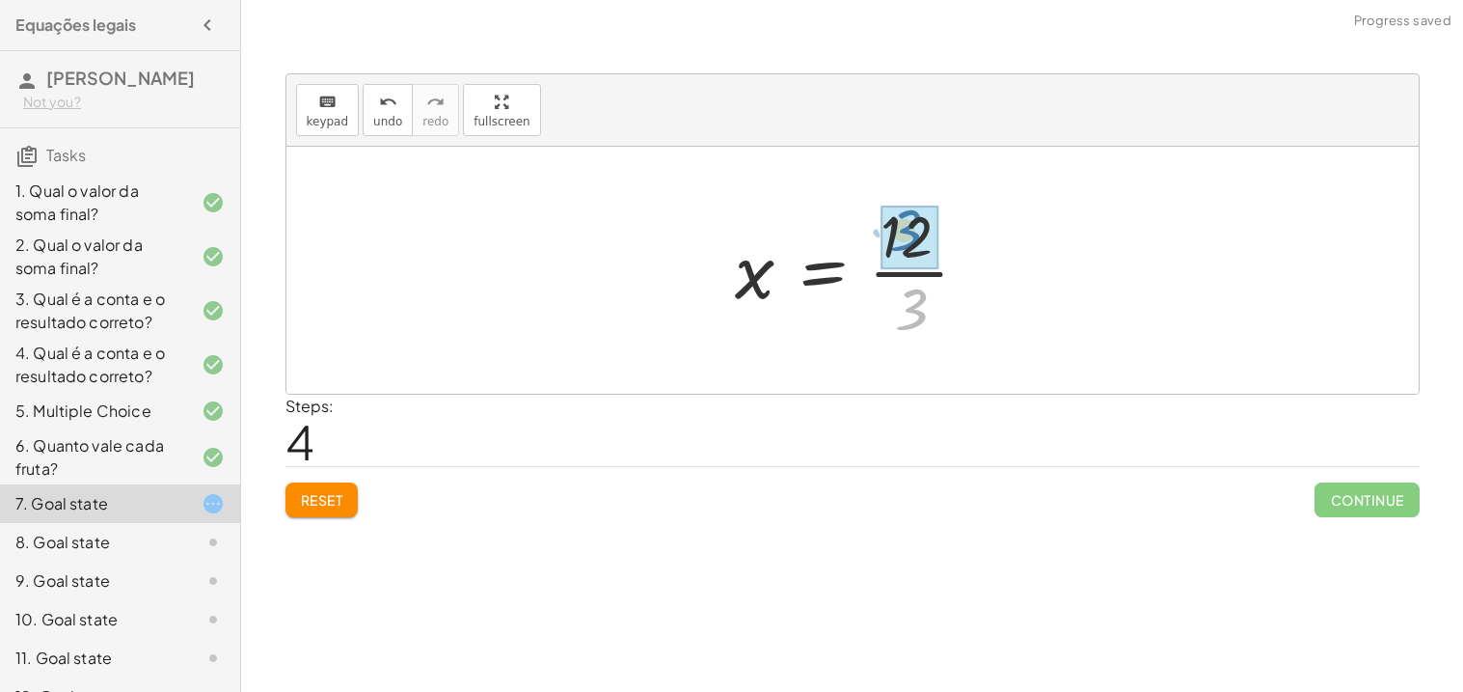
drag, startPoint x: 914, startPoint y: 298, endPoint x: 912, endPoint y: 222, distance: 76.2
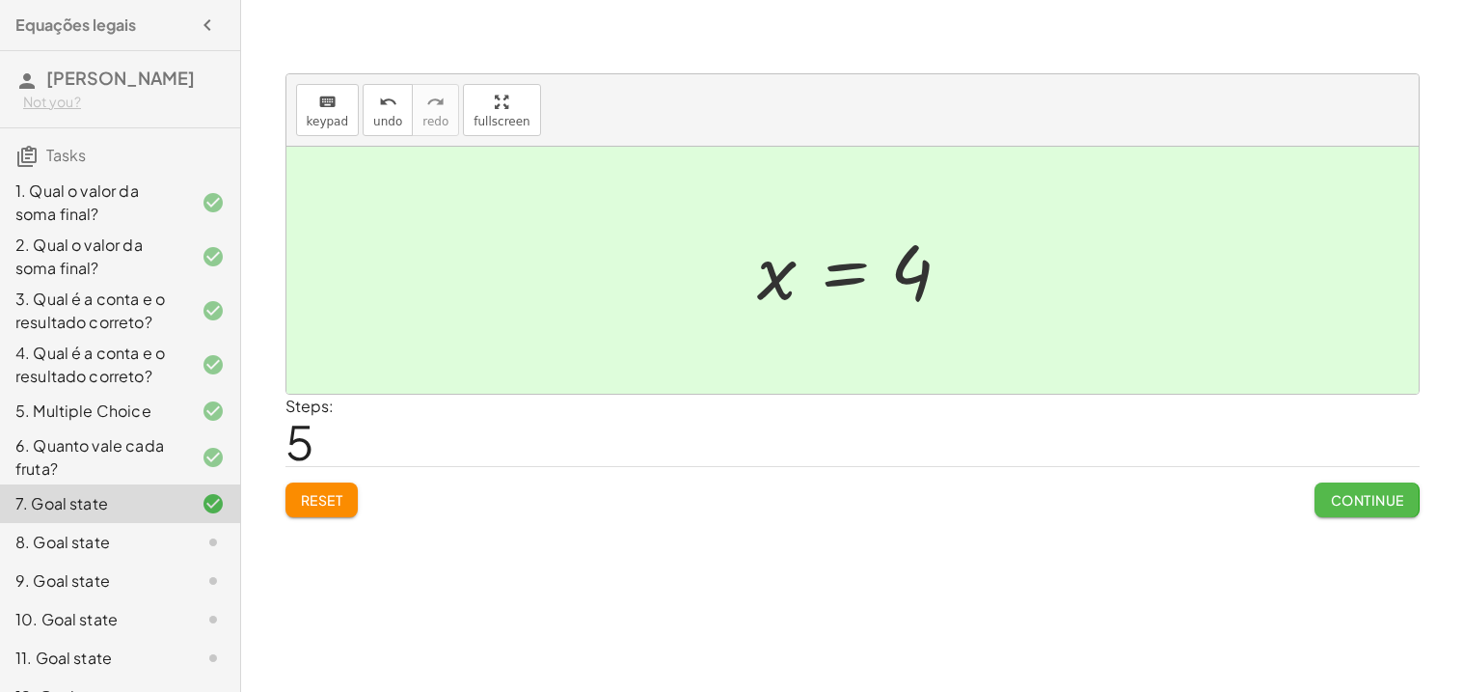
click at [1351, 497] on span "Continue" at bounding box center [1366, 499] width 73 height 17
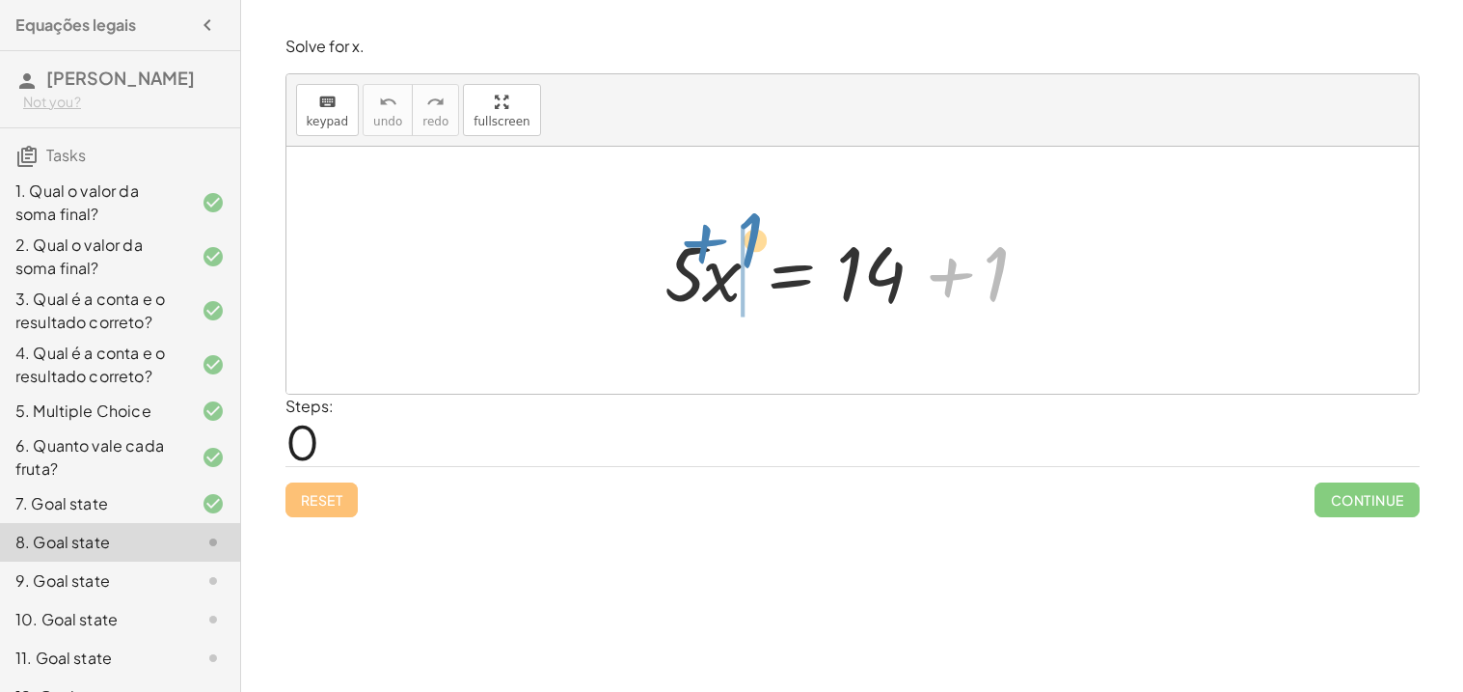
drag, startPoint x: 1001, startPoint y: 270, endPoint x: 756, endPoint y: 236, distance: 247.3
click at [756, 236] on div at bounding box center [860, 270] width 410 height 99
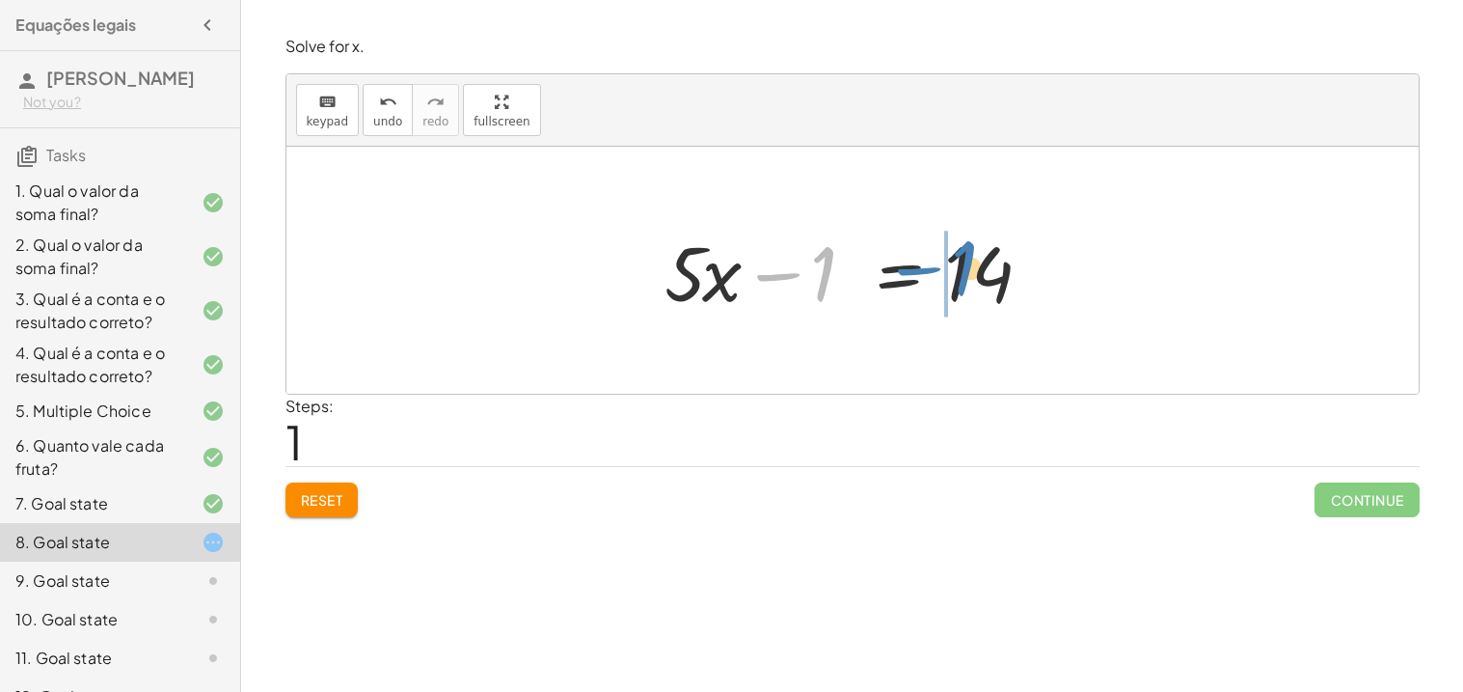
drag, startPoint x: 823, startPoint y: 278, endPoint x: 963, endPoint y: 272, distance: 140.0
click at [963, 272] on div at bounding box center [860, 270] width 410 height 99
drag, startPoint x: 853, startPoint y: 273, endPoint x: 742, endPoint y: 286, distance: 111.7
drag, startPoint x: 950, startPoint y: 281, endPoint x: 812, endPoint y: 273, distance: 138.1
click at [812, 273] on div at bounding box center [860, 270] width 410 height 99
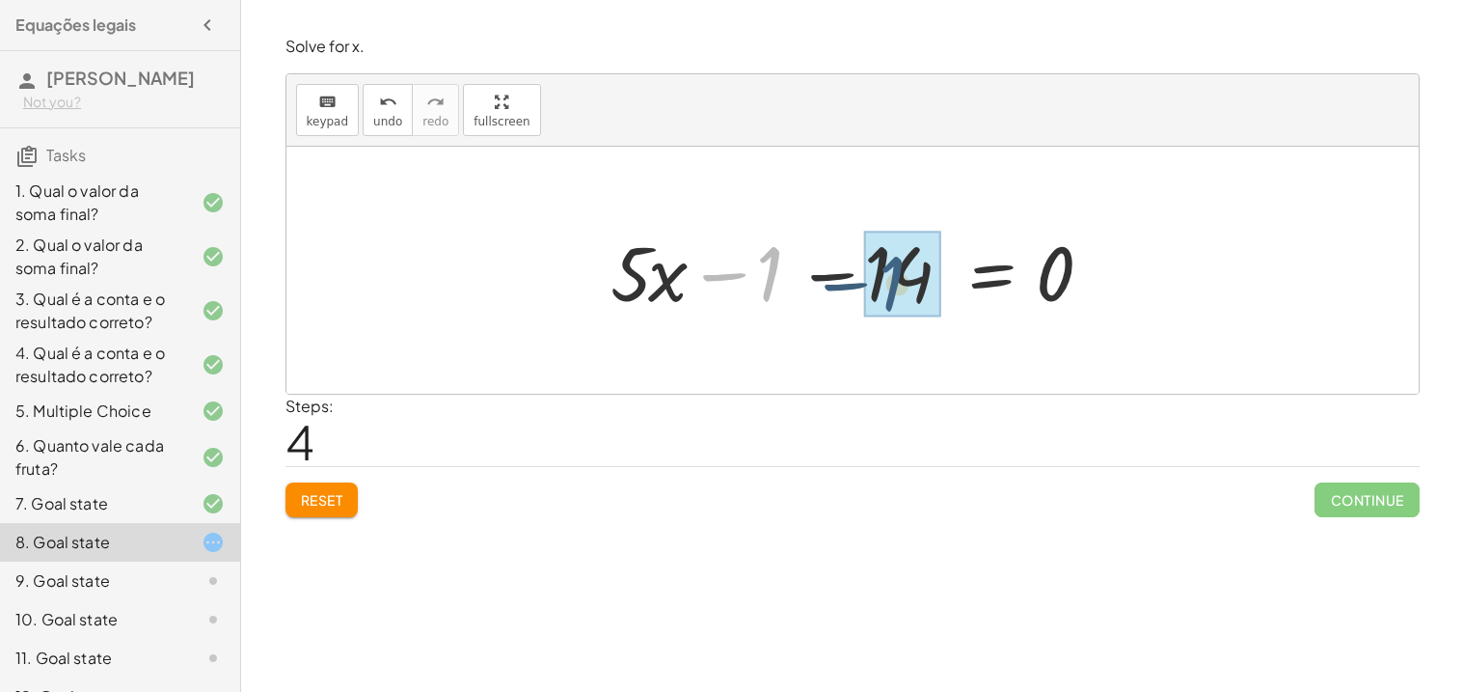
drag, startPoint x: 768, startPoint y: 263, endPoint x: 903, endPoint y: 278, distance: 135.8
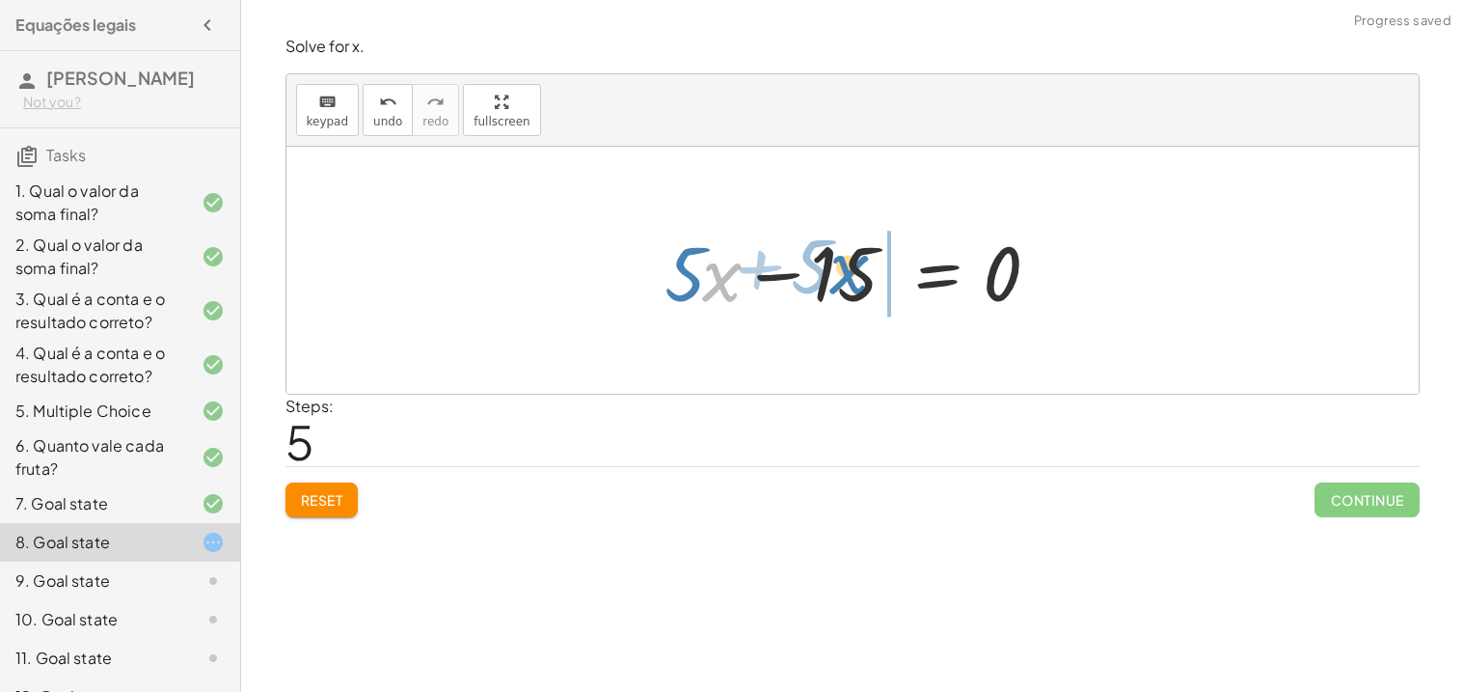
drag, startPoint x: 704, startPoint y: 274, endPoint x: 832, endPoint y: 264, distance: 128.6
click at [832, 264] on div at bounding box center [860, 270] width 410 height 99
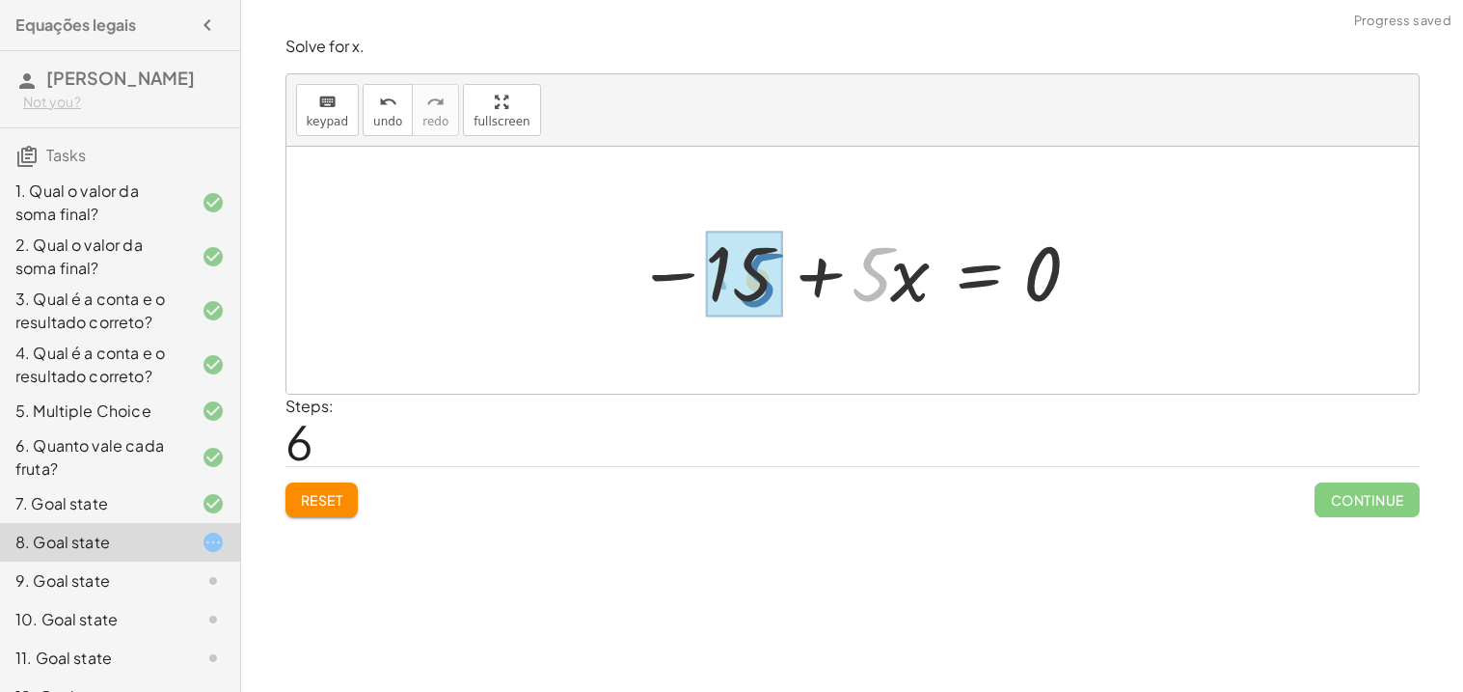
drag, startPoint x: 878, startPoint y: 283, endPoint x: 769, endPoint y: 279, distance: 109.1
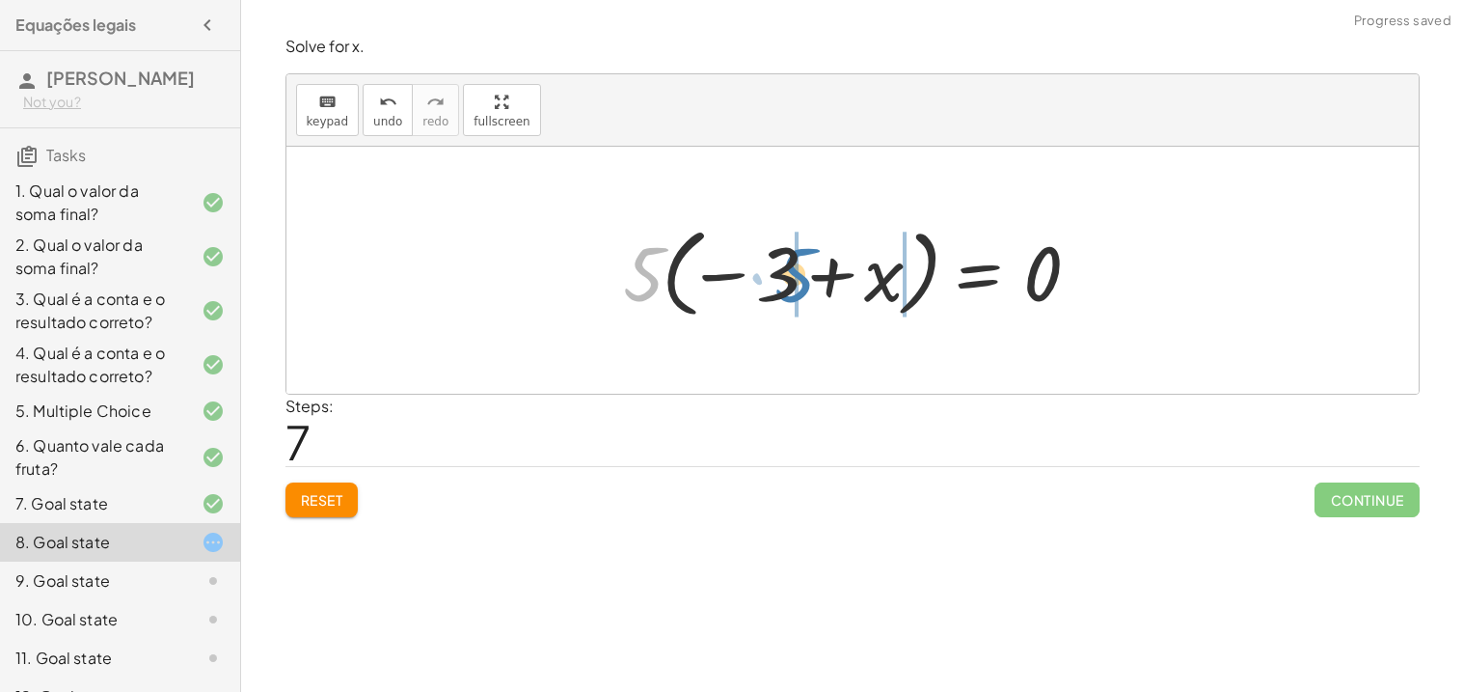
drag, startPoint x: 632, startPoint y: 259, endPoint x: 777, endPoint y: 254, distance: 145.8
click at [777, 254] on div at bounding box center [859, 270] width 492 height 107
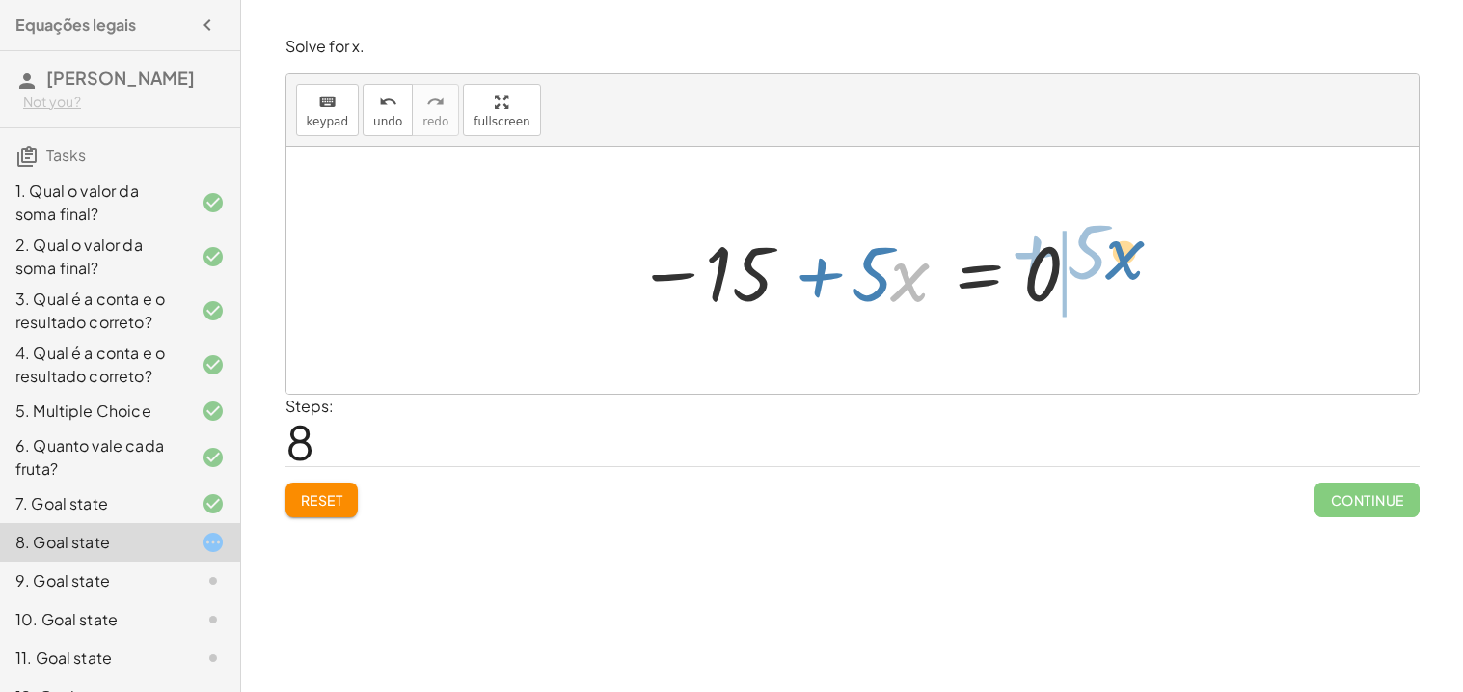
drag, startPoint x: 909, startPoint y: 277, endPoint x: 1126, endPoint y: 255, distance: 218.1
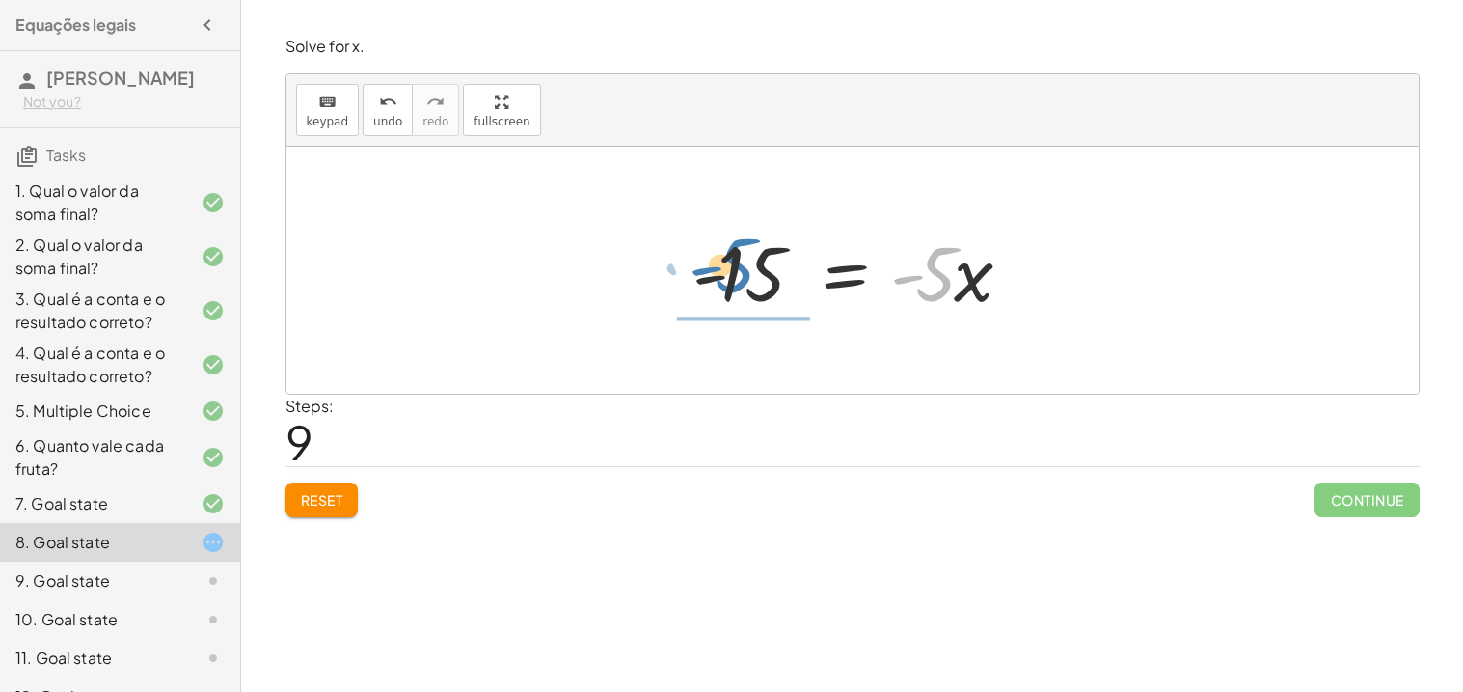
drag, startPoint x: 945, startPoint y: 273, endPoint x: 745, endPoint y: 265, distance: 200.8
click at [745, 265] on div at bounding box center [860, 270] width 354 height 99
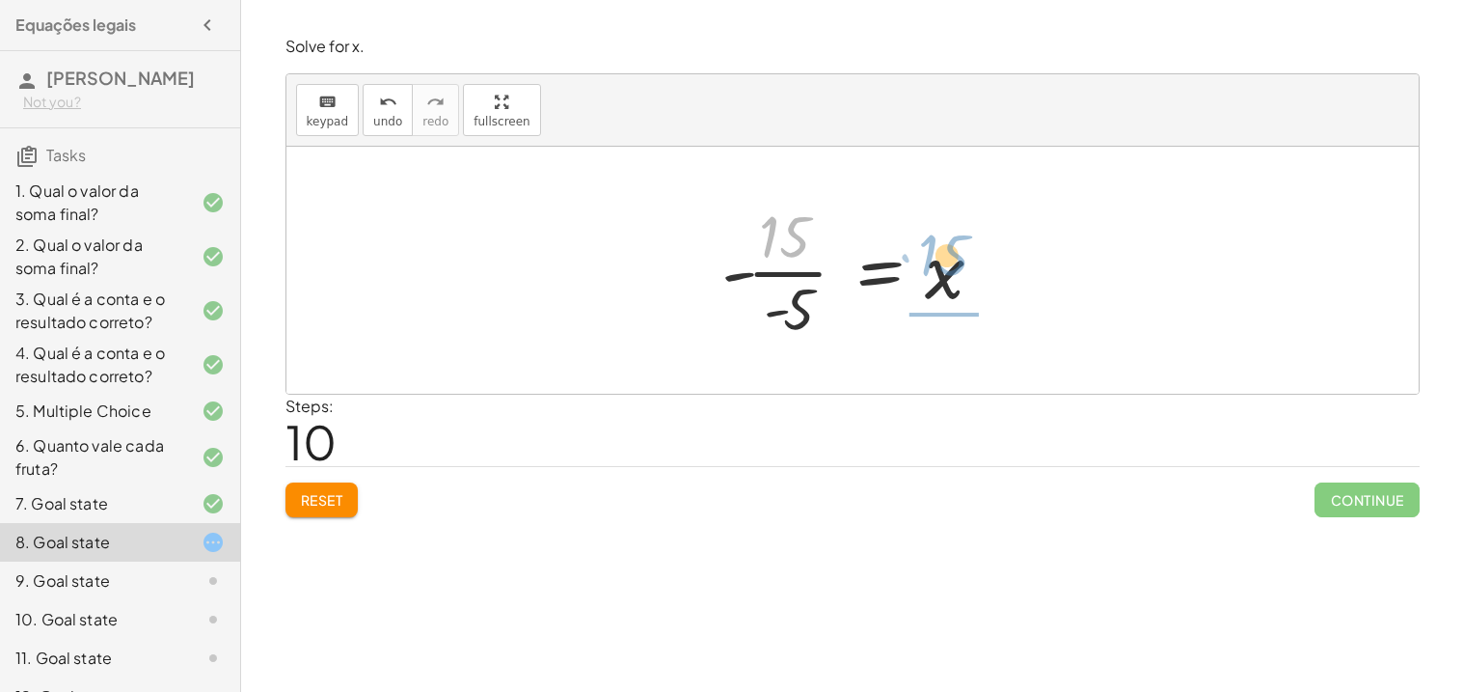
drag, startPoint x: 782, startPoint y: 247, endPoint x: 941, endPoint y: 265, distance: 160.2
click at [941, 265] on div at bounding box center [859, 270] width 295 height 149
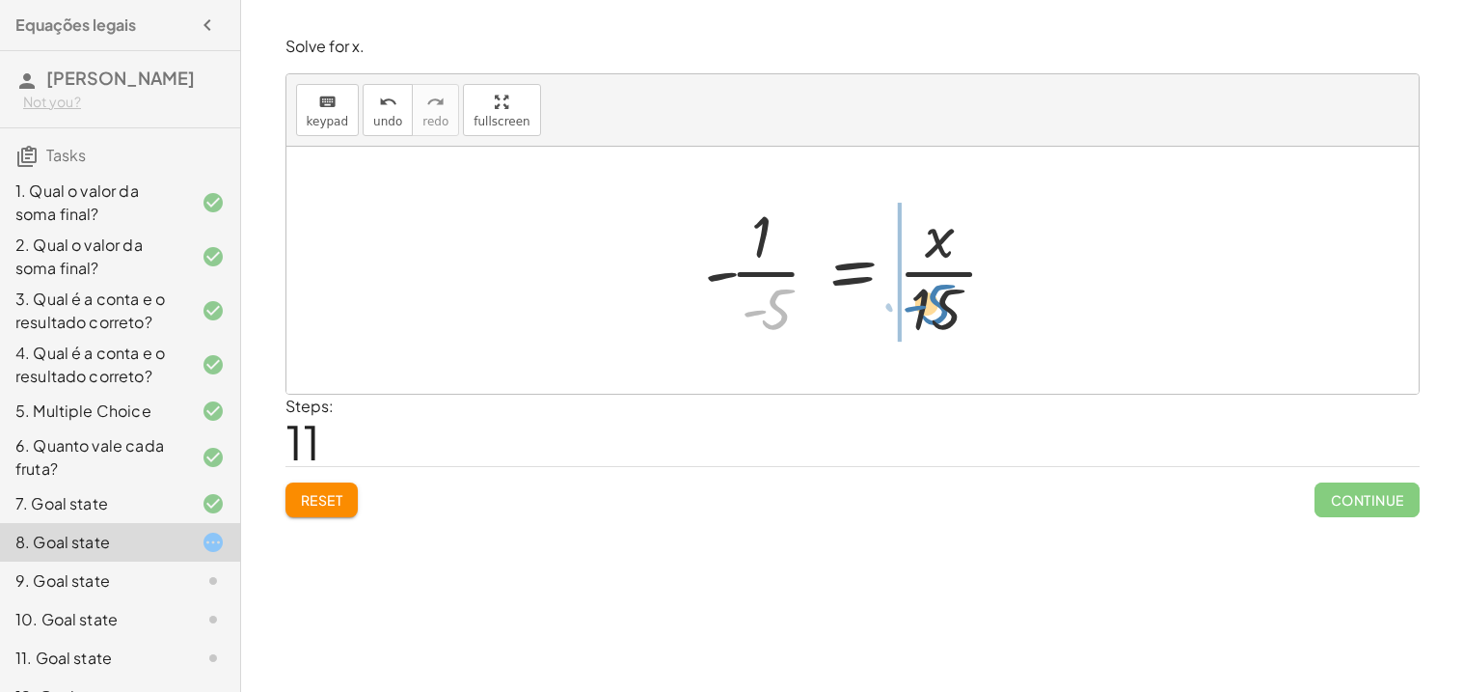
drag, startPoint x: 774, startPoint y: 315, endPoint x: 933, endPoint y: 313, distance: 159.2
click at [933, 313] on div at bounding box center [859, 270] width 330 height 149
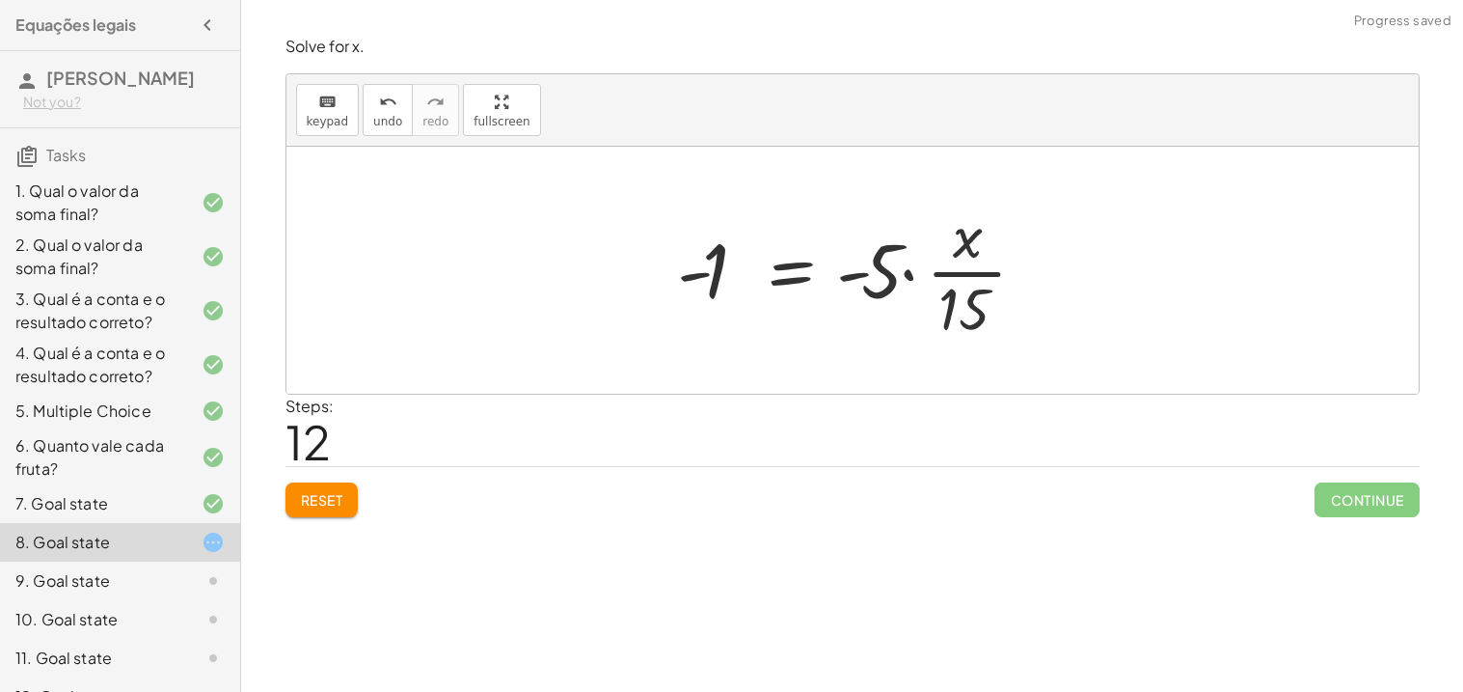
click at [349, 493] on button "Reset" at bounding box center [321, 499] width 73 height 35
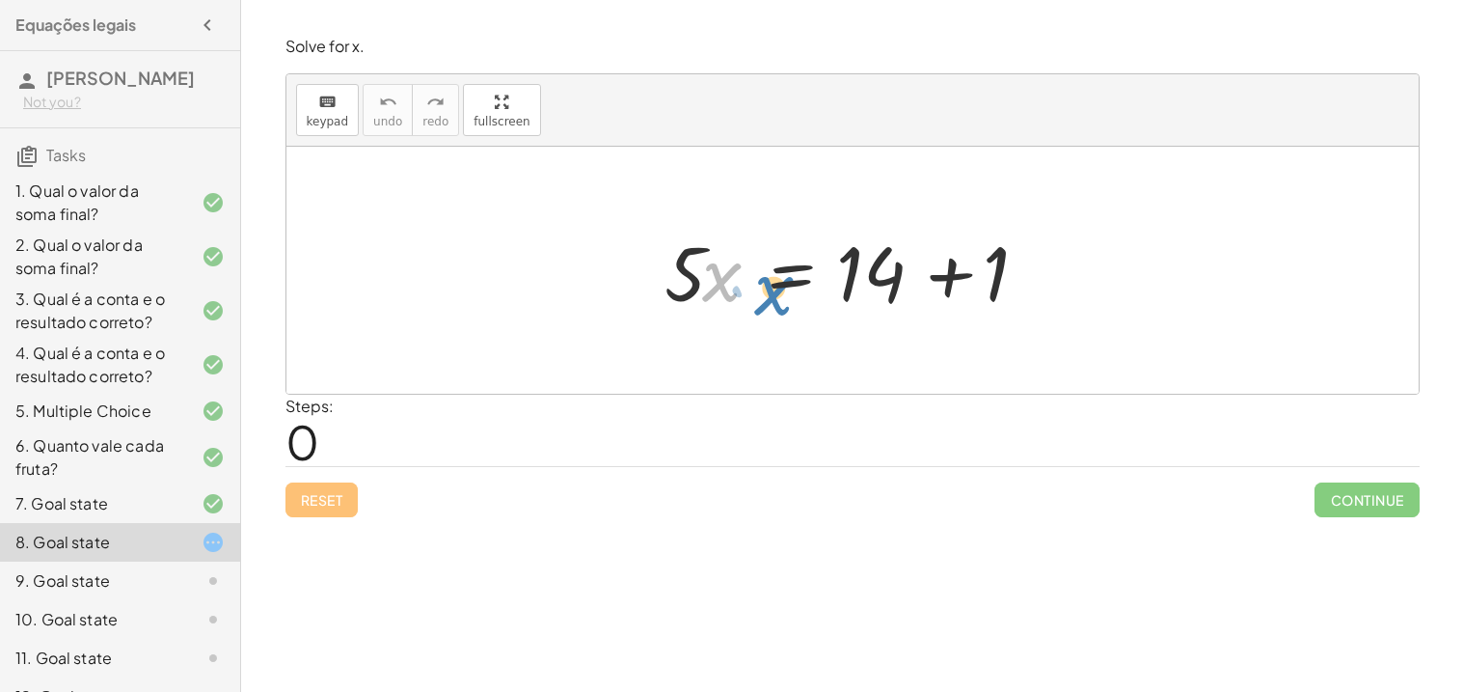
drag, startPoint x: 710, startPoint y: 266, endPoint x: 765, endPoint y: 266, distance: 55.0
click at [765, 266] on div at bounding box center [860, 270] width 410 height 99
drag, startPoint x: 670, startPoint y: 297, endPoint x: 854, endPoint y: 305, distance: 183.4
click at [854, 305] on div at bounding box center [860, 270] width 410 height 99
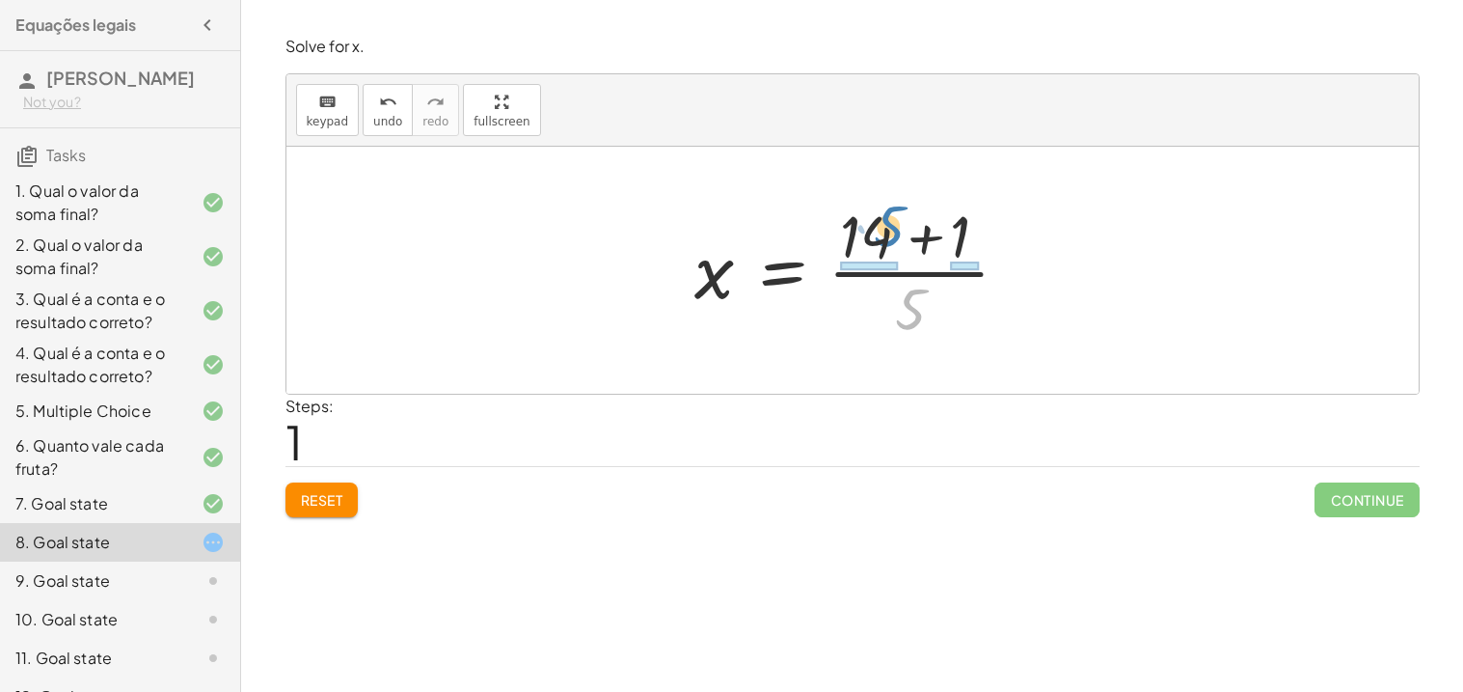
drag, startPoint x: 908, startPoint y: 324, endPoint x: 878, endPoint y: 249, distance: 81.0
click at [878, 249] on div at bounding box center [860, 270] width 350 height 149
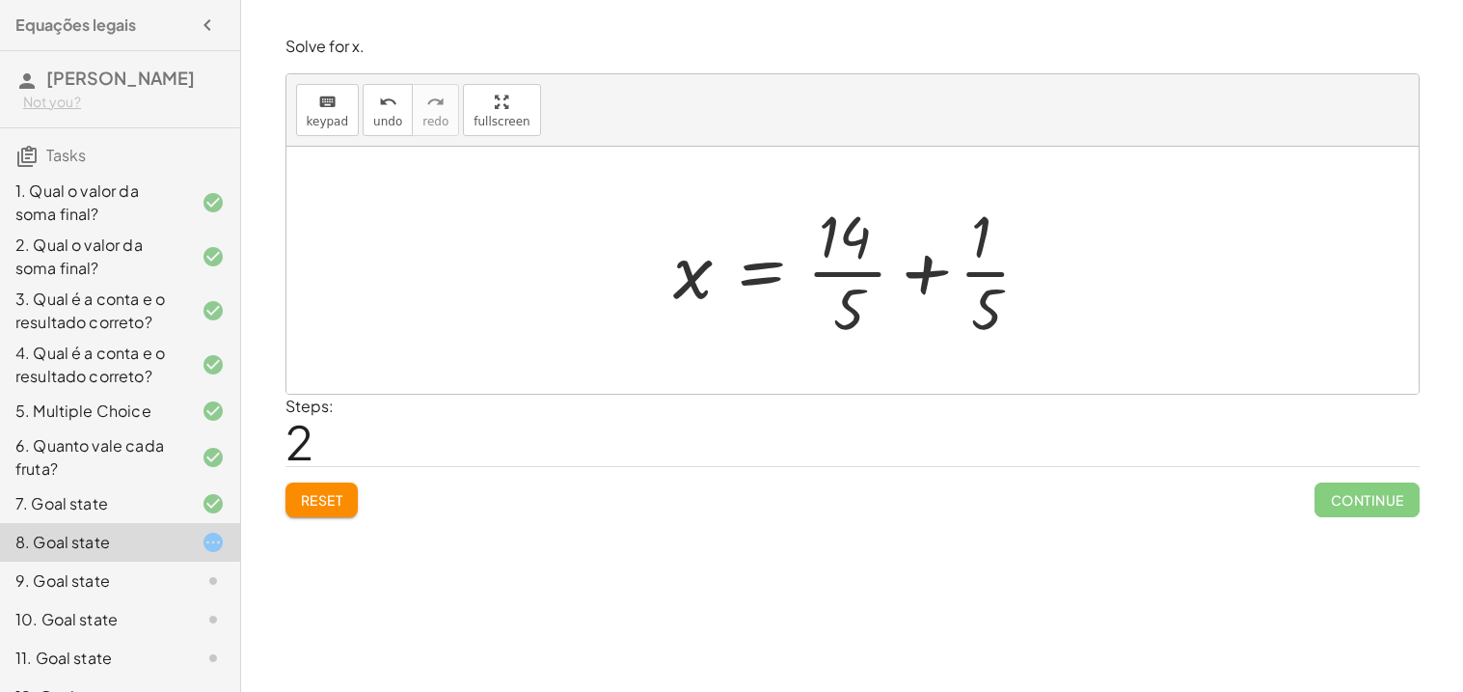
click at [340, 509] on button "Reset" at bounding box center [321, 499] width 73 height 35
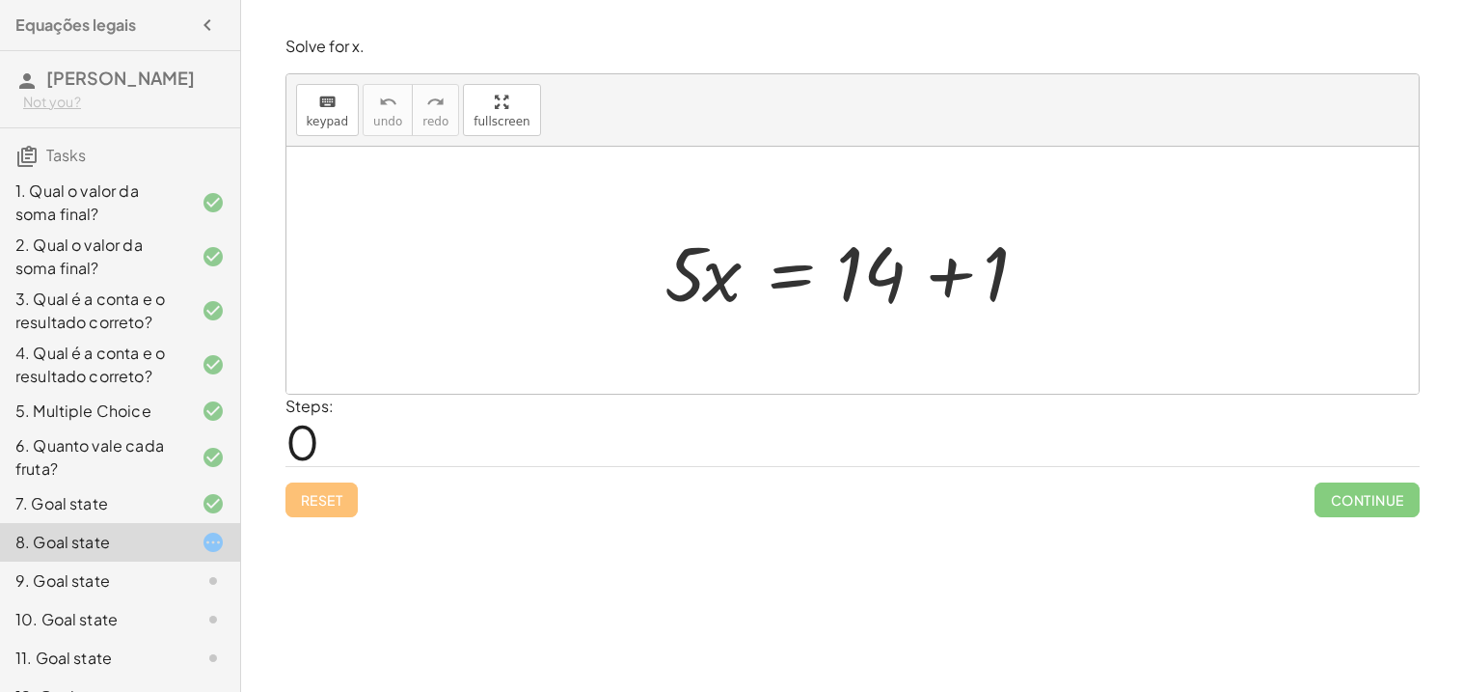
click at [670, 280] on div at bounding box center [860, 270] width 410 height 99
click at [685, 285] on div at bounding box center [860, 270] width 410 height 99
drag, startPoint x: 685, startPoint y: 285, endPoint x: 872, endPoint y: 315, distance: 189.5
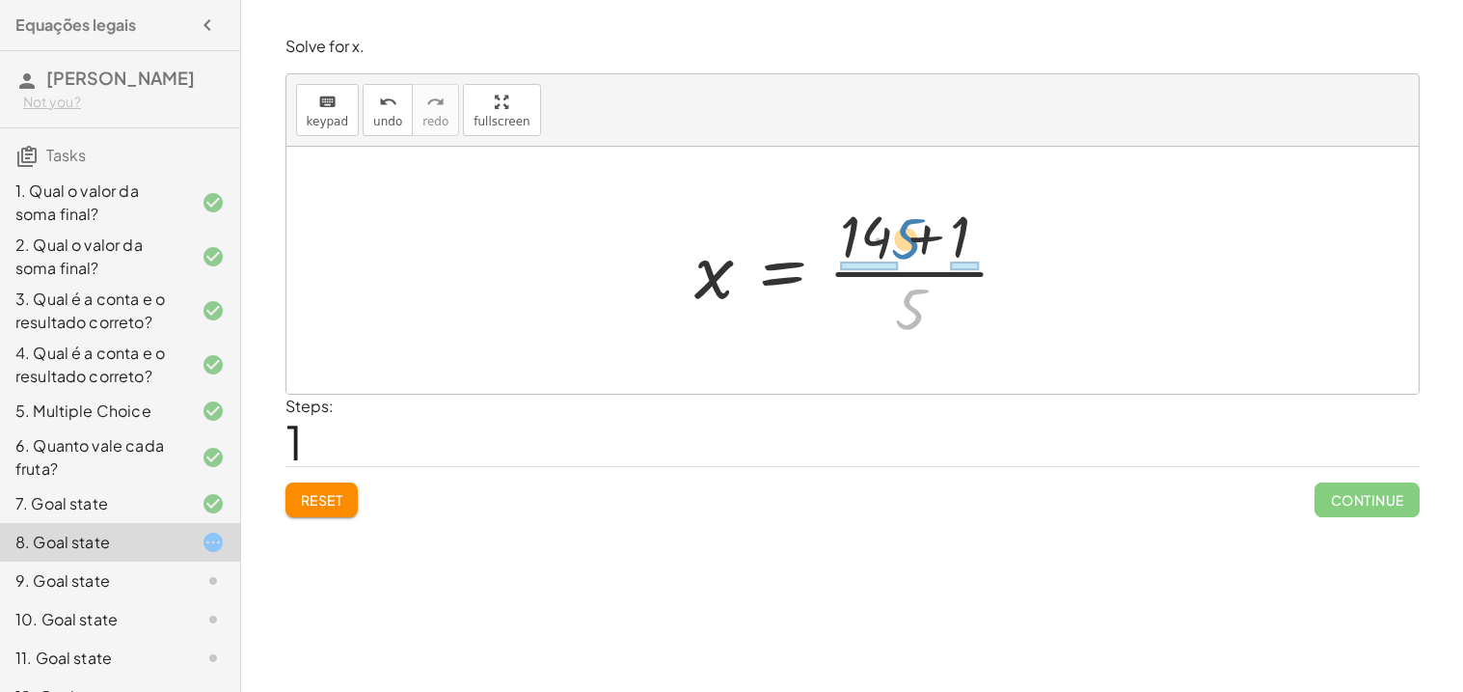
drag, startPoint x: 912, startPoint y: 318, endPoint x: 908, endPoint y: 246, distance: 72.5
click at [908, 246] on div at bounding box center [860, 270] width 350 height 149
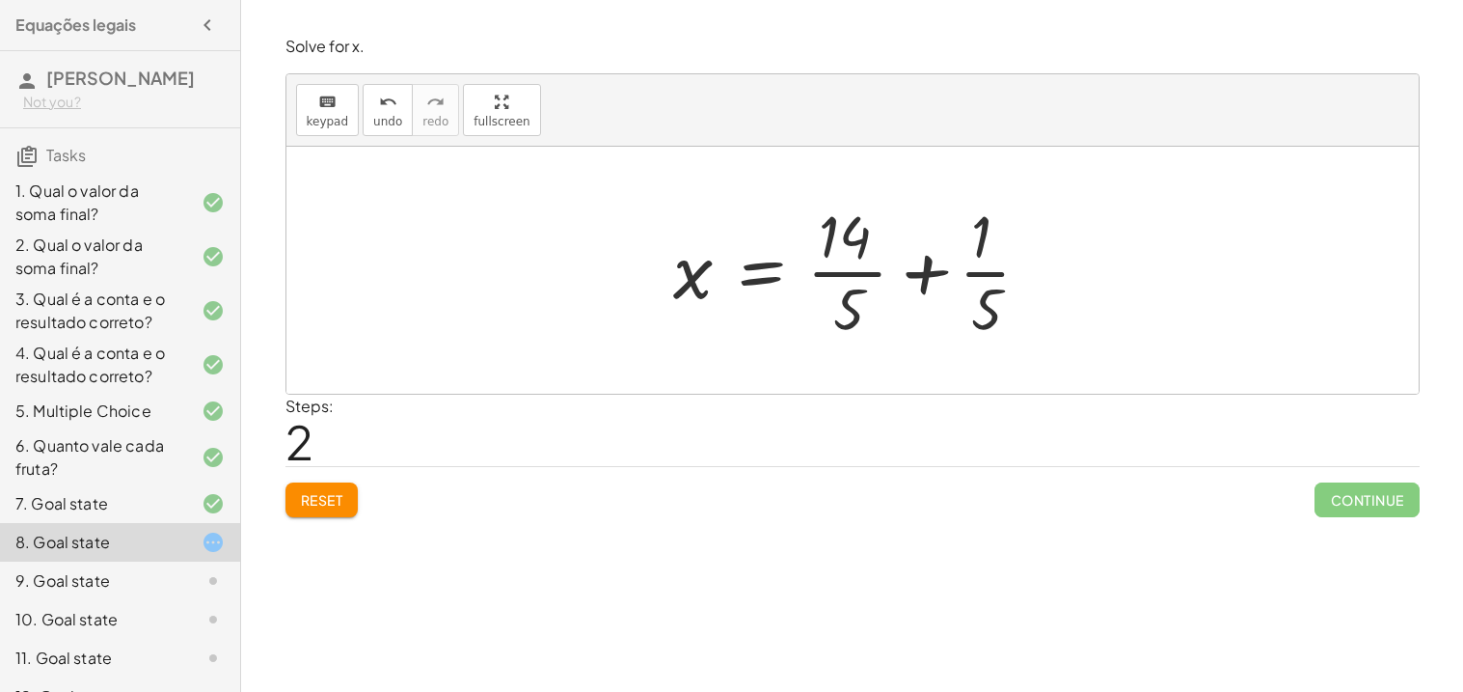
click at [314, 510] on button "Reset" at bounding box center [321, 499] width 73 height 35
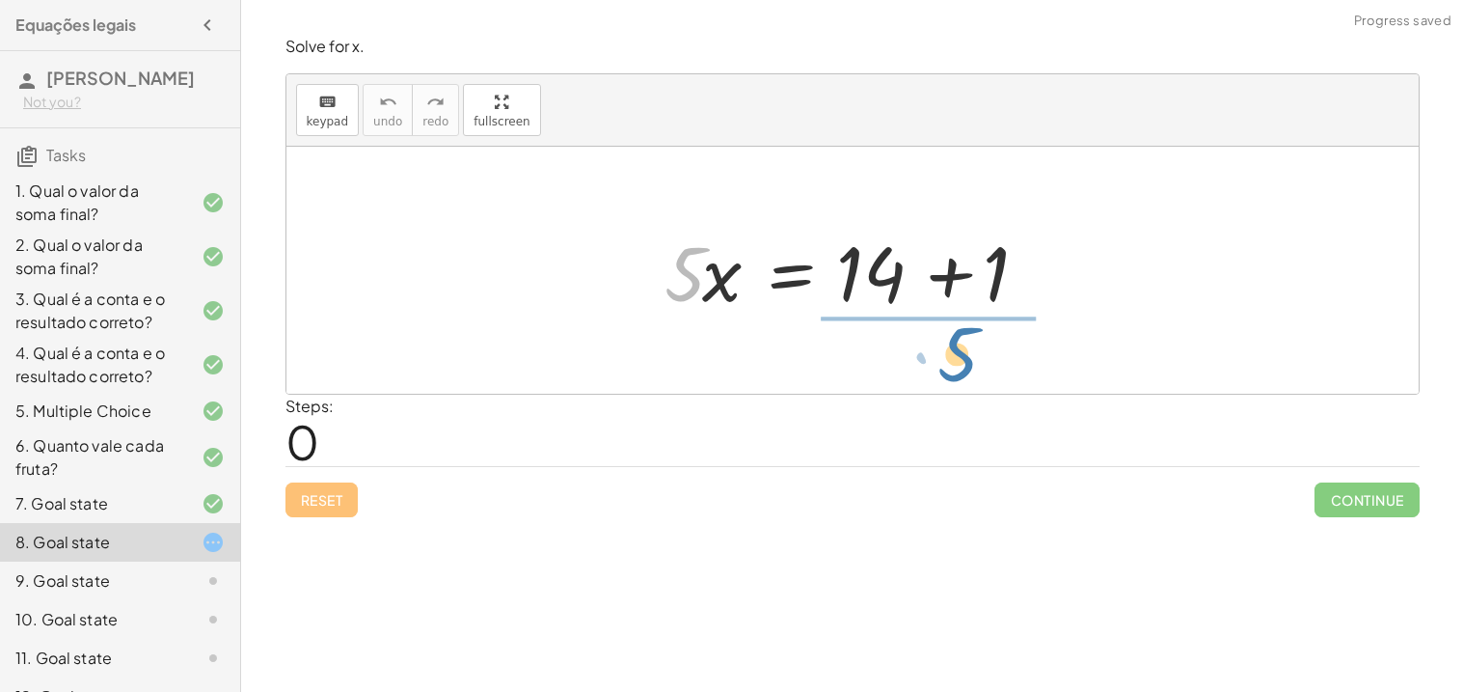
drag, startPoint x: 682, startPoint y: 285, endPoint x: 941, endPoint y: 364, distance: 271.2
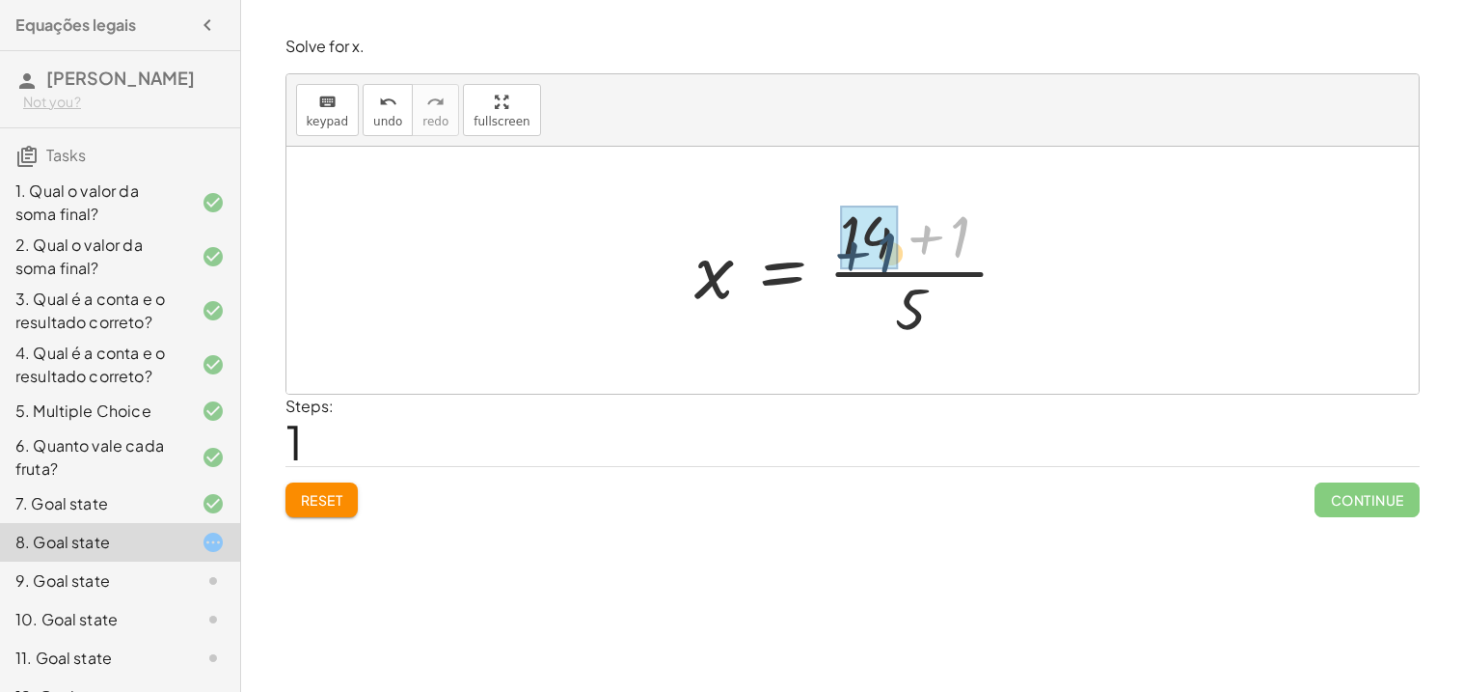
drag, startPoint x: 961, startPoint y: 229, endPoint x: 891, endPoint y: 240, distance: 70.4
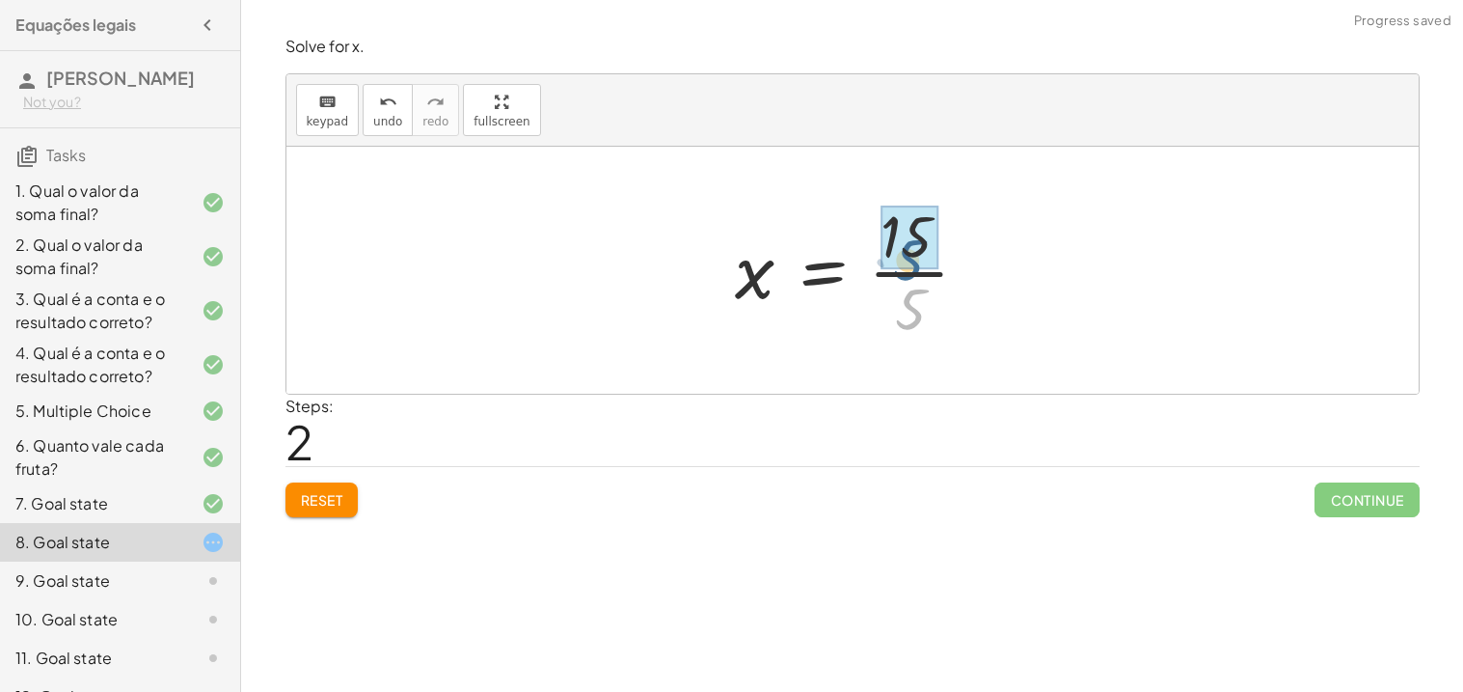
drag, startPoint x: 902, startPoint y: 307, endPoint x: 900, endPoint y: 261, distance: 45.4
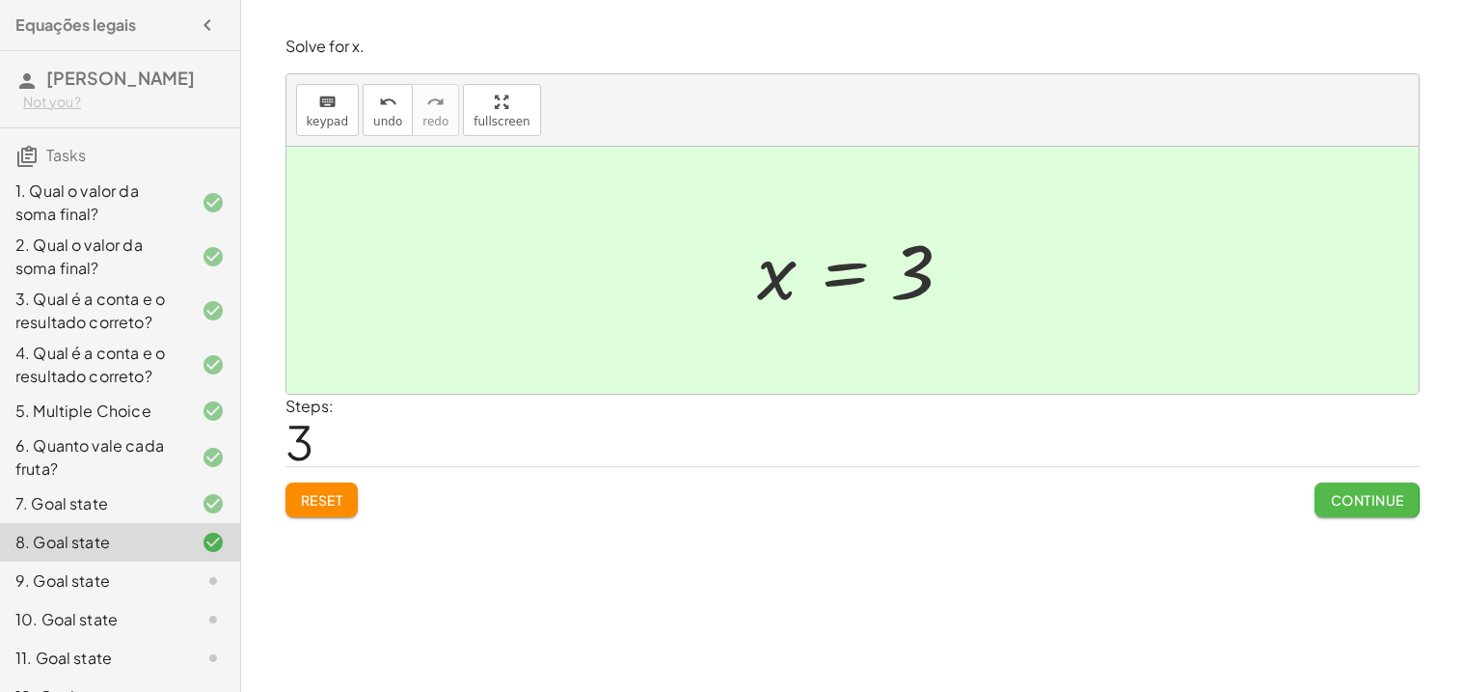
click at [1381, 512] on button "Continue" at bounding box center [1367, 499] width 104 height 35
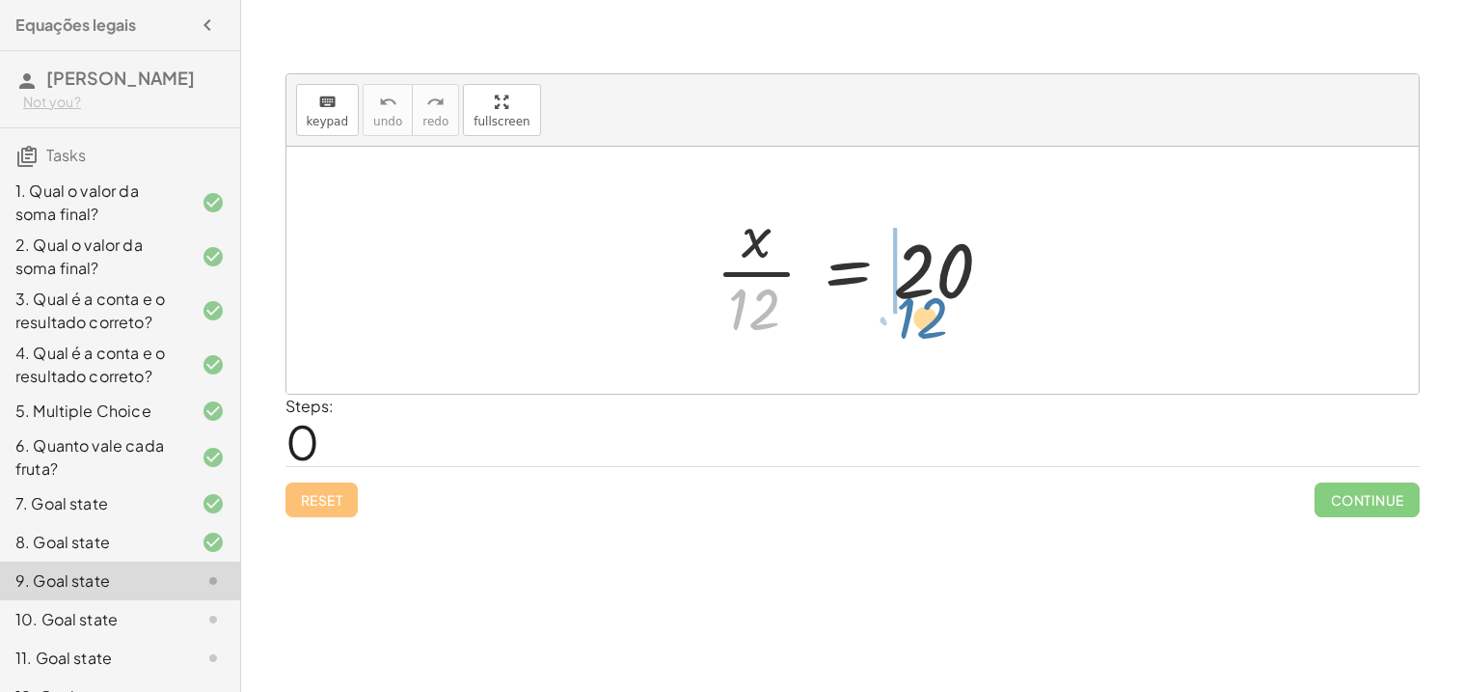
drag, startPoint x: 755, startPoint y: 306, endPoint x: 929, endPoint y: 313, distance: 173.8
click at [929, 313] on div at bounding box center [860, 270] width 308 height 149
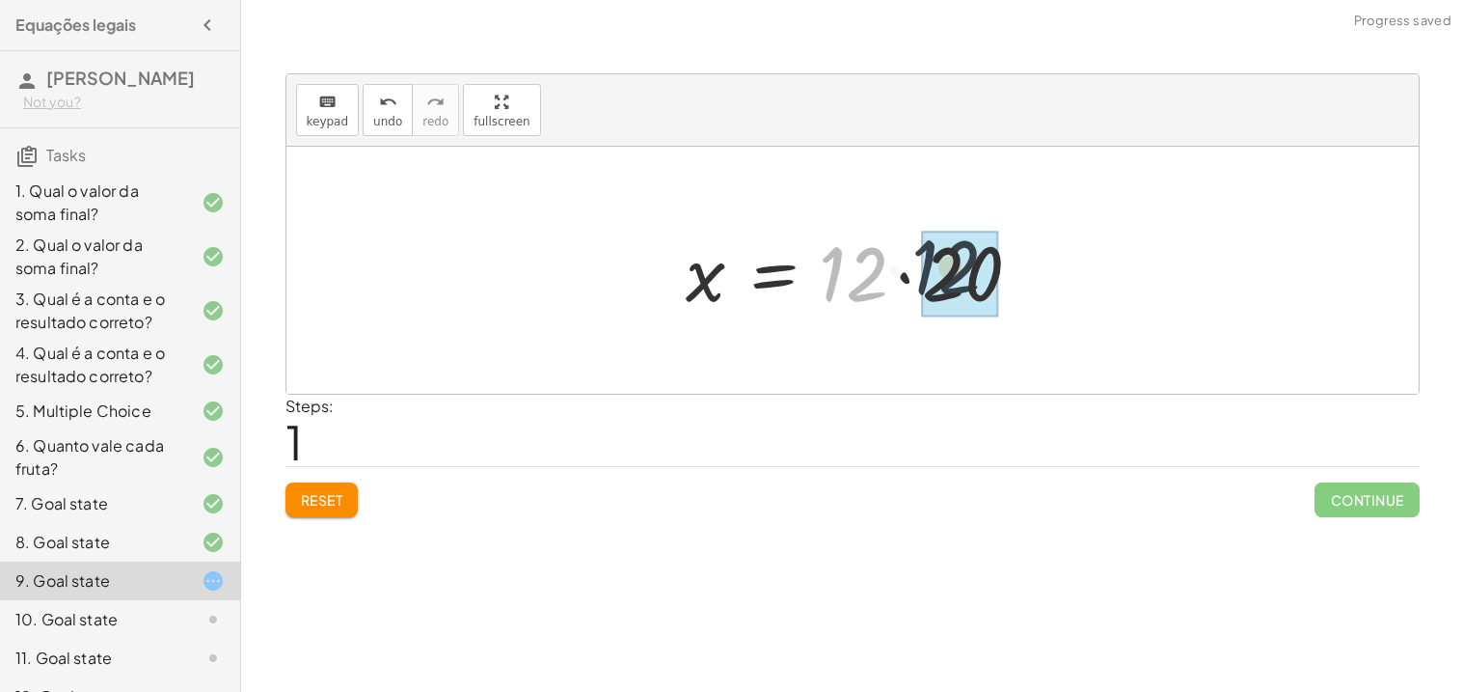
drag, startPoint x: 863, startPoint y: 285, endPoint x: 958, endPoint y: 278, distance: 94.8
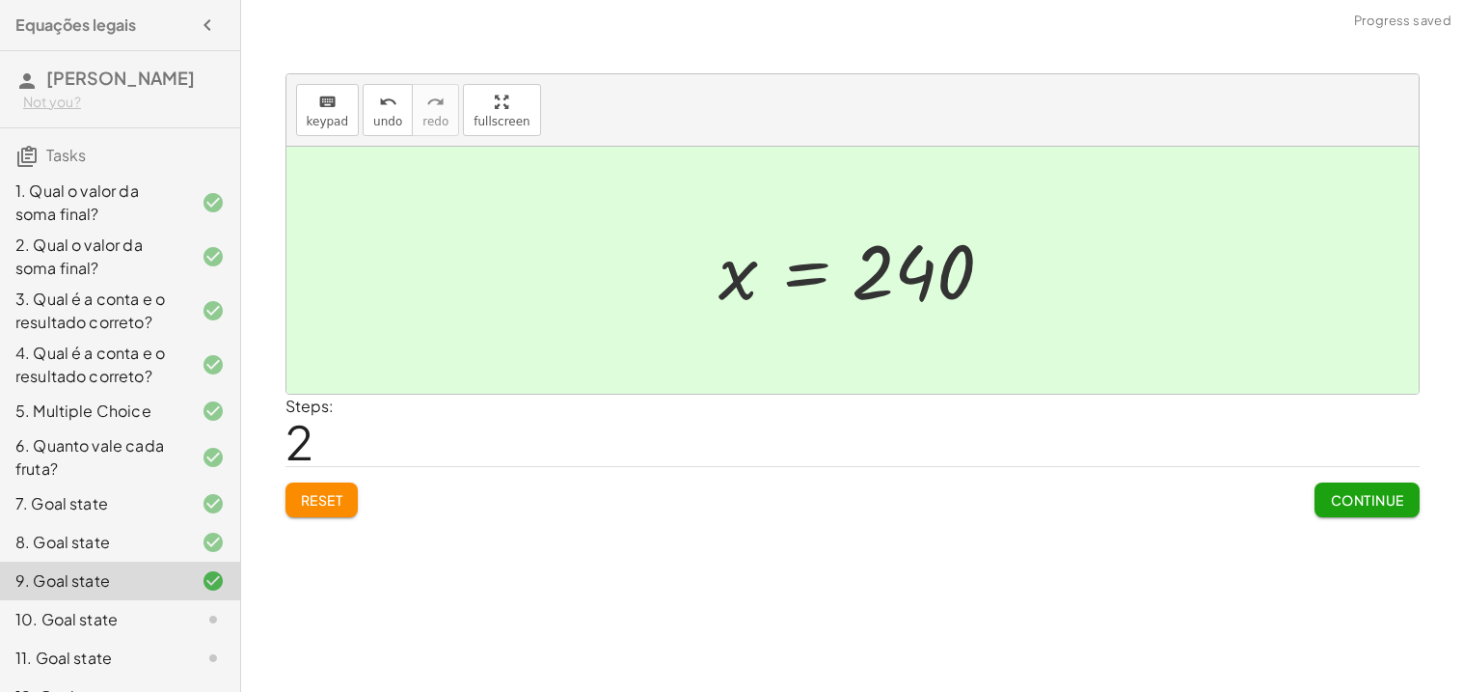
click at [1333, 512] on button "Continue" at bounding box center [1367, 499] width 104 height 35
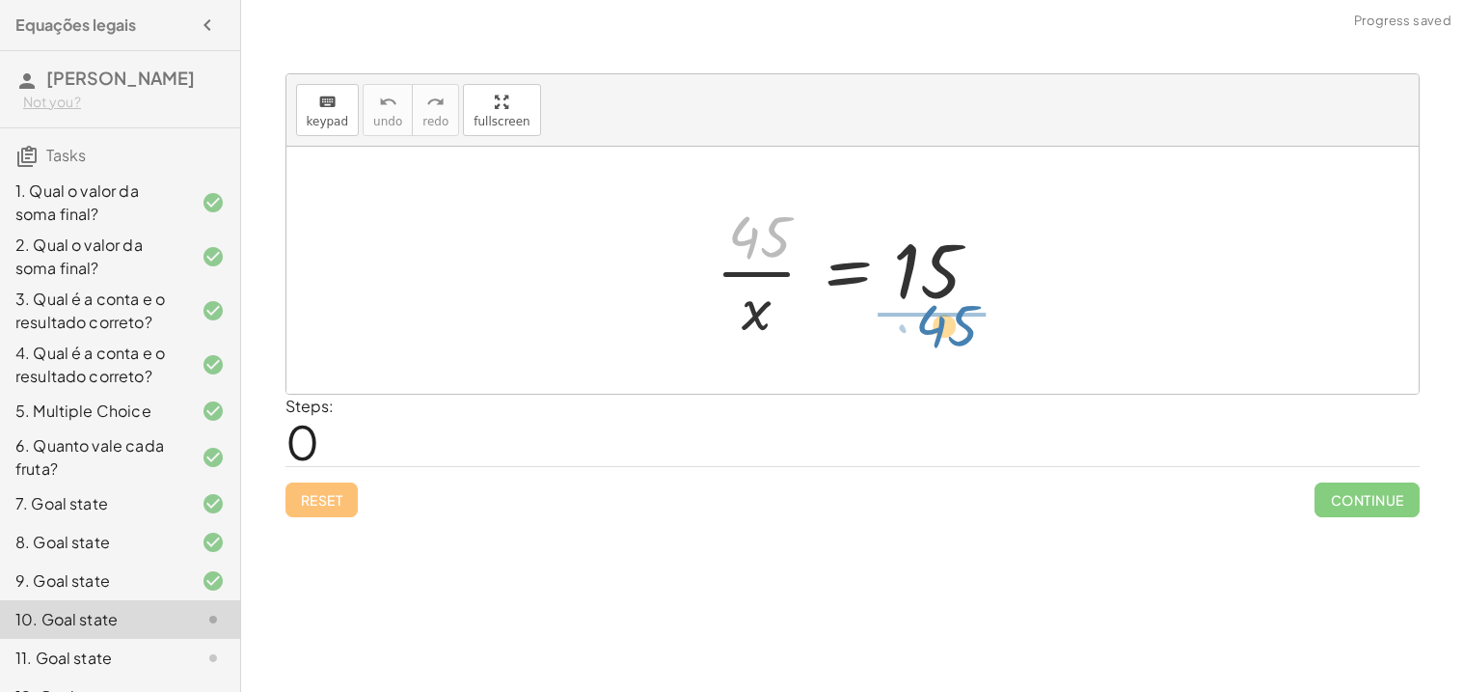
drag, startPoint x: 750, startPoint y: 245, endPoint x: 937, endPoint y: 348, distance: 212.8
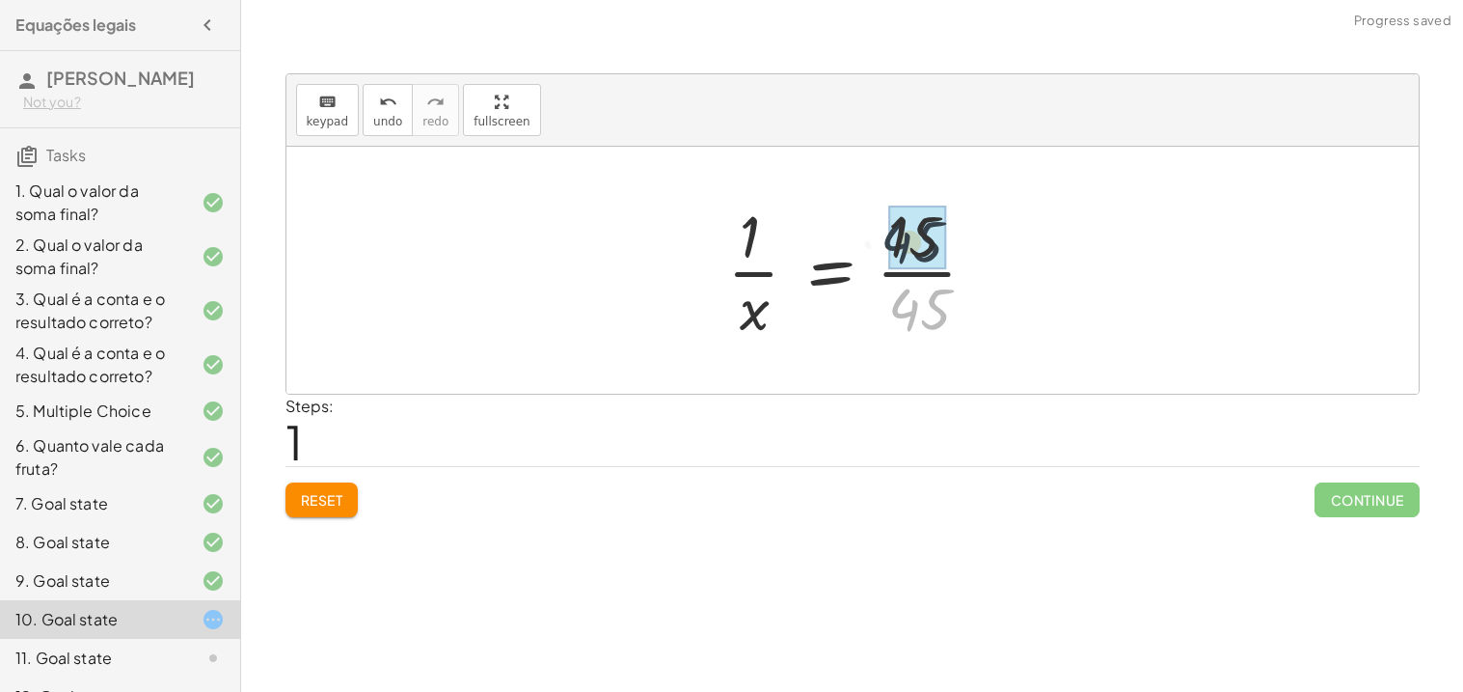
drag, startPoint x: 924, startPoint y: 319, endPoint x: 919, endPoint y: 234, distance: 85.0
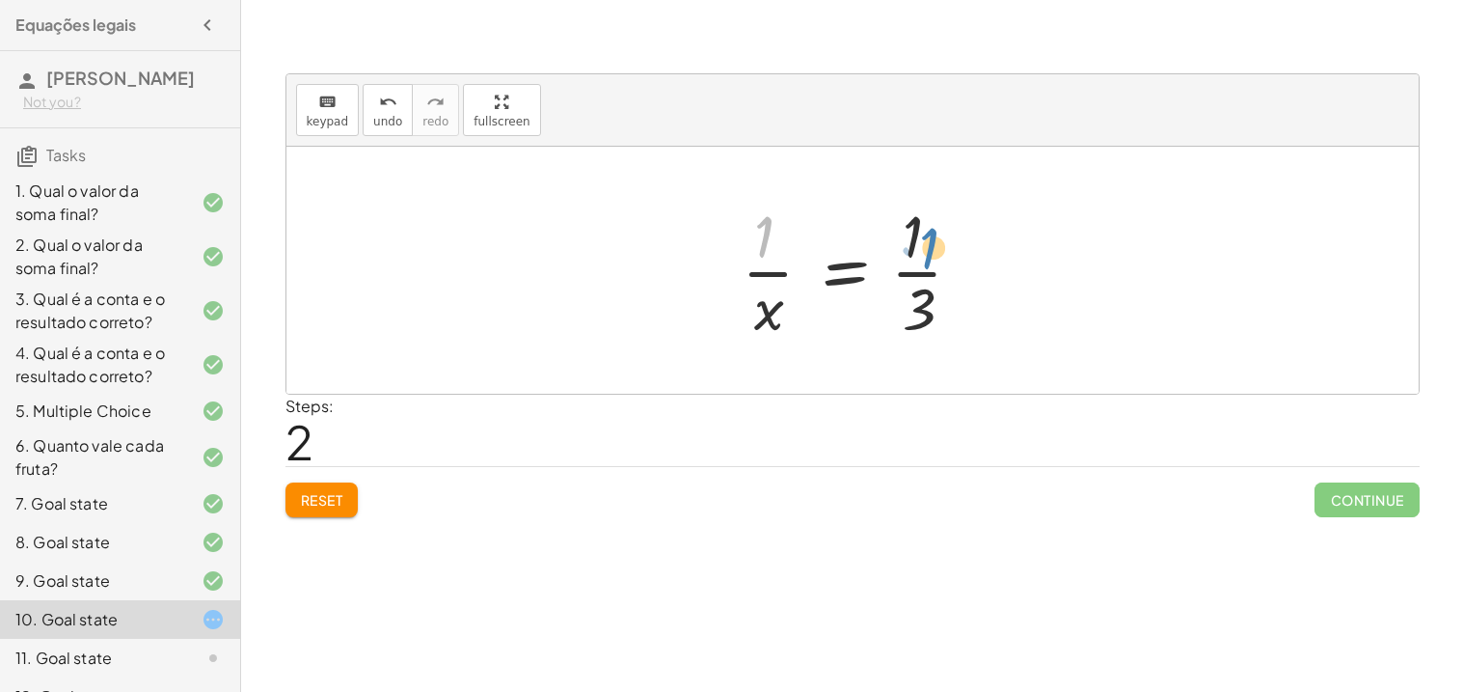
drag, startPoint x: 769, startPoint y: 243, endPoint x: 932, endPoint y: 254, distance: 163.3
click at [932, 254] on div at bounding box center [860, 270] width 256 height 149
drag, startPoint x: 910, startPoint y: 242, endPoint x: 915, endPoint y: 304, distance: 61.9
drag, startPoint x: 757, startPoint y: 227, endPoint x: 949, endPoint y: 301, distance: 205.8
click at [949, 301] on div at bounding box center [860, 270] width 256 height 149
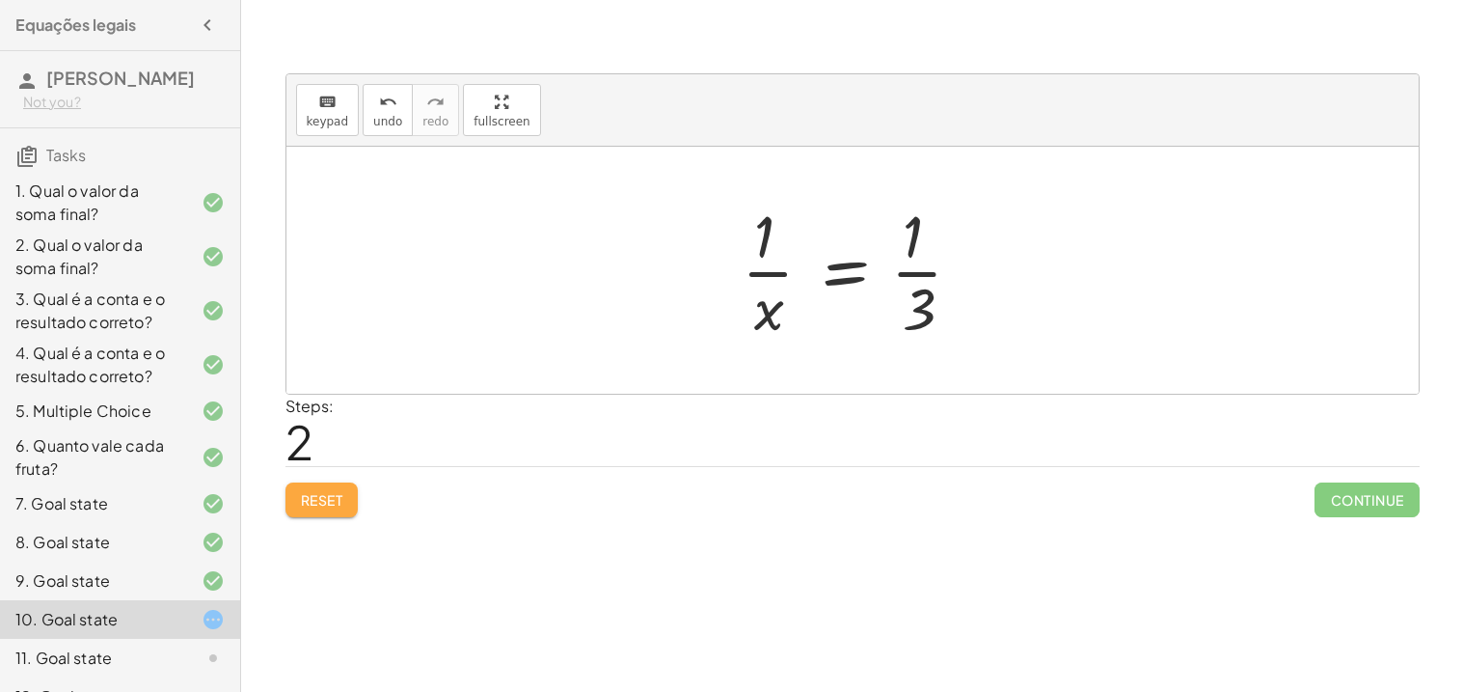
click at [337, 503] on span "Reset" at bounding box center [322, 499] width 42 height 17
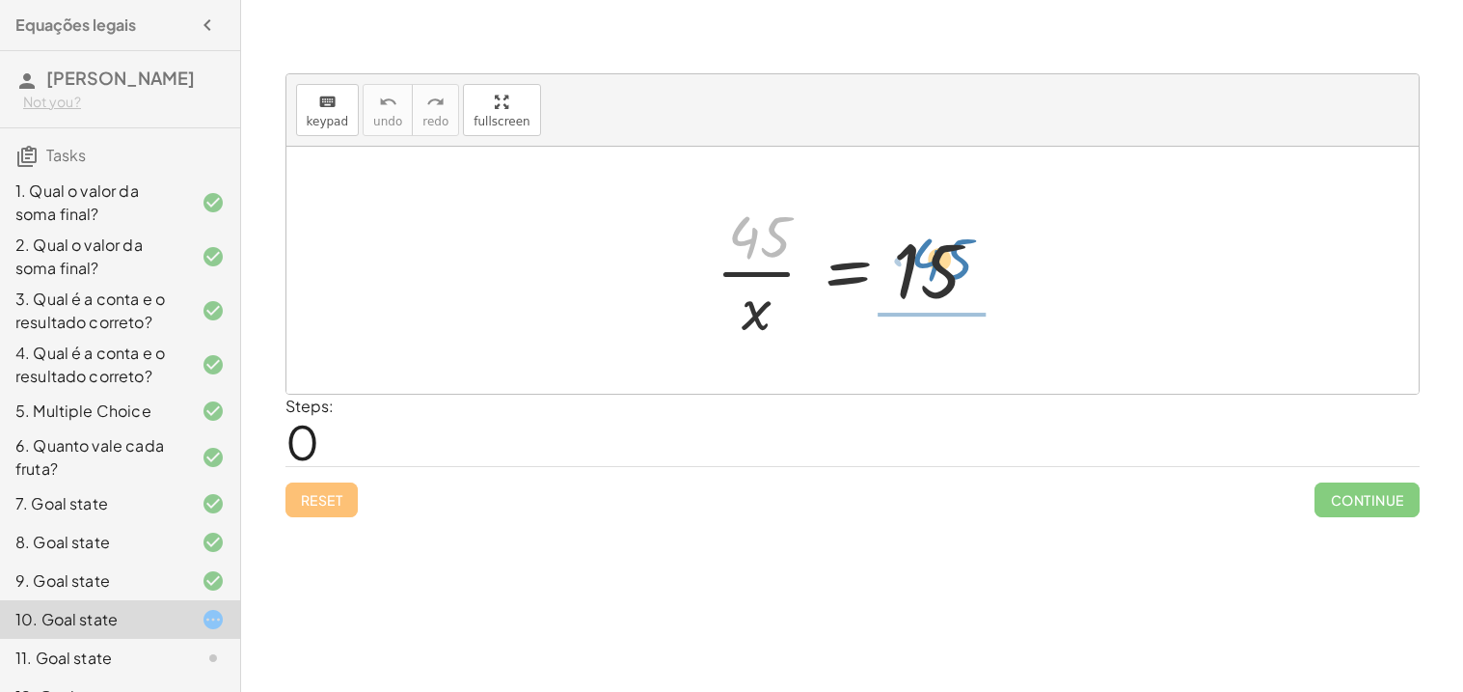
drag, startPoint x: 760, startPoint y: 246, endPoint x: 940, endPoint y: 271, distance: 182.1
click at [940, 271] on div at bounding box center [860, 270] width 308 height 149
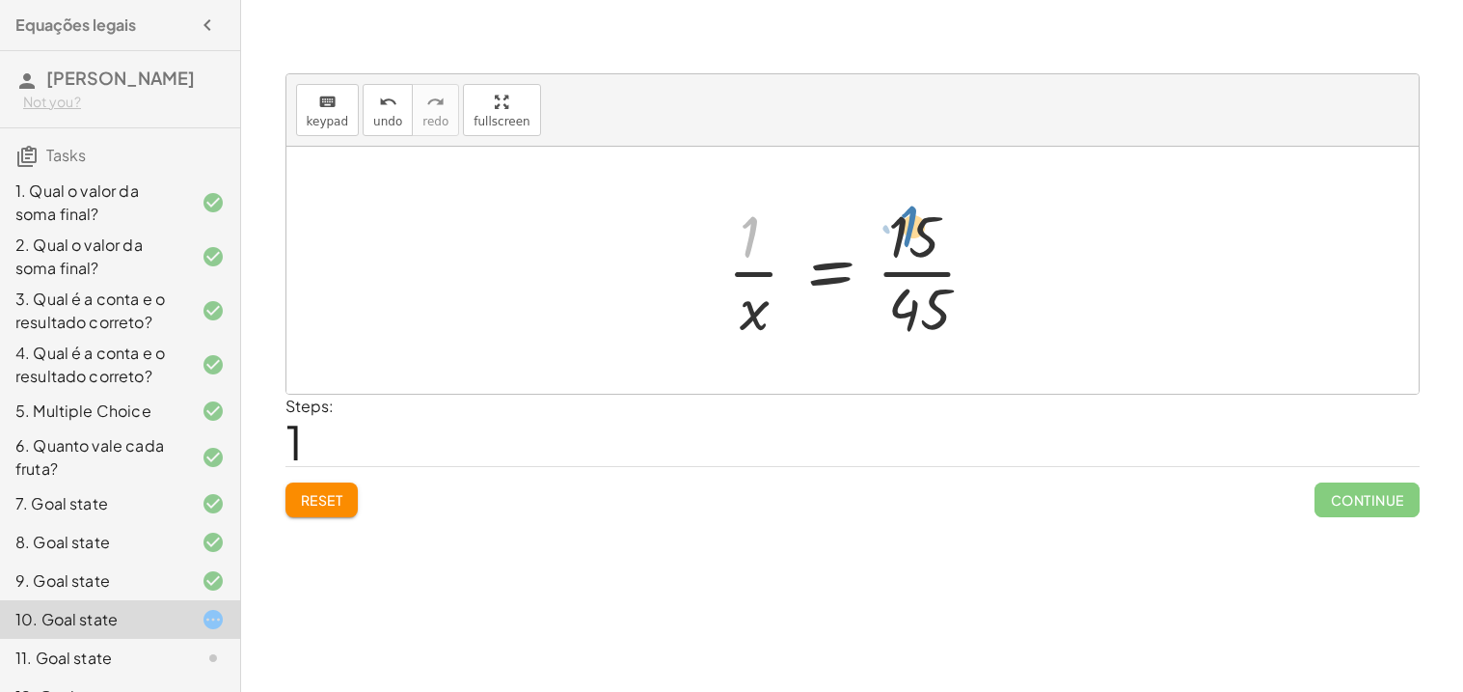
drag, startPoint x: 749, startPoint y: 247, endPoint x: 910, endPoint y: 237, distance: 160.4
click at [910, 237] on div at bounding box center [860, 270] width 285 height 149
drag, startPoint x: 938, startPoint y: 308, endPoint x: 925, endPoint y: 229, distance: 80.2
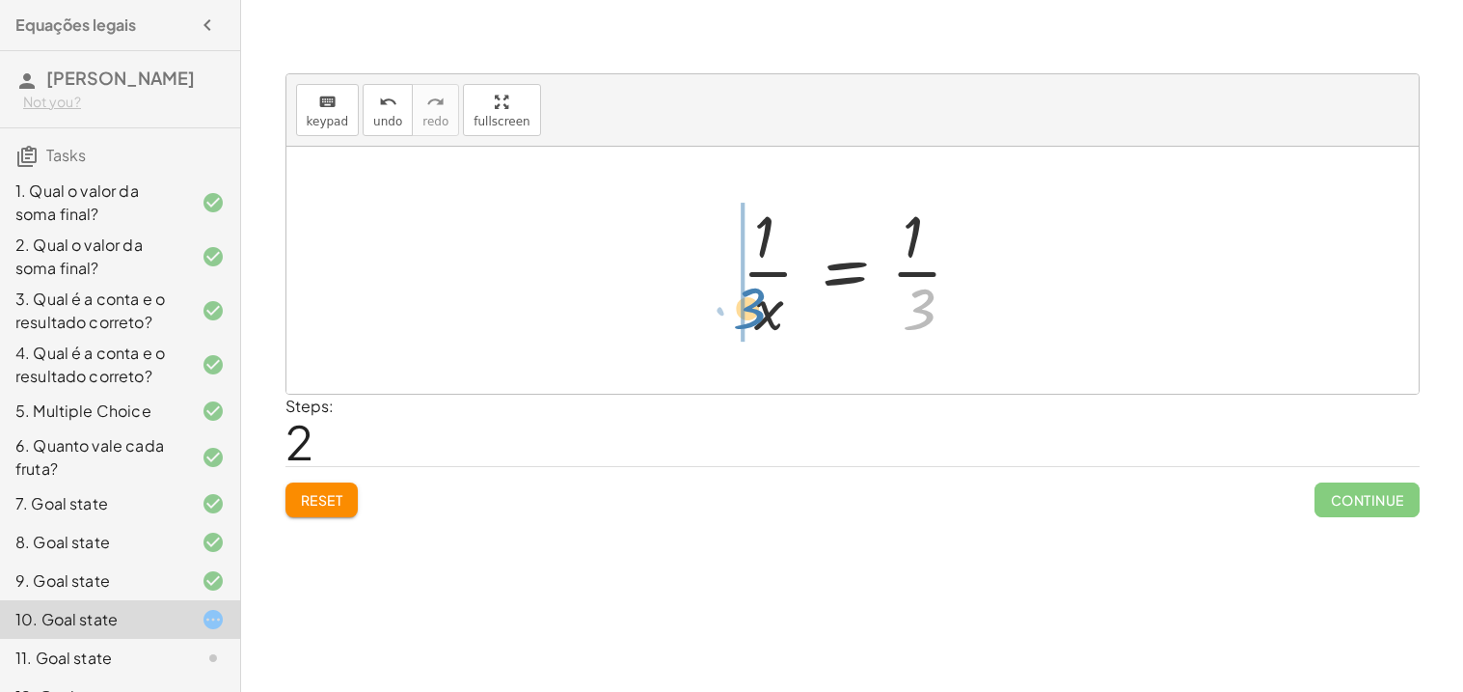
drag, startPoint x: 920, startPoint y: 304, endPoint x: 751, endPoint y: 298, distance: 168.9
click at [751, 298] on div at bounding box center [860, 270] width 256 height 149
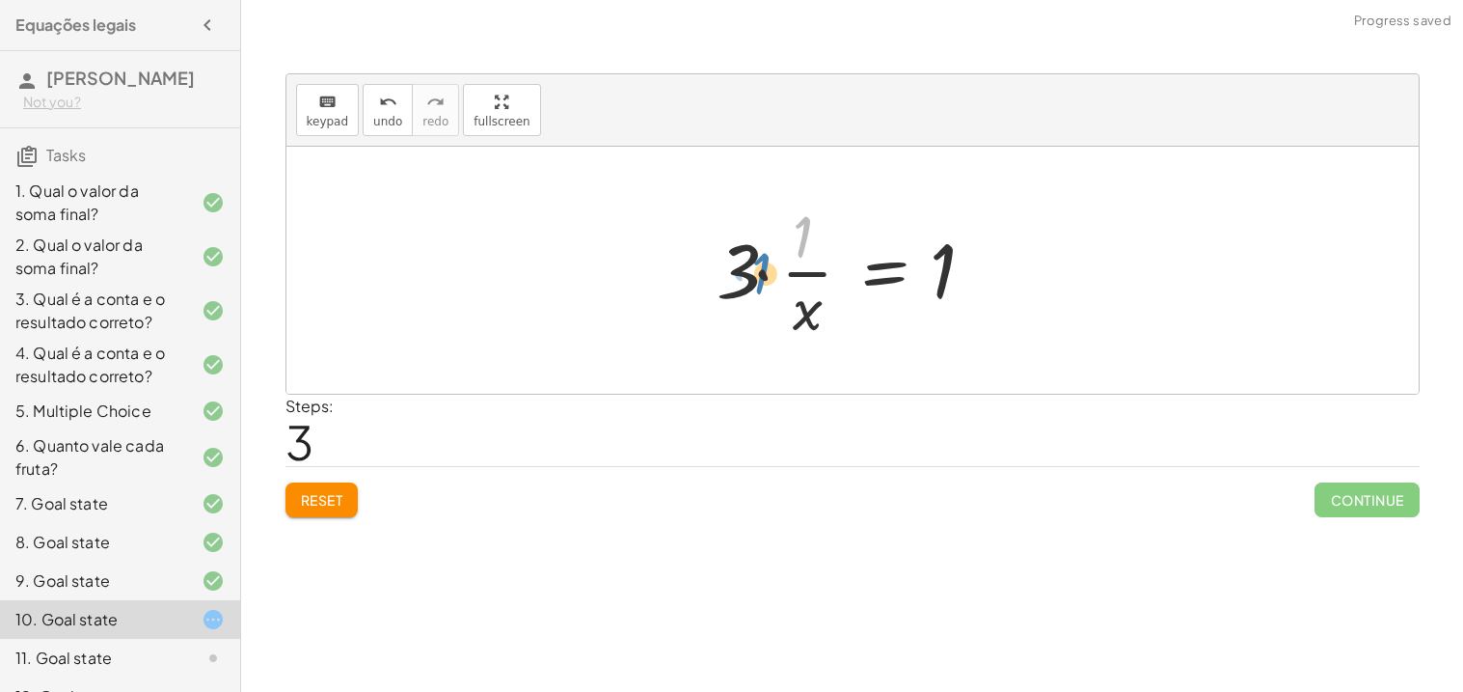
drag, startPoint x: 807, startPoint y: 240, endPoint x: 764, endPoint y: 277, distance: 56.8
click at [764, 277] on div at bounding box center [859, 270] width 305 height 149
drag, startPoint x: 798, startPoint y: 243, endPoint x: 724, endPoint y: 283, distance: 83.3
click at [724, 283] on div at bounding box center [859, 270] width 305 height 149
drag, startPoint x: 742, startPoint y: 269, endPoint x: 847, endPoint y: 226, distance: 113.7
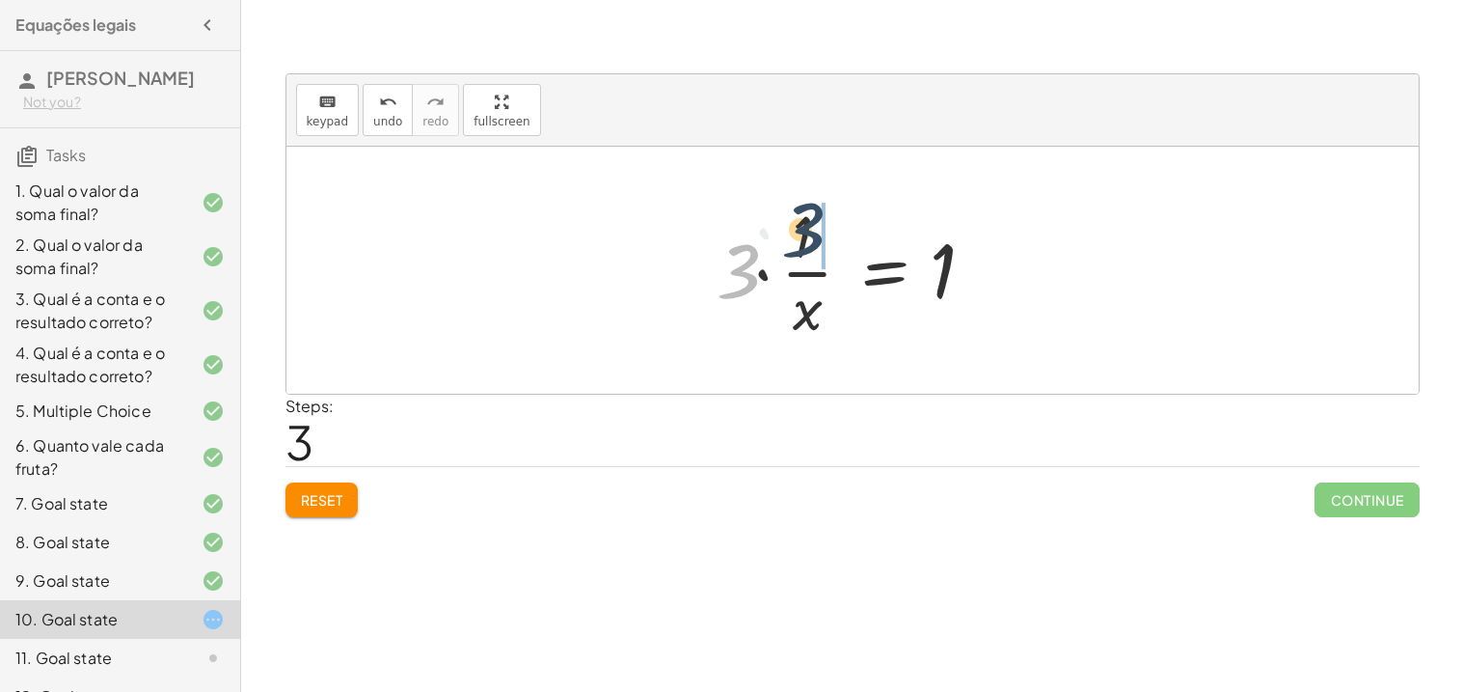
click at [847, 226] on div at bounding box center [859, 270] width 305 height 149
drag, startPoint x: 941, startPoint y: 275, endPoint x: 829, endPoint y: 259, distance: 113.9
click at [829, 259] on div at bounding box center [859, 270] width 305 height 149
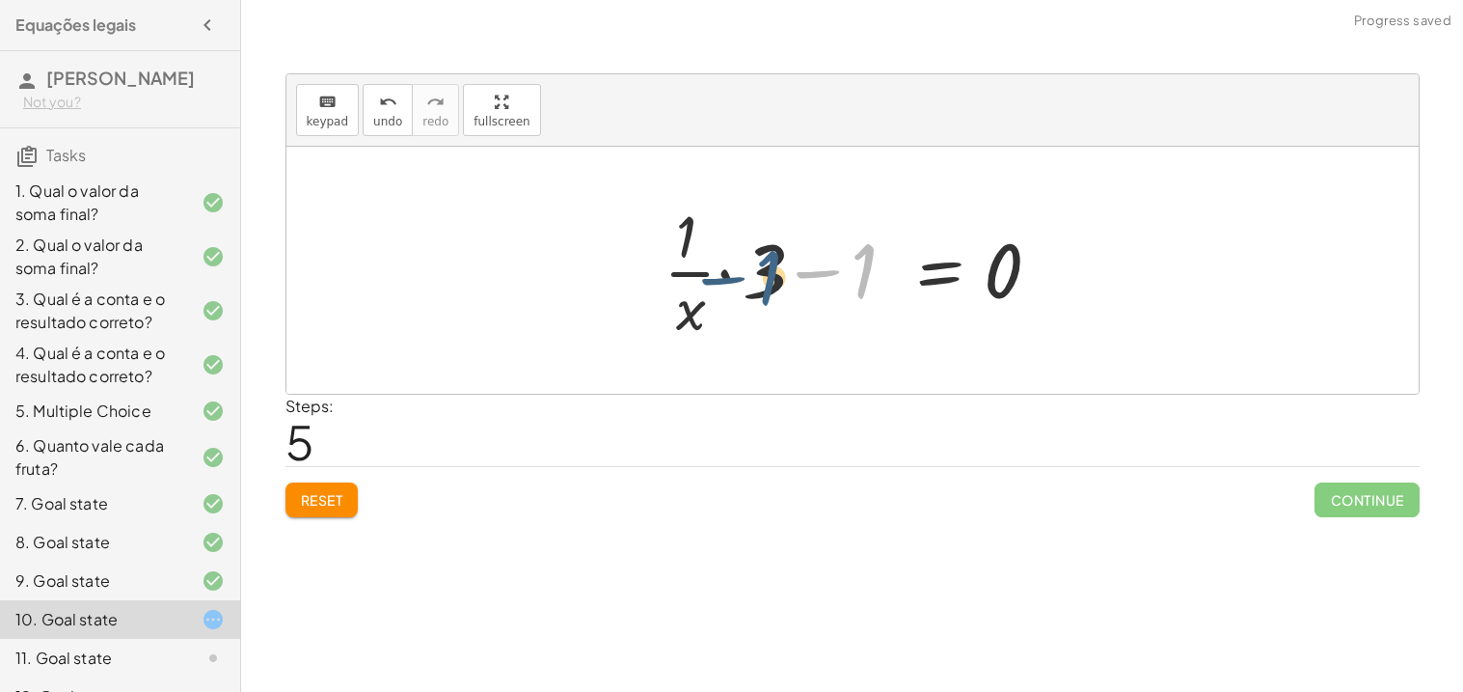
drag, startPoint x: 864, startPoint y: 269, endPoint x: 773, endPoint y: 271, distance: 91.6
click at [773, 271] on div at bounding box center [860, 270] width 413 height 149
drag, startPoint x: 682, startPoint y: 233, endPoint x: 763, endPoint y: 279, distance: 92.8
click at [763, 279] on div at bounding box center [860, 270] width 413 height 149
drag, startPoint x: 1017, startPoint y: 276, endPoint x: 861, endPoint y: 245, distance: 158.3
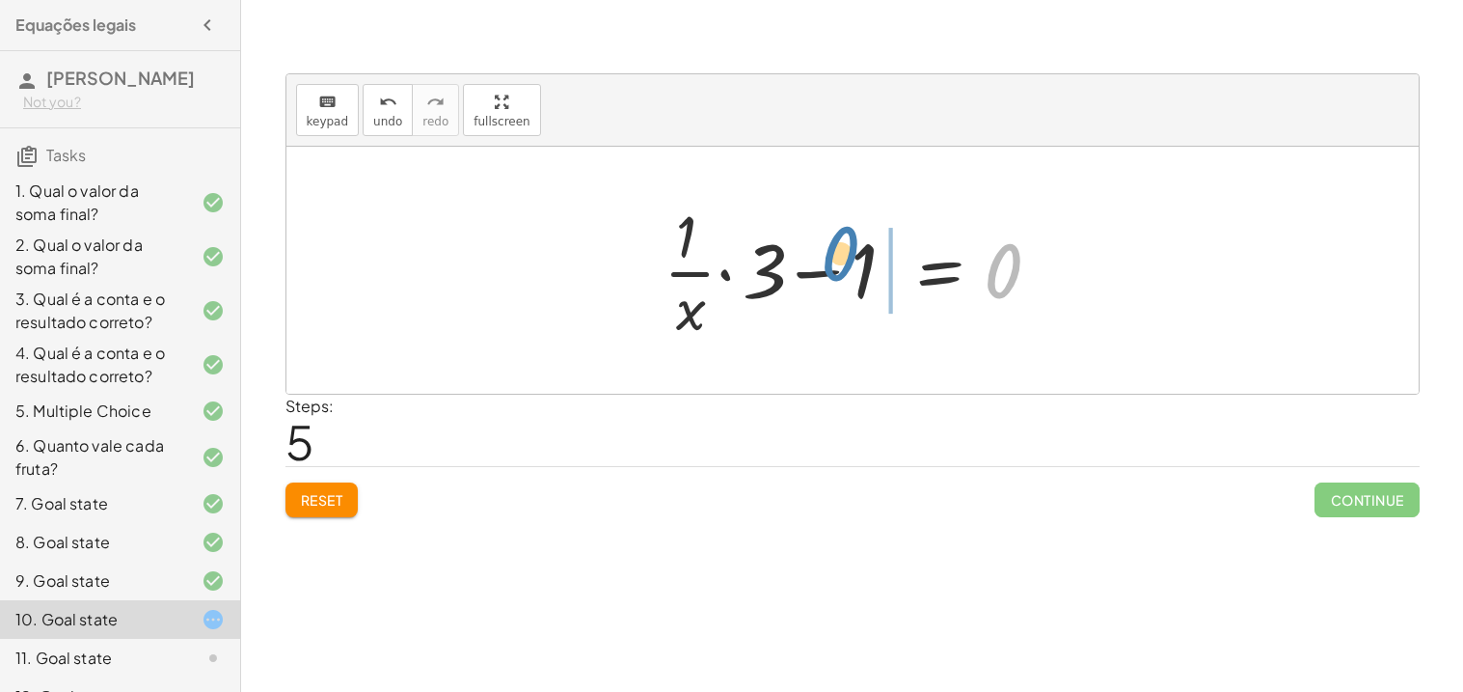
click at [861, 245] on div at bounding box center [860, 270] width 413 height 149
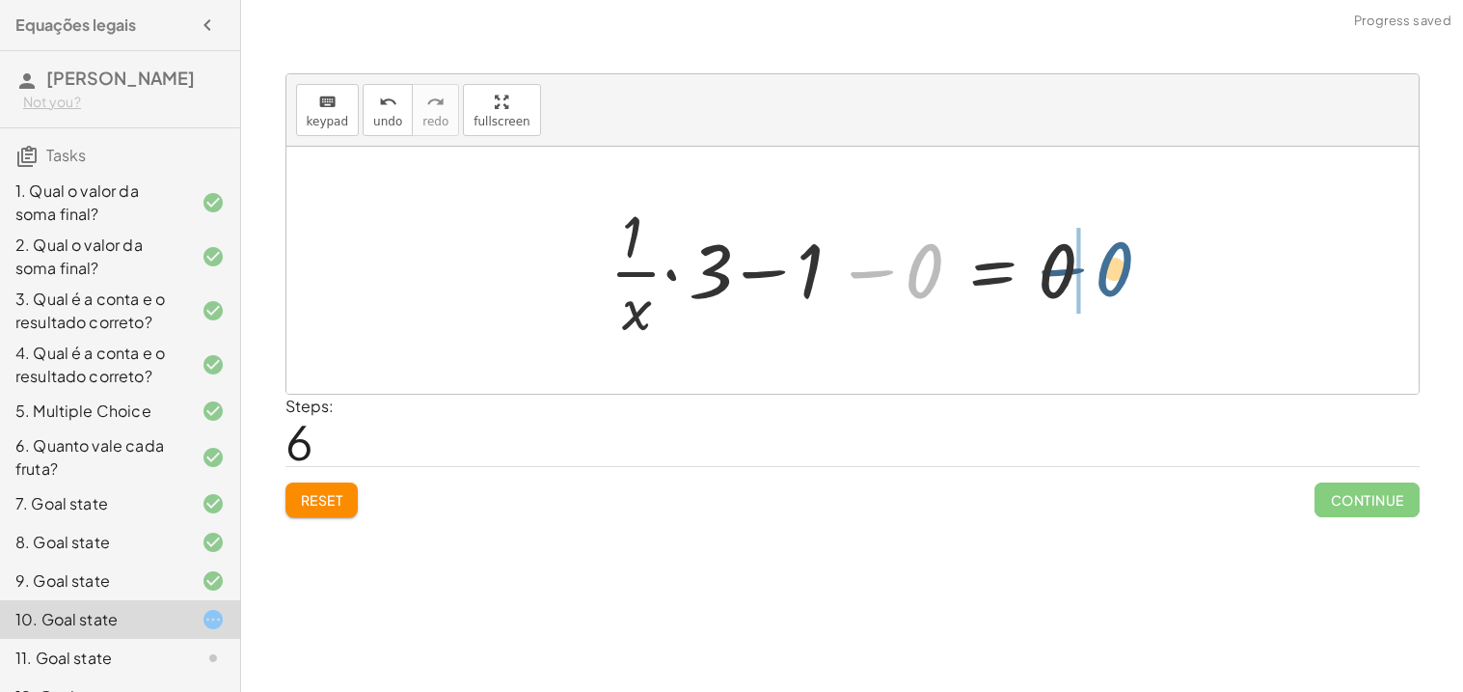
drag, startPoint x: 935, startPoint y: 263, endPoint x: 1124, endPoint y: 263, distance: 189.0
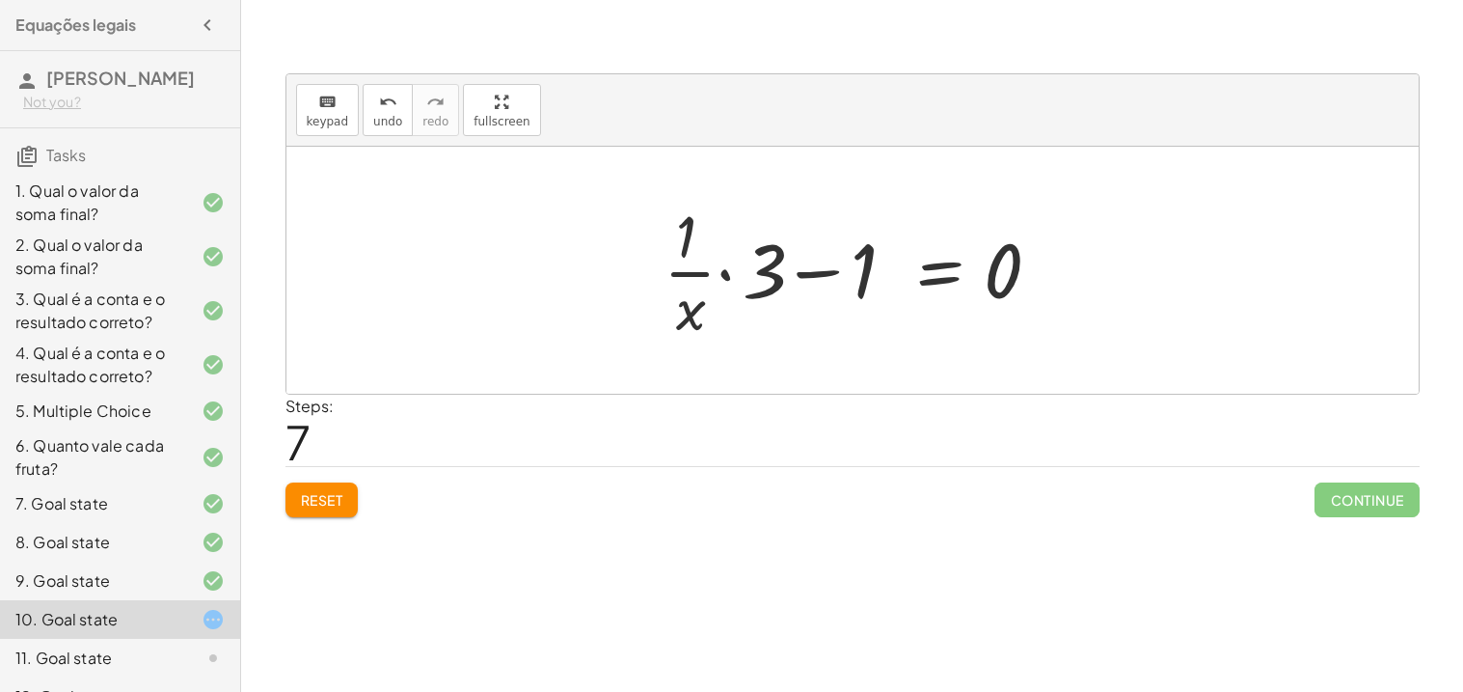
click at [341, 503] on span "Reset" at bounding box center [322, 499] width 42 height 17
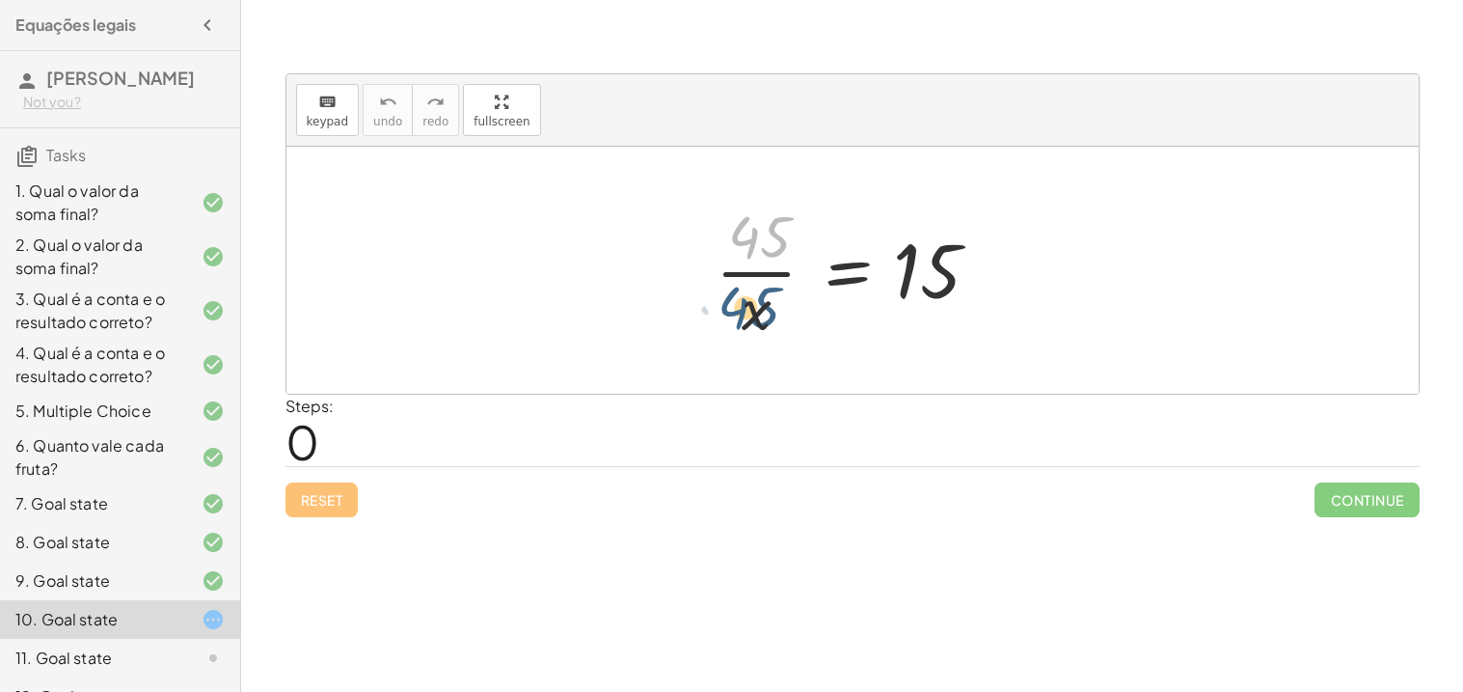
drag, startPoint x: 758, startPoint y: 255, endPoint x: 750, endPoint y: 332, distance: 77.5
click at [750, 332] on div at bounding box center [860, 270] width 308 height 149
drag, startPoint x: 755, startPoint y: 317, endPoint x: 826, endPoint y: 223, distance: 117.9
click at [826, 223] on div at bounding box center [860, 270] width 308 height 149
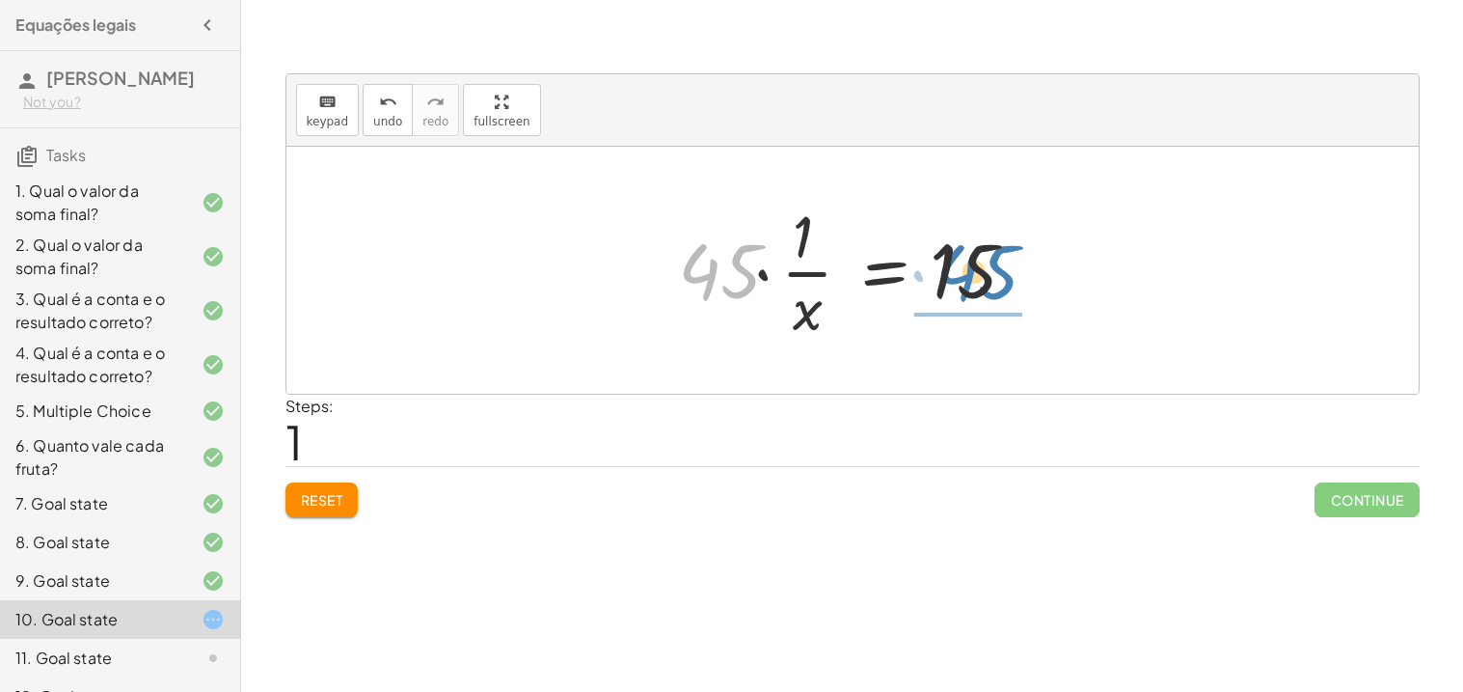
drag, startPoint x: 707, startPoint y: 260, endPoint x: 964, endPoint y: 262, distance: 256.6
click at [964, 262] on div at bounding box center [859, 270] width 382 height 149
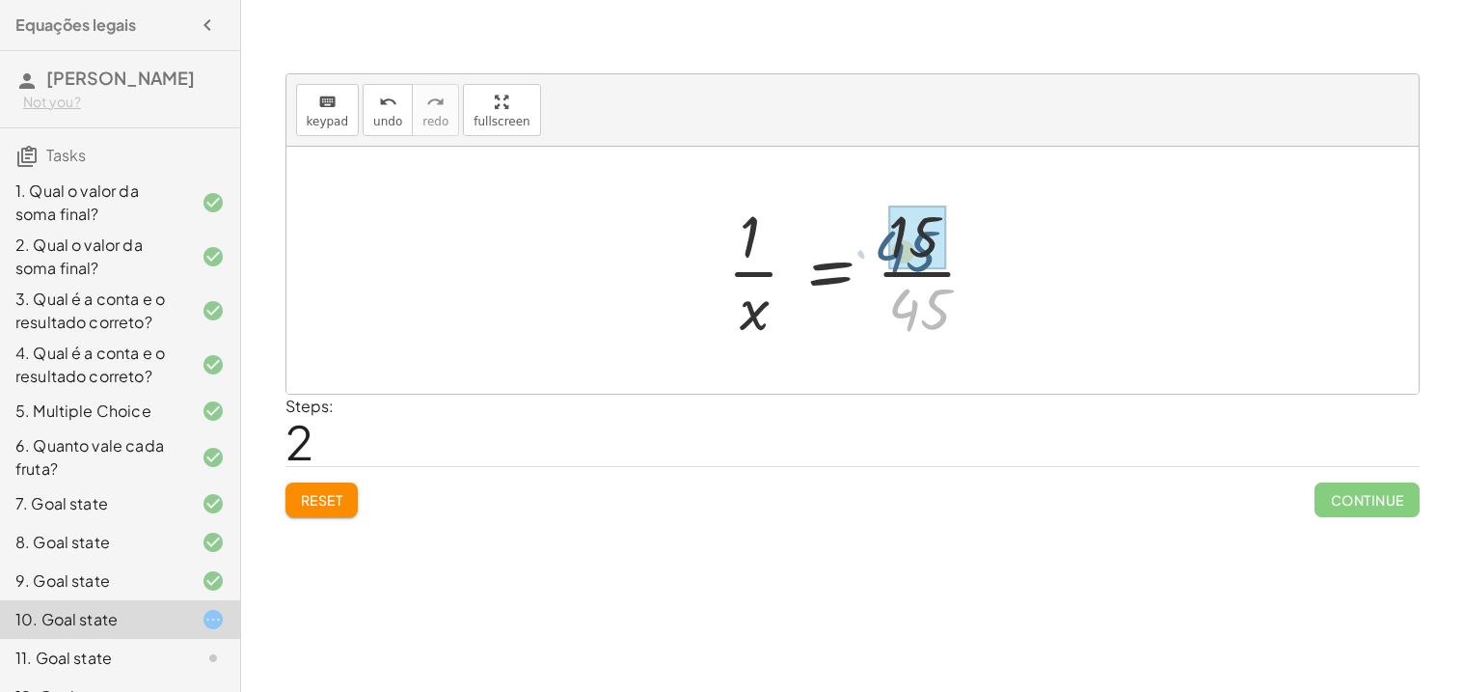
drag, startPoint x: 930, startPoint y: 322, endPoint x: 916, endPoint y: 264, distance: 59.4
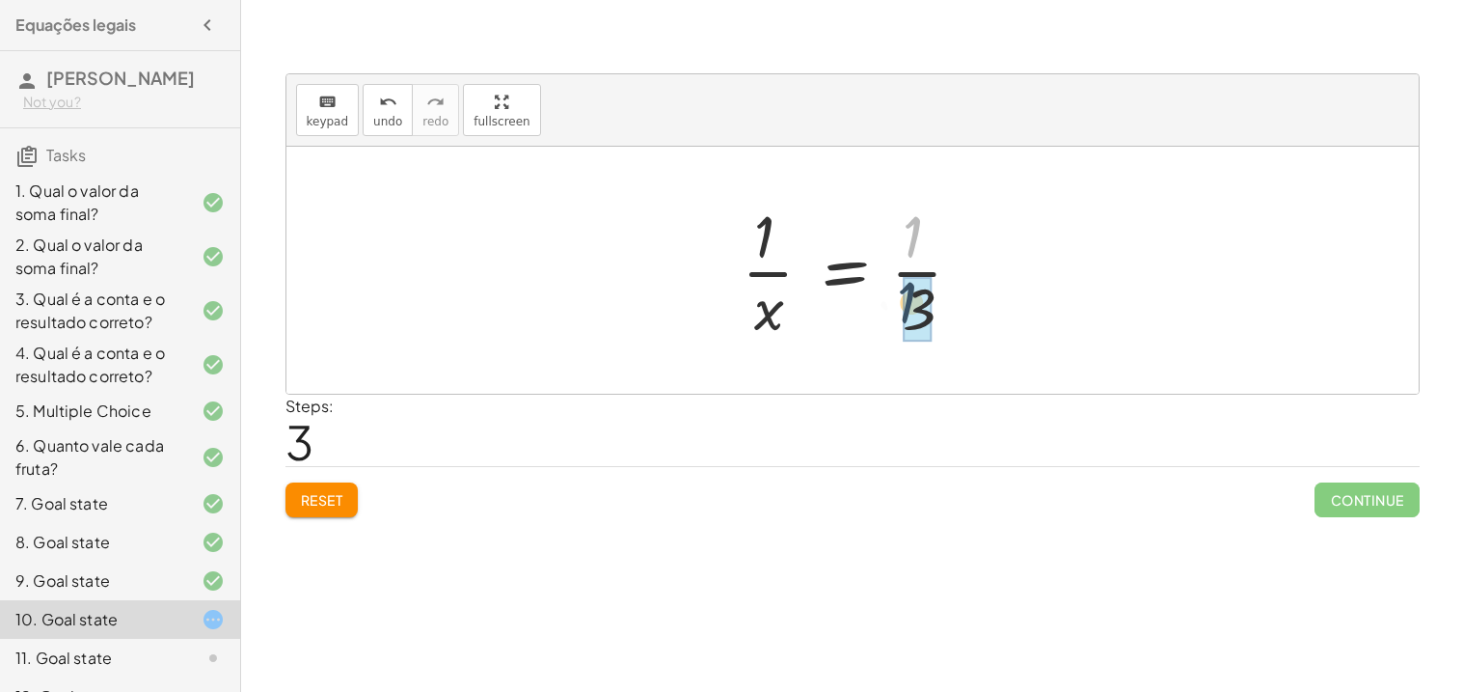
drag, startPoint x: 917, startPoint y: 243, endPoint x: 915, endPoint y: 326, distance: 83.0
drag, startPoint x: 916, startPoint y: 321, endPoint x: 922, endPoint y: 235, distance: 86.0
click at [922, 235] on div at bounding box center [860, 270] width 256 height 149
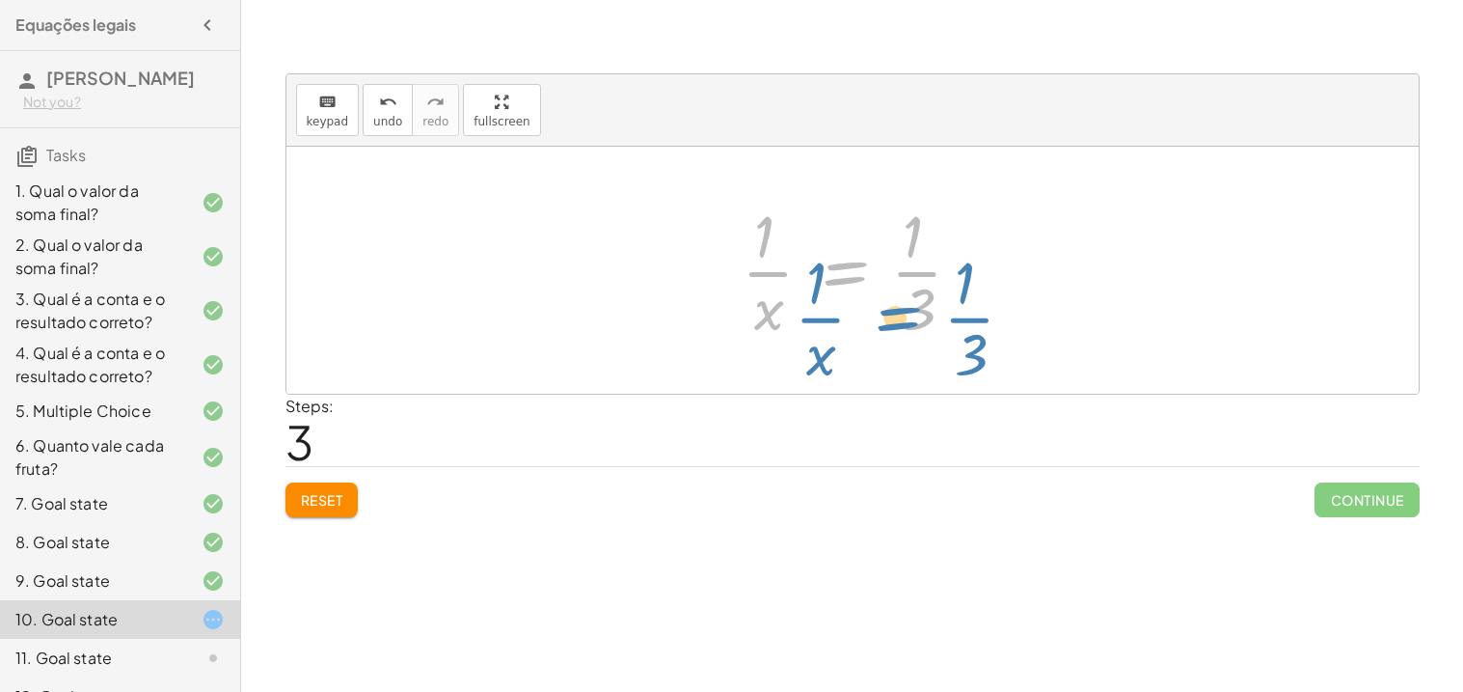
drag, startPoint x: 842, startPoint y: 274, endPoint x: 990, endPoint y: 259, distance: 148.3
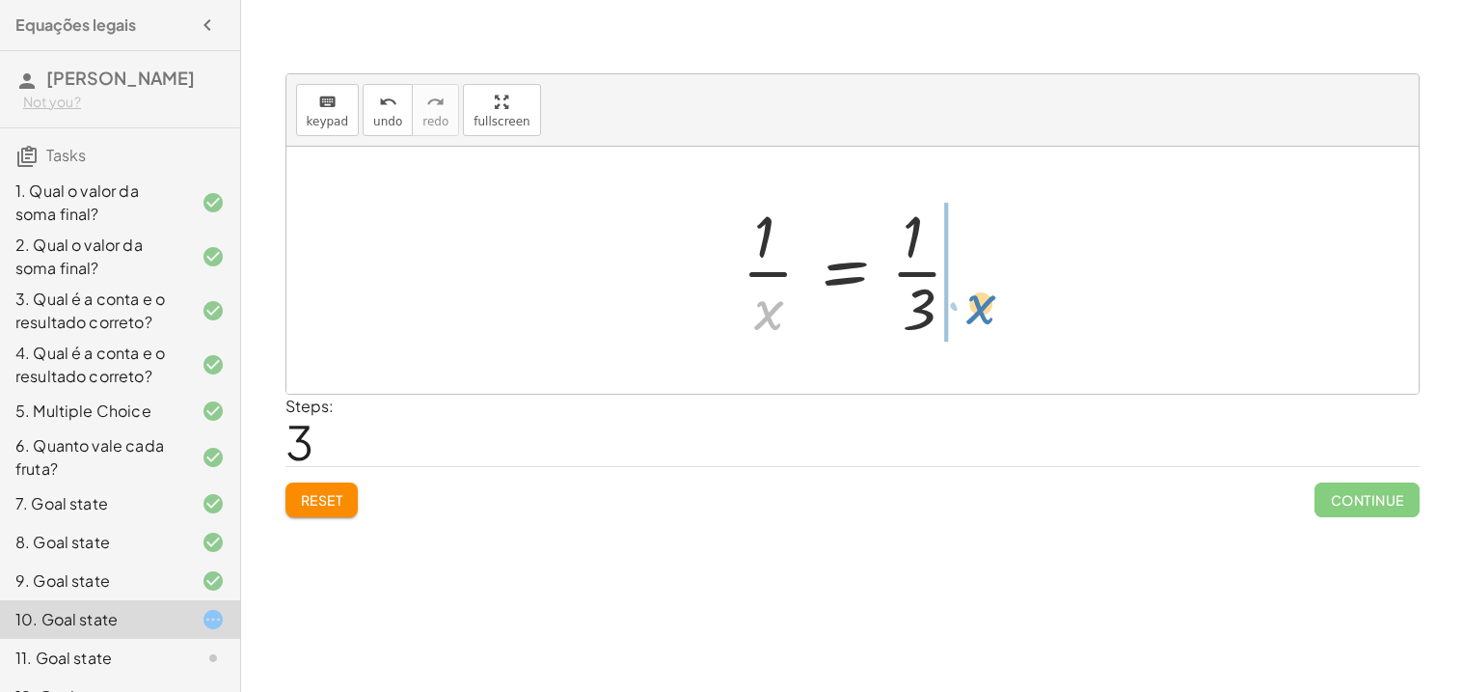
drag, startPoint x: 773, startPoint y: 324, endPoint x: 973, endPoint y: 324, distance: 200.6
click at [973, 324] on div at bounding box center [860, 270] width 256 height 149
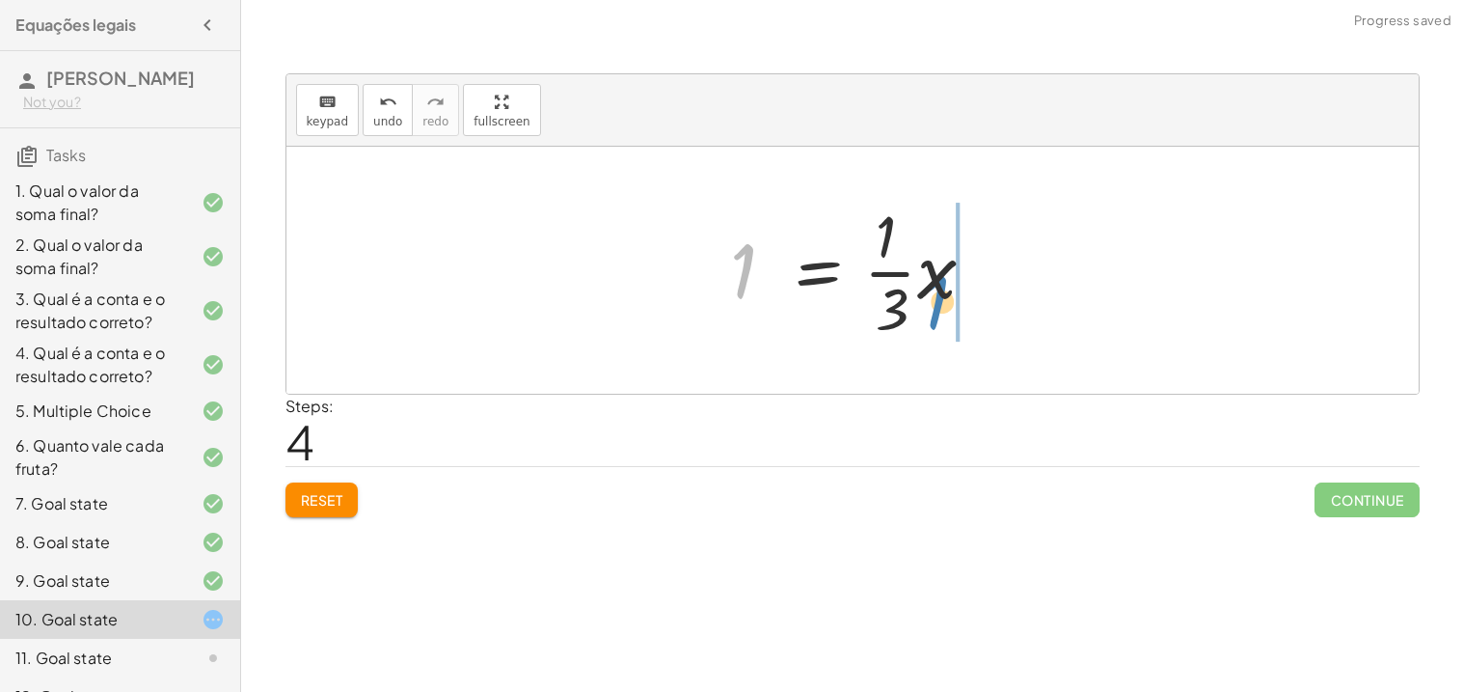
drag, startPoint x: 739, startPoint y: 272, endPoint x: 932, endPoint y: 304, distance: 195.5
click at [932, 304] on div at bounding box center [859, 270] width 279 height 149
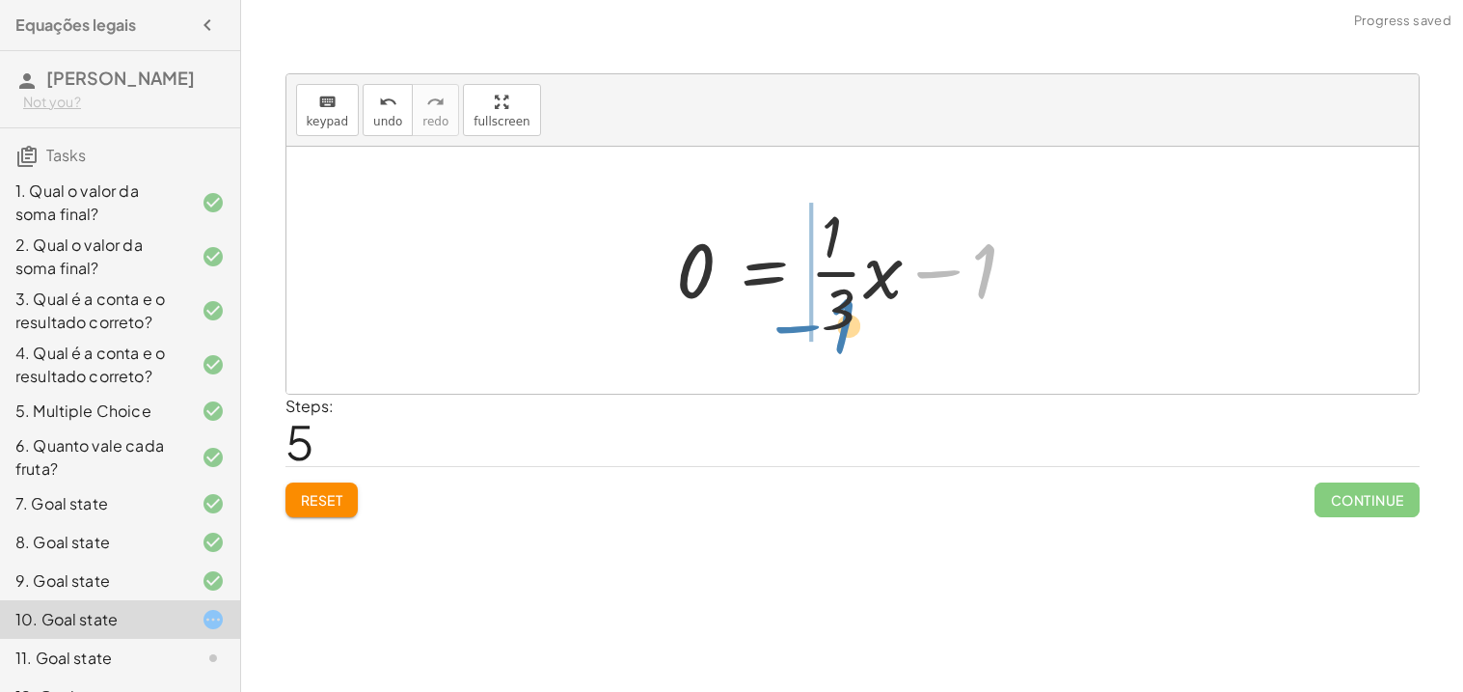
drag, startPoint x: 979, startPoint y: 283, endPoint x: 837, endPoint y: 324, distance: 147.7
click at [837, 324] on div at bounding box center [859, 270] width 387 height 149
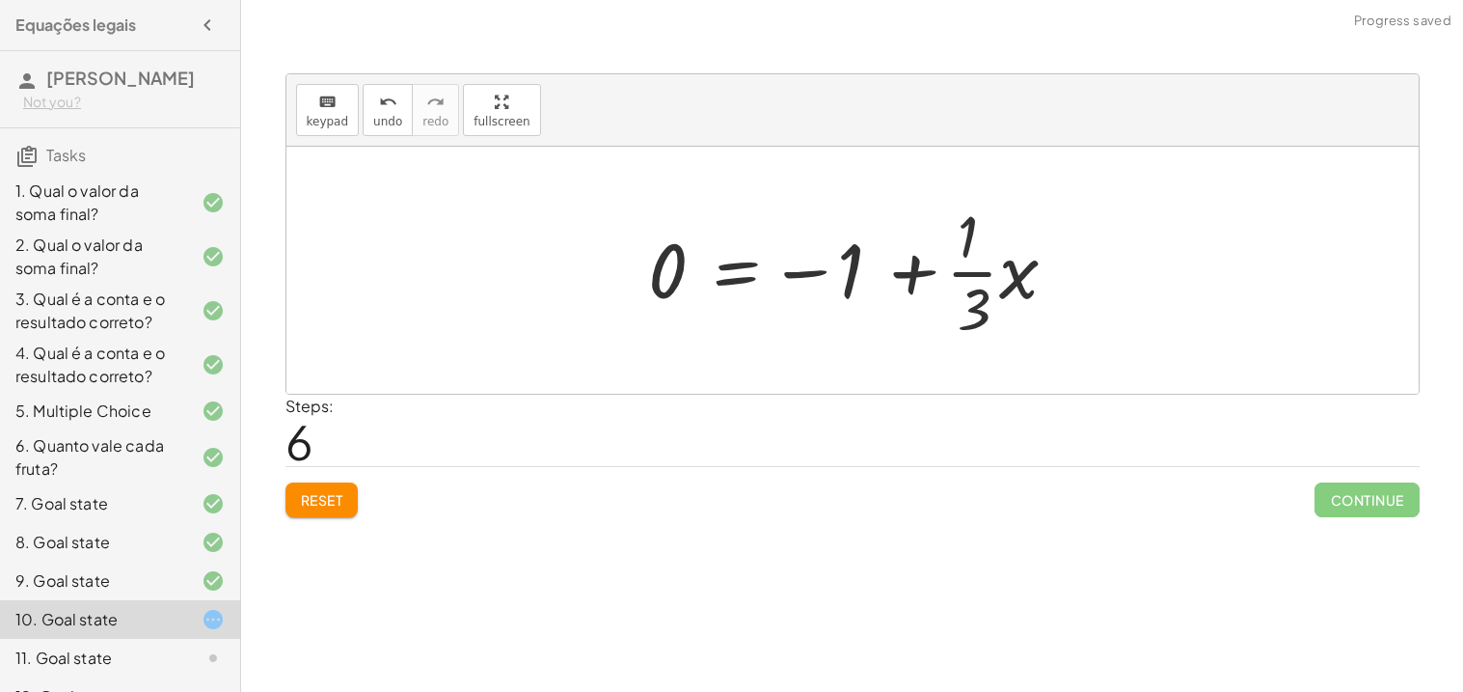
click at [346, 510] on button "Reset" at bounding box center [321, 499] width 73 height 35
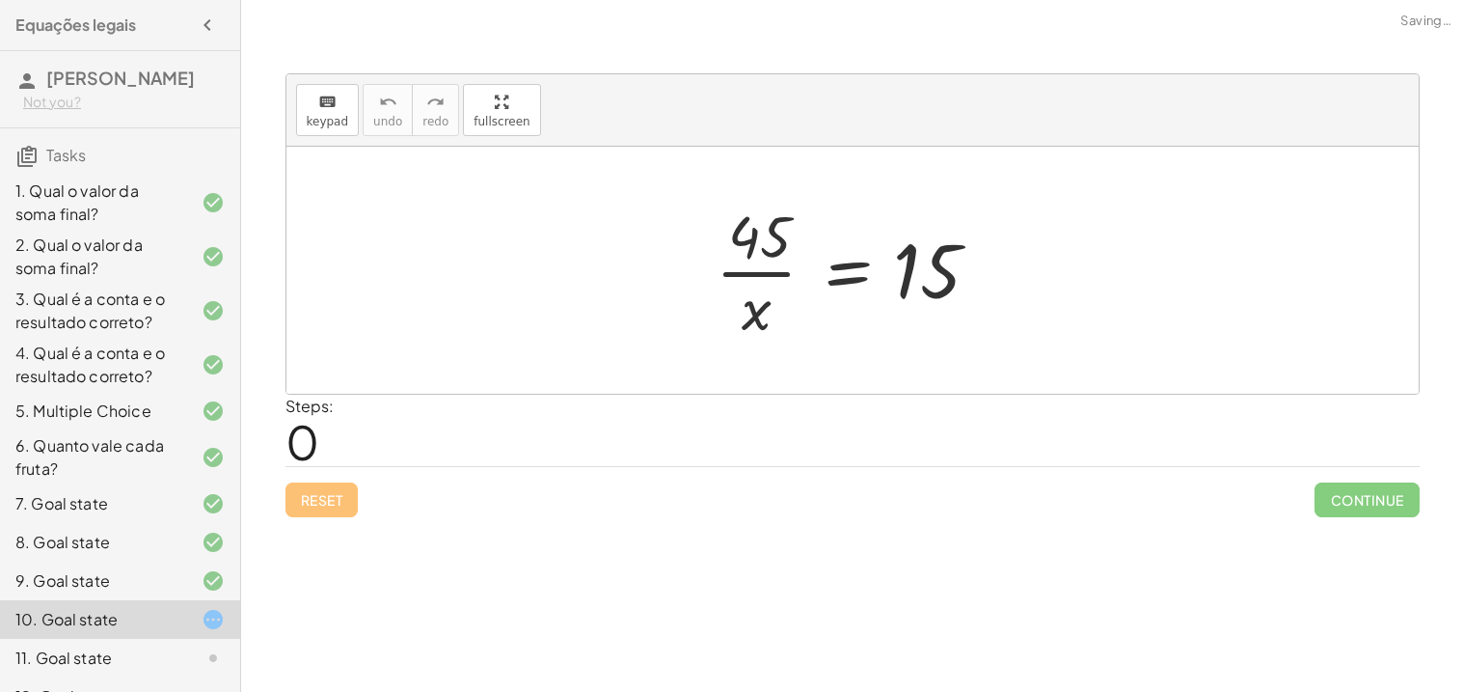
click at [346, 510] on div "Reset Continue" at bounding box center [852, 491] width 1134 height 51
drag, startPoint x: 945, startPoint y: 270, endPoint x: 783, endPoint y: 235, distance: 165.7
click at [783, 235] on div at bounding box center [860, 270] width 308 height 149
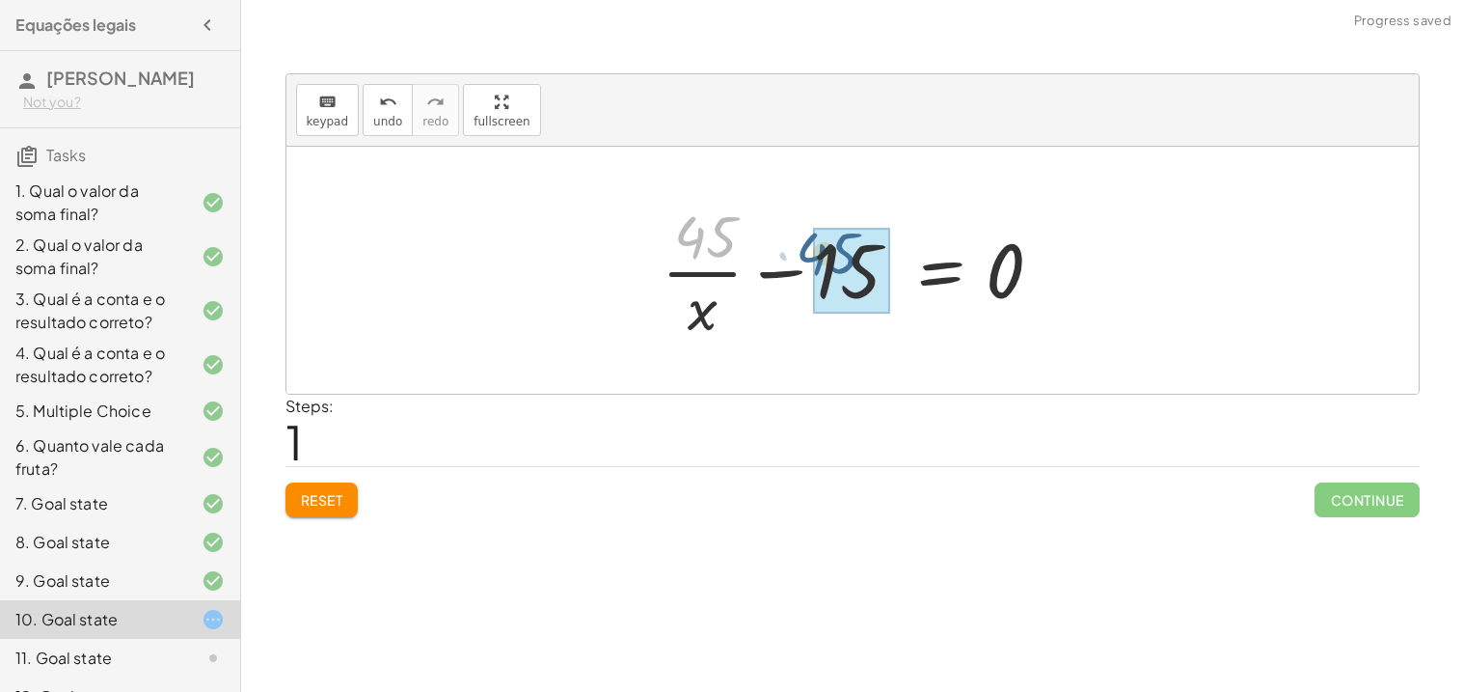
drag, startPoint x: 693, startPoint y: 246, endPoint x: 819, endPoint y: 265, distance: 127.8
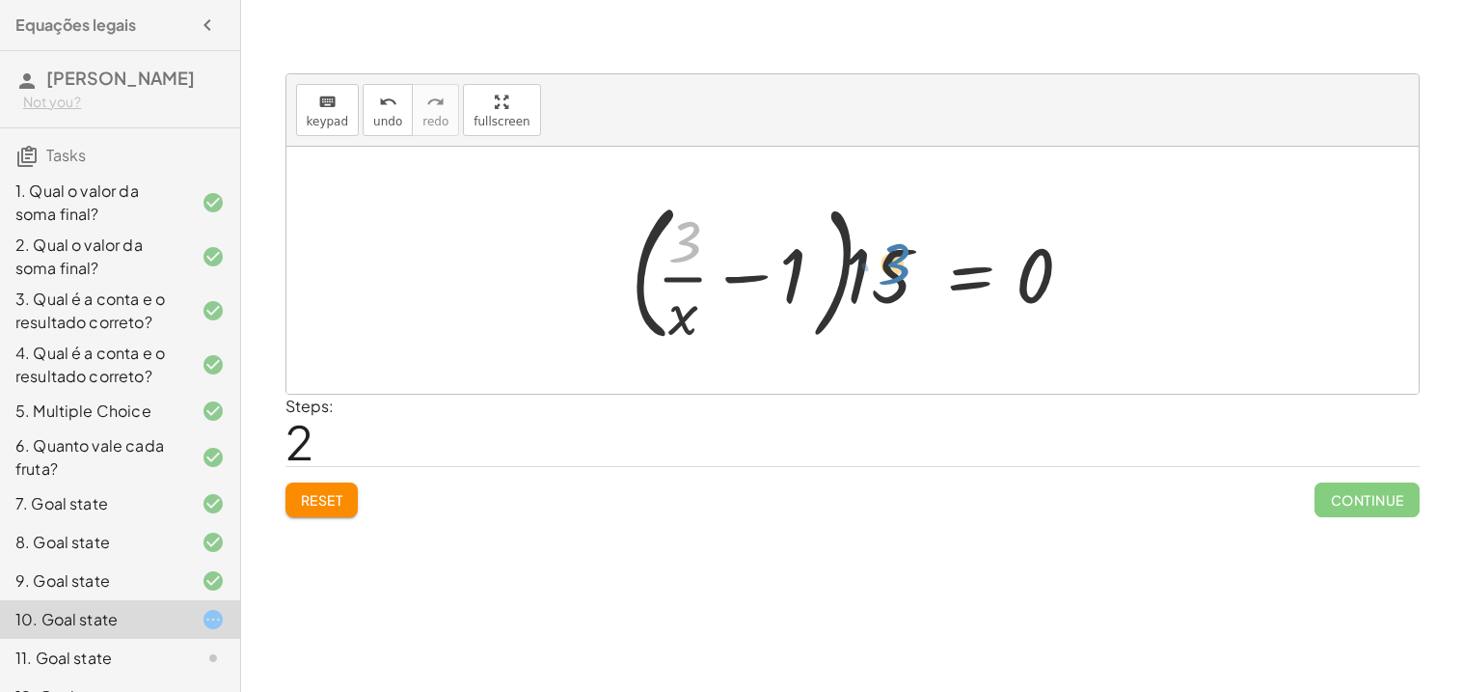
drag, startPoint x: 692, startPoint y: 253, endPoint x: 899, endPoint y: 279, distance: 209.0
click at [899, 279] on div at bounding box center [859, 270] width 476 height 160
drag, startPoint x: 786, startPoint y: 283, endPoint x: 697, endPoint y: 260, distance: 91.5
click at [697, 260] on div at bounding box center [859, 270] width 476 height 160
drag, startPoint x: 775, startPoint y: 283, endPoint x: 704, endPoint y: 248, distance: 78.5
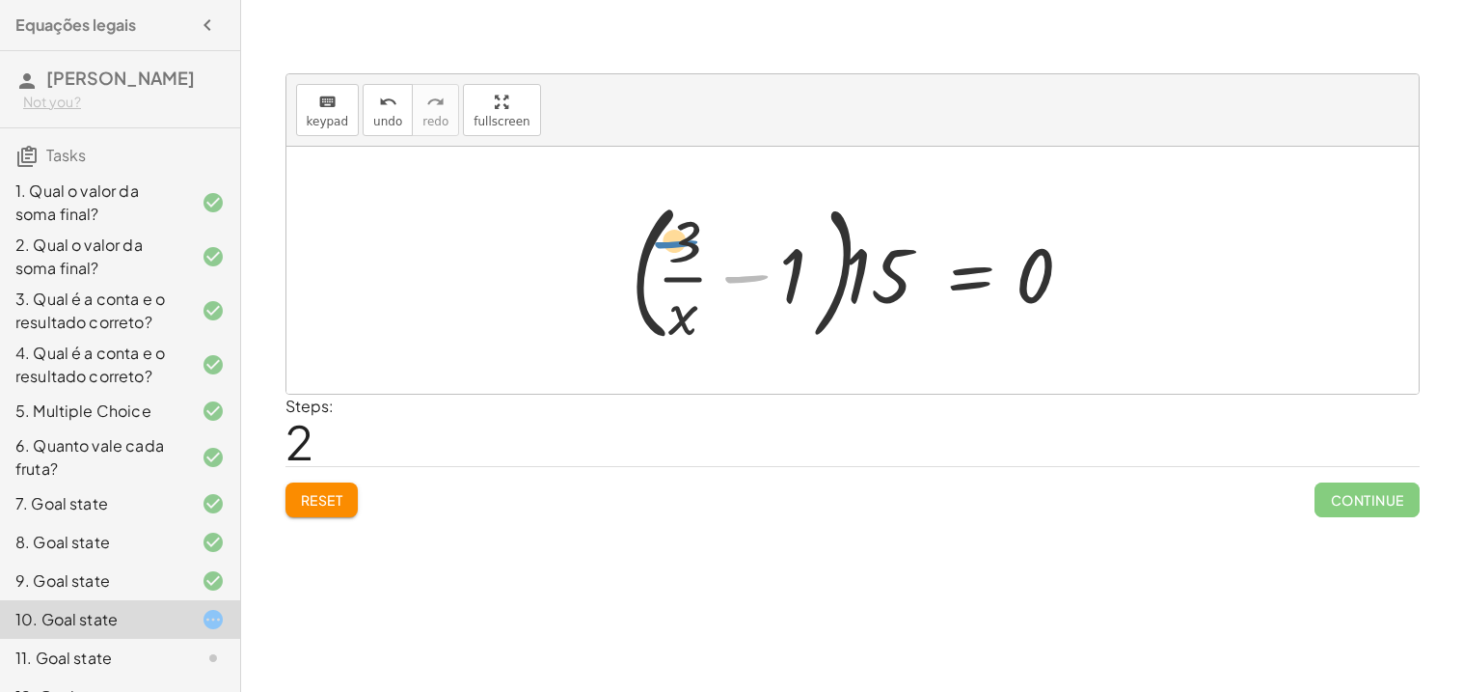
click at [704, 248] on div at bounding box center [859, 270] width 476 height 160
drag, startPoint x: 781, startPoint y: 269, endPoint x: 683, endPoint y: 249, distance: 100.4
click at [683, 249] on div at bounding box center [859, 270] width 476 height 160
drag, startPoint x: 867, startPoint y: 260, endPoint x: 802, endPoint y: 255, distance: 65.8
click at [802, 255] on div at bounding box center [859, 270] width 476 height 160
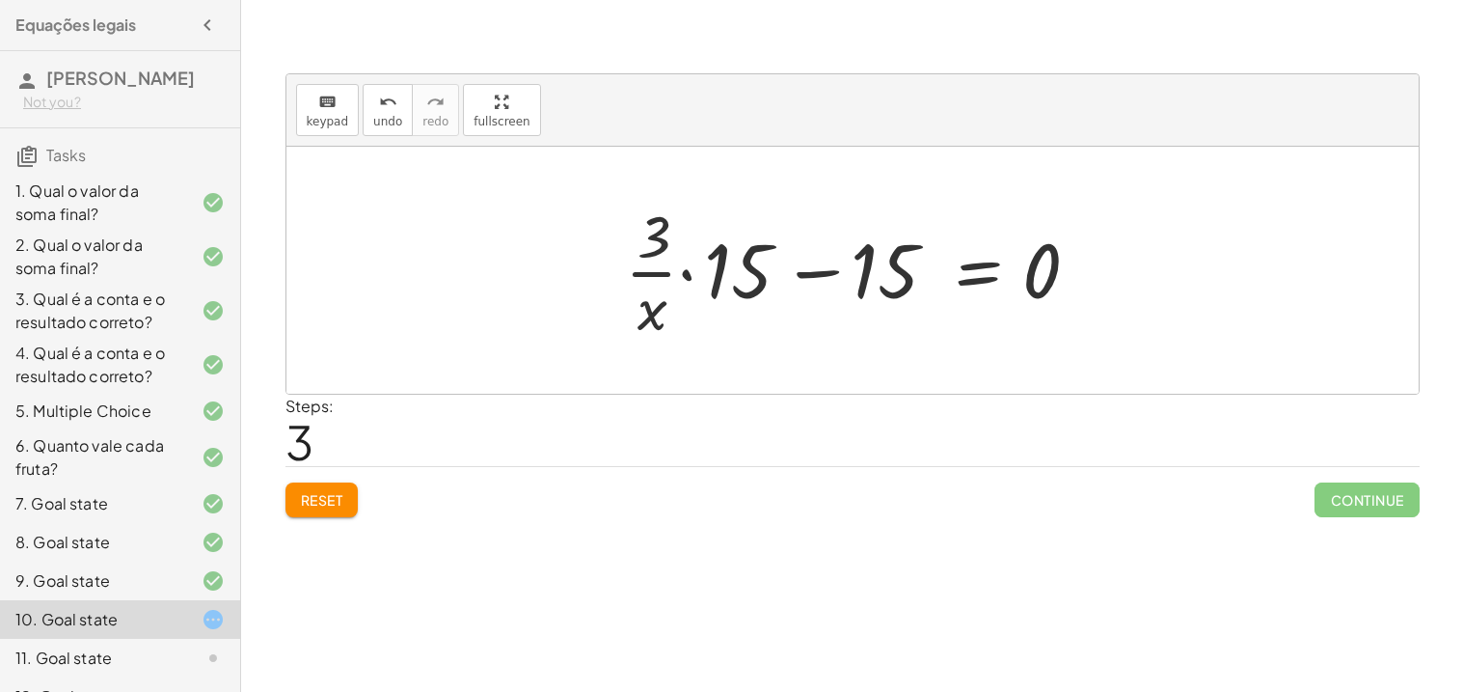
click at [311, 508] on span "Reset" at bounding box center [322, 499] width 42 height 17
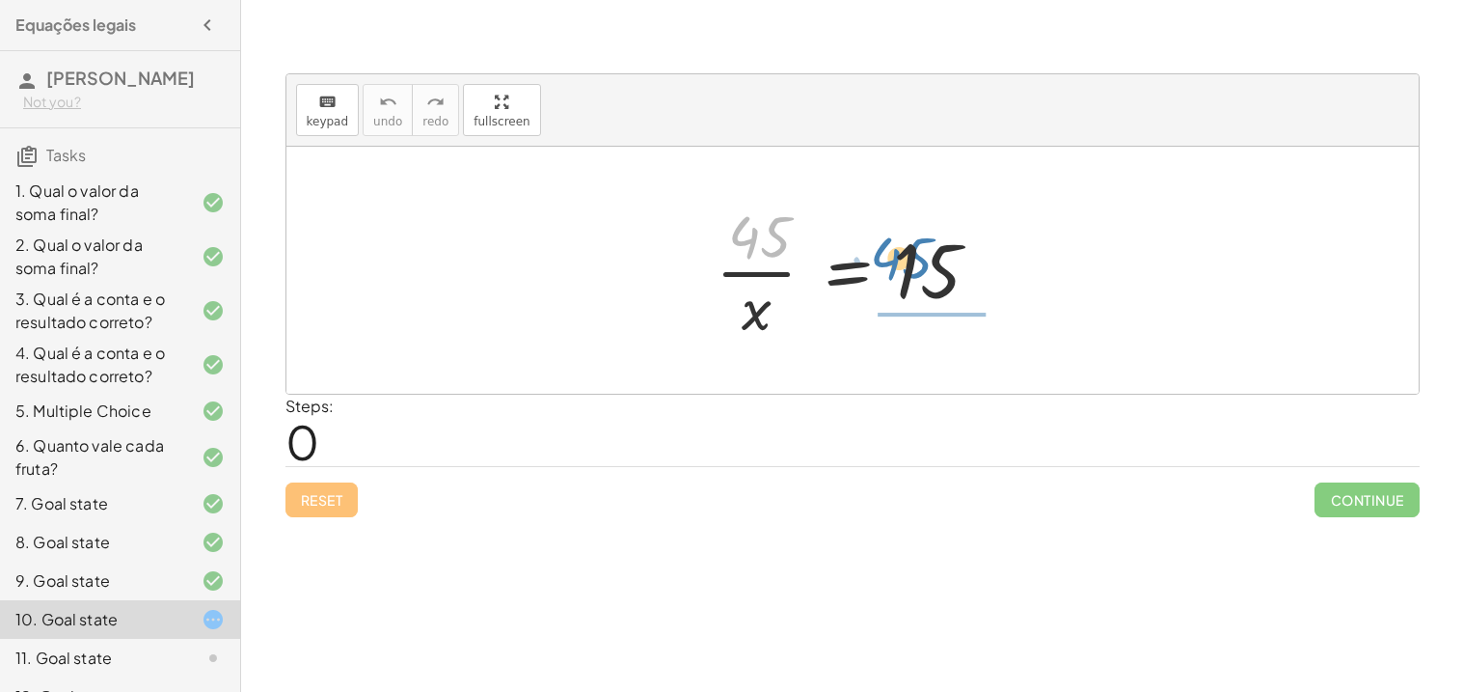
drag, startPoint x: 746, startPoint y: 219, endPoint x: 890, endPoint y: 258, distance: 149.7
click at [890, 258] on div at bounding box center [860, 270] width 308 height 149
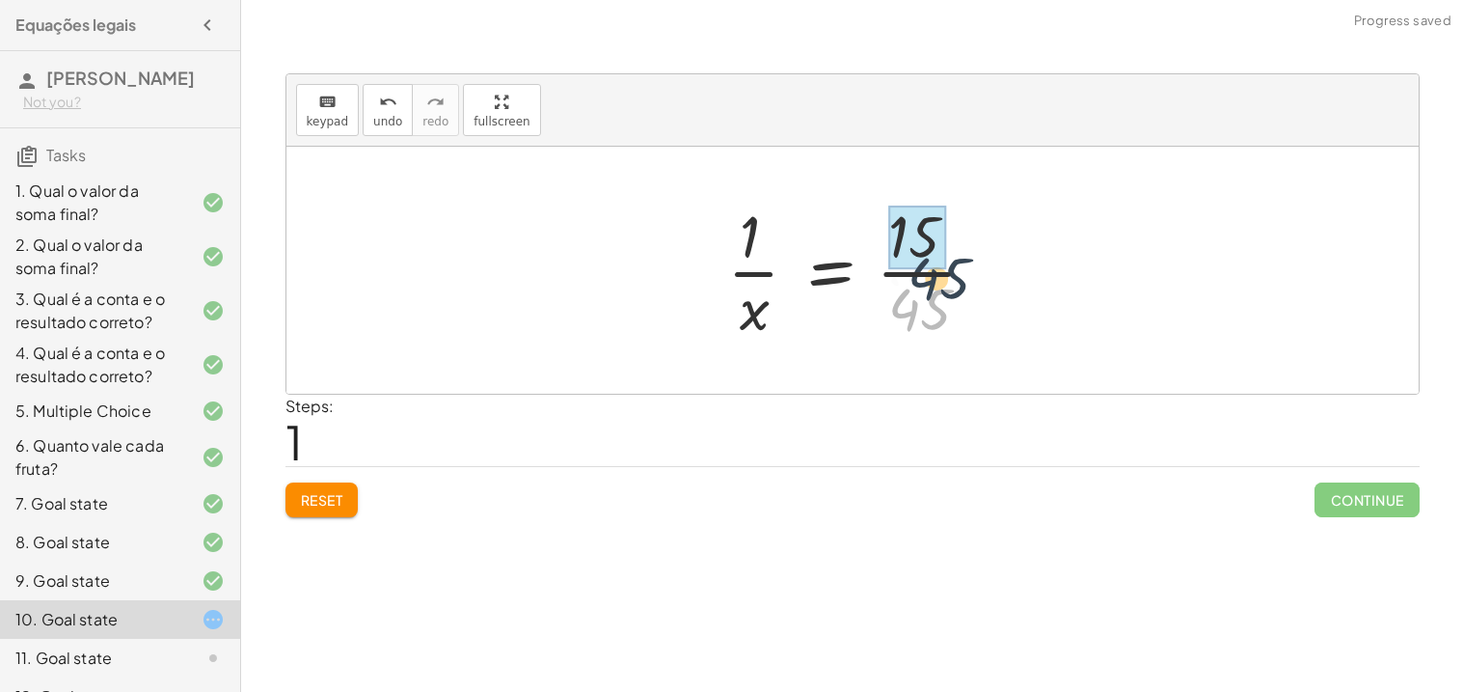
drag, startPoint x: 931, startPoint y: 294, endPoint x: 963, endPoint y: 231, distance: 71.2
click at [963, 231] on div at bounding box center [860, 270] width 285 height 149
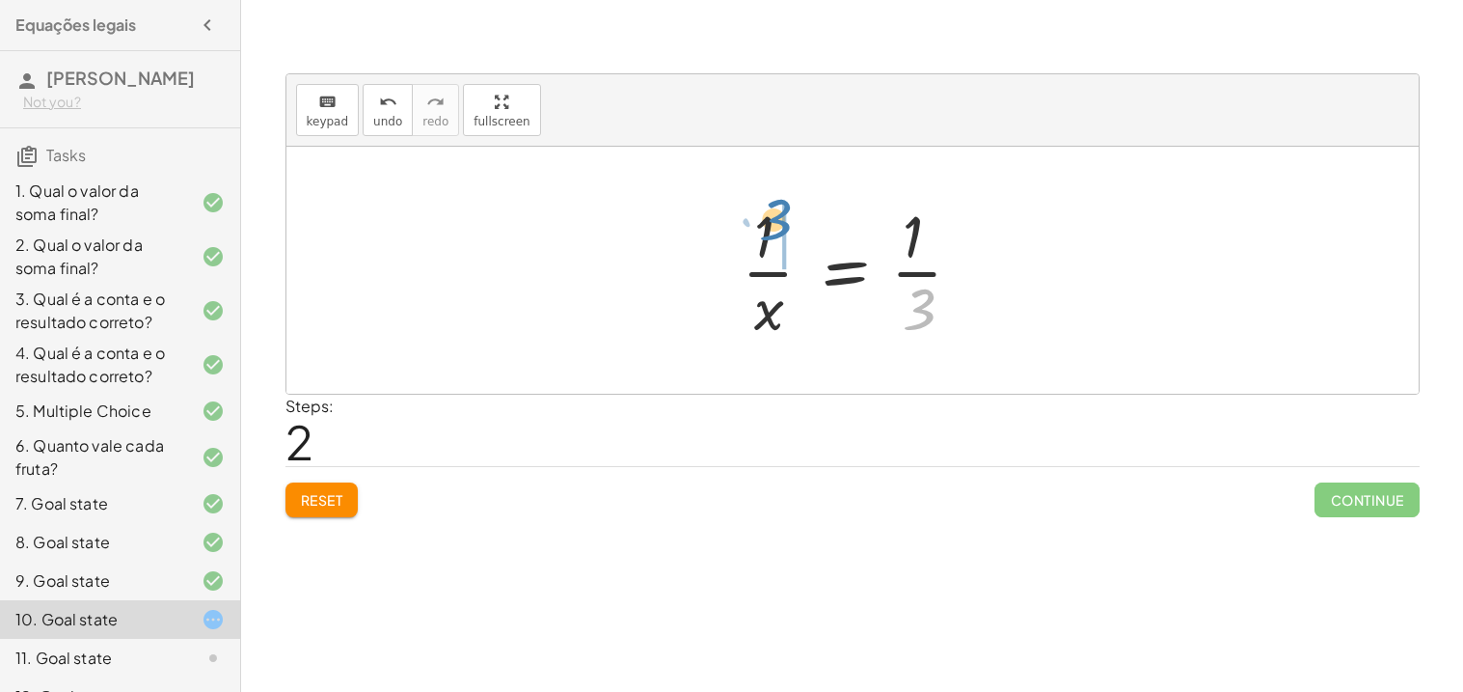
drag, startPoint x: 918, startPoint y: 324, endPoint x: 773, endPoint y: 238, distance: 169.1
click at [773, 238] on div at bounding box center [860, 270] width 256 height 149
drag, startPoint x: 775, startPoint y: 312, endPoint x: 920, endPoint y: 278, distance: 149.5
click at [920, 278] on div at bounding box center [860, 270] width 240 height 149
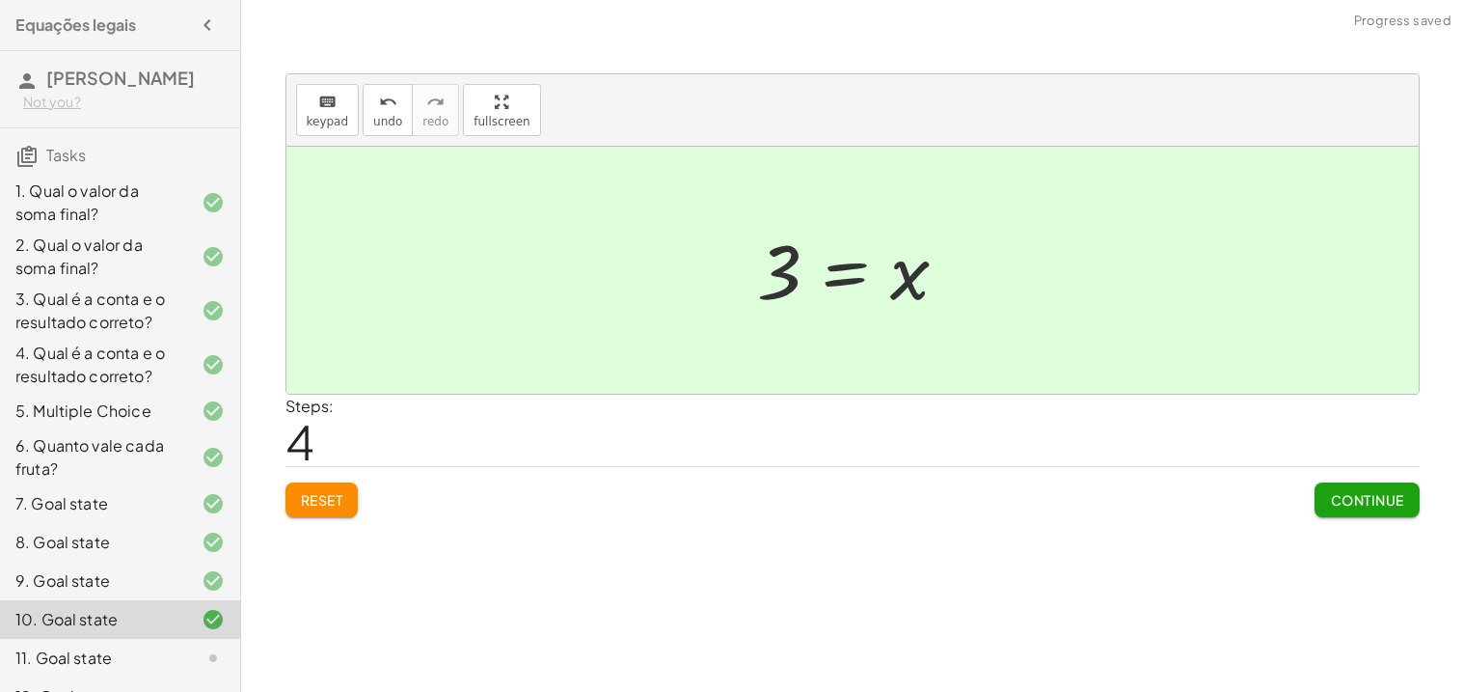
click at [1349, 506] on span "Continue" at bounding box center [1366, 499] width 73 height 17
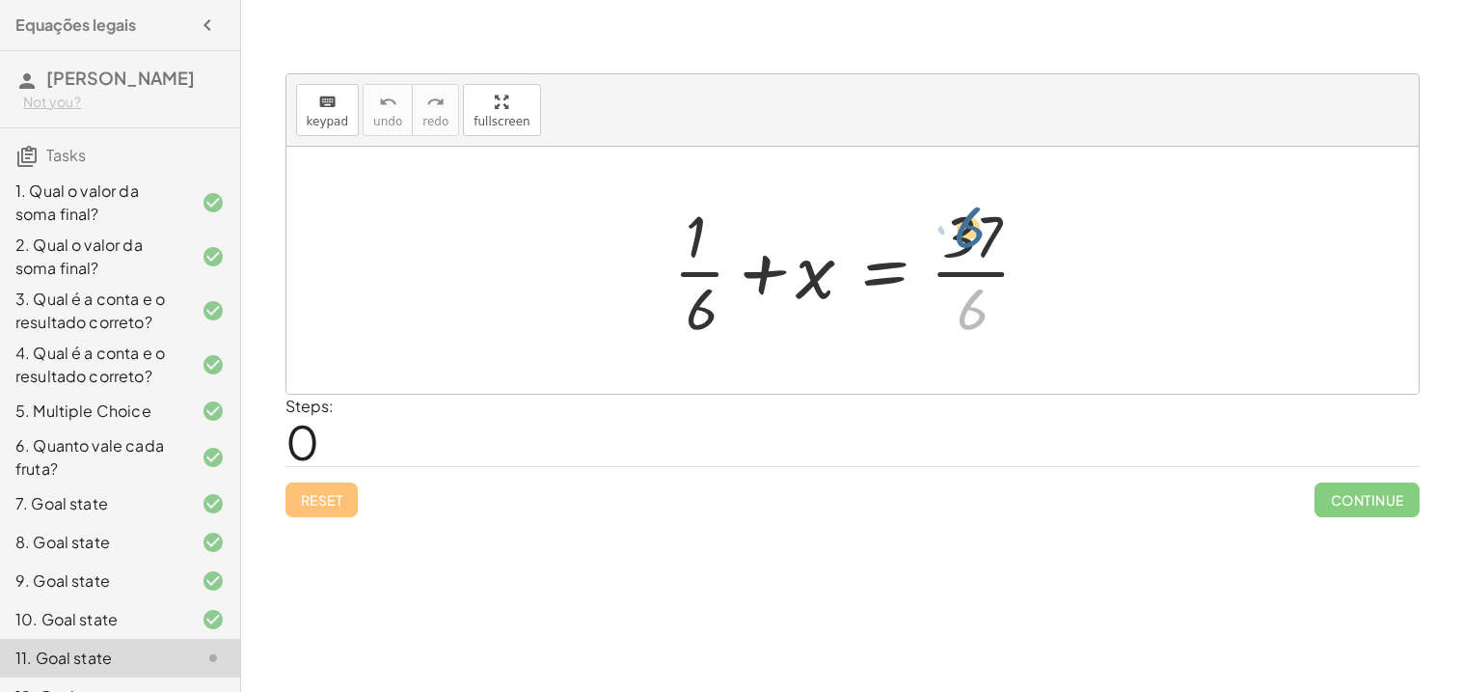
drag, startPoint x: 969, startPoint y: 310, endPoint x: 966, endPoint y: 229, distance: 81.1
click at [966, 229] on div at bounding box center [860, 270] width 393 height 149
drag, startPoint x: 702, startPoint y: 309, endPoint x: 989, endPoint y: 301, distance: 286.6
click at [989, 301] on div at bounding box center [860, 270] width 393 height 149
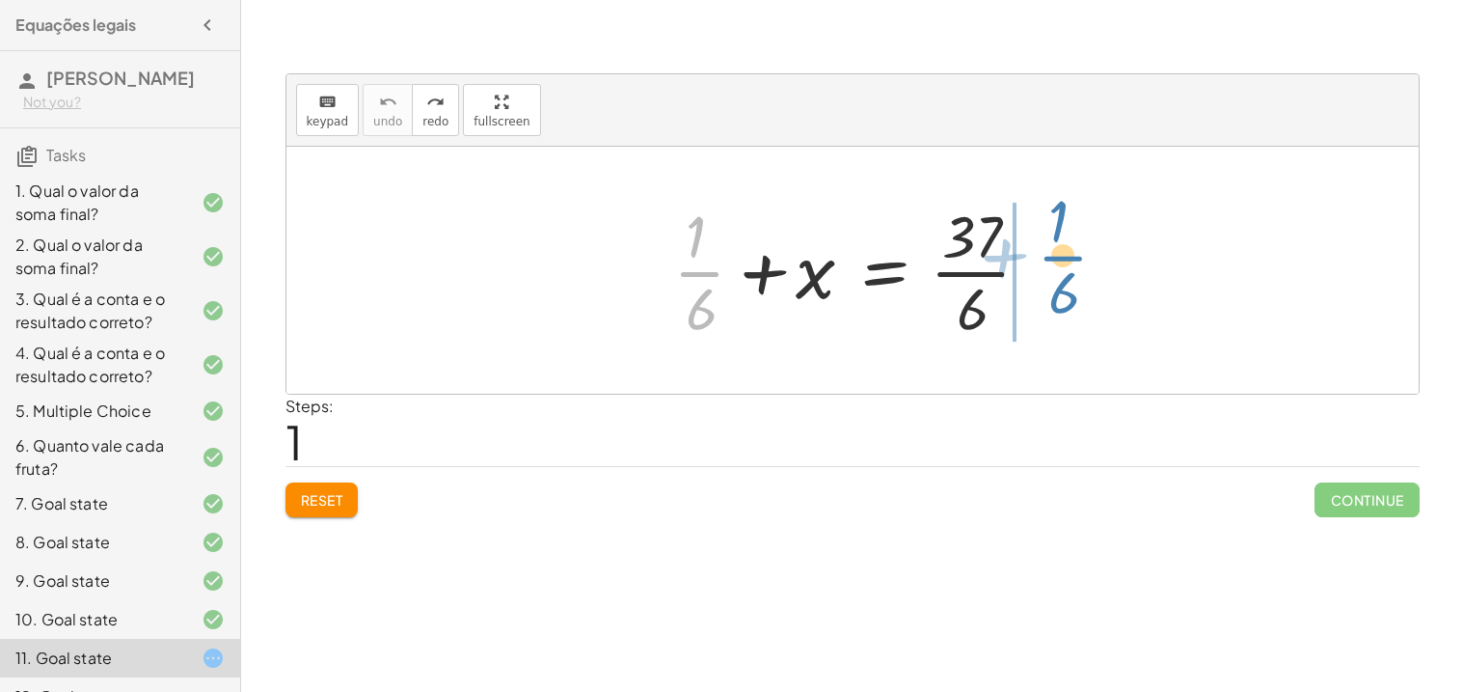
drag, startPoint x: 701, startPoint y: 278, endPoint x: 1066, endPoint y: 258, distance: 365.1
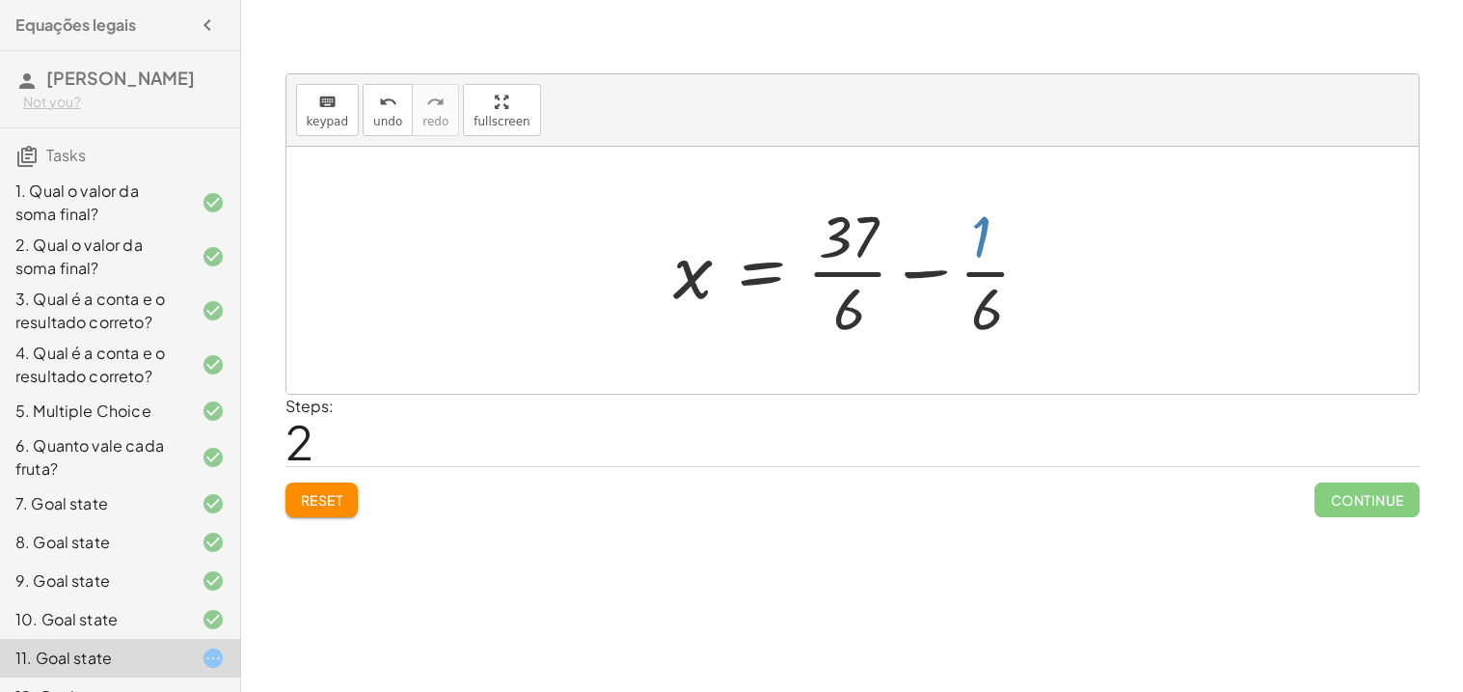
click at [984, 240] on div at bounding box center [860, 270] width 393 height 149
click at [982, 235] on div at bounding box center [860, 270] width 393 height 149
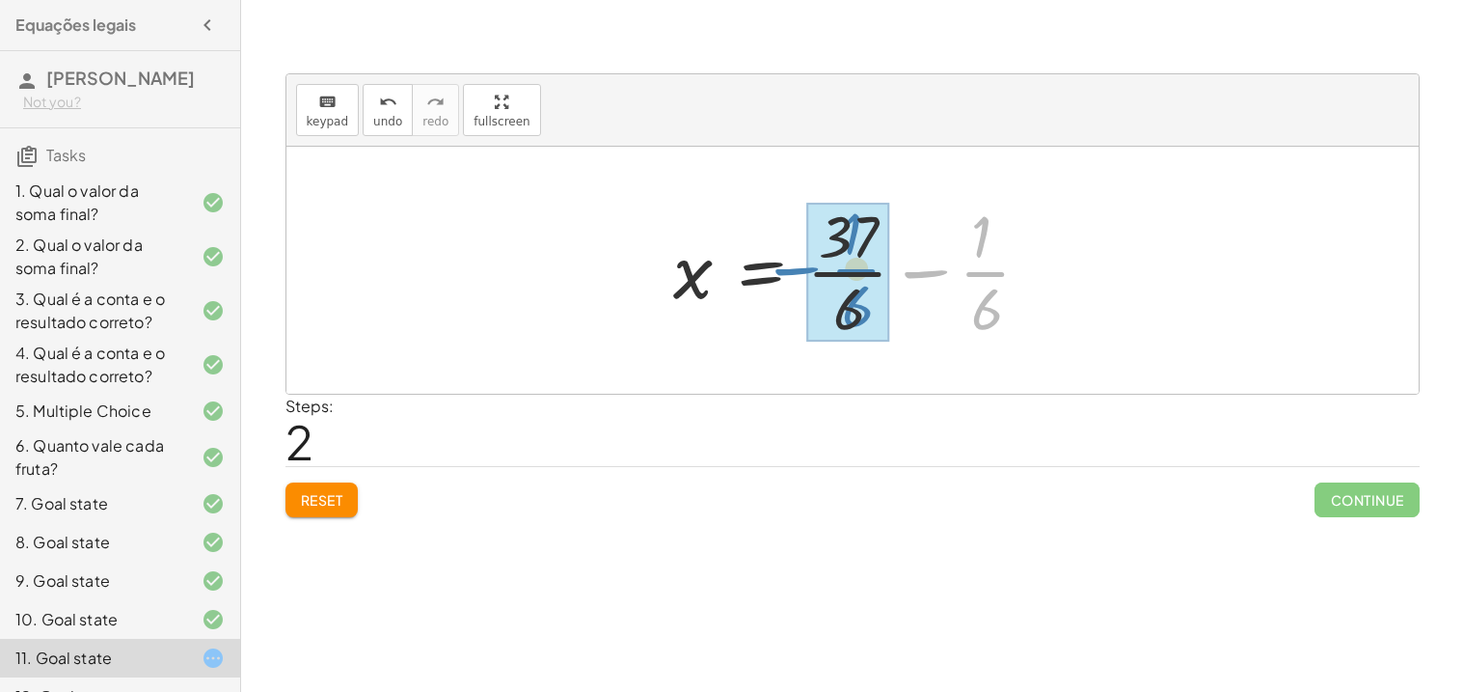
drag, startPoint x: 986, startPoint y: 270, endPoint x: 857, endPoint y: 267, distance: 128.3
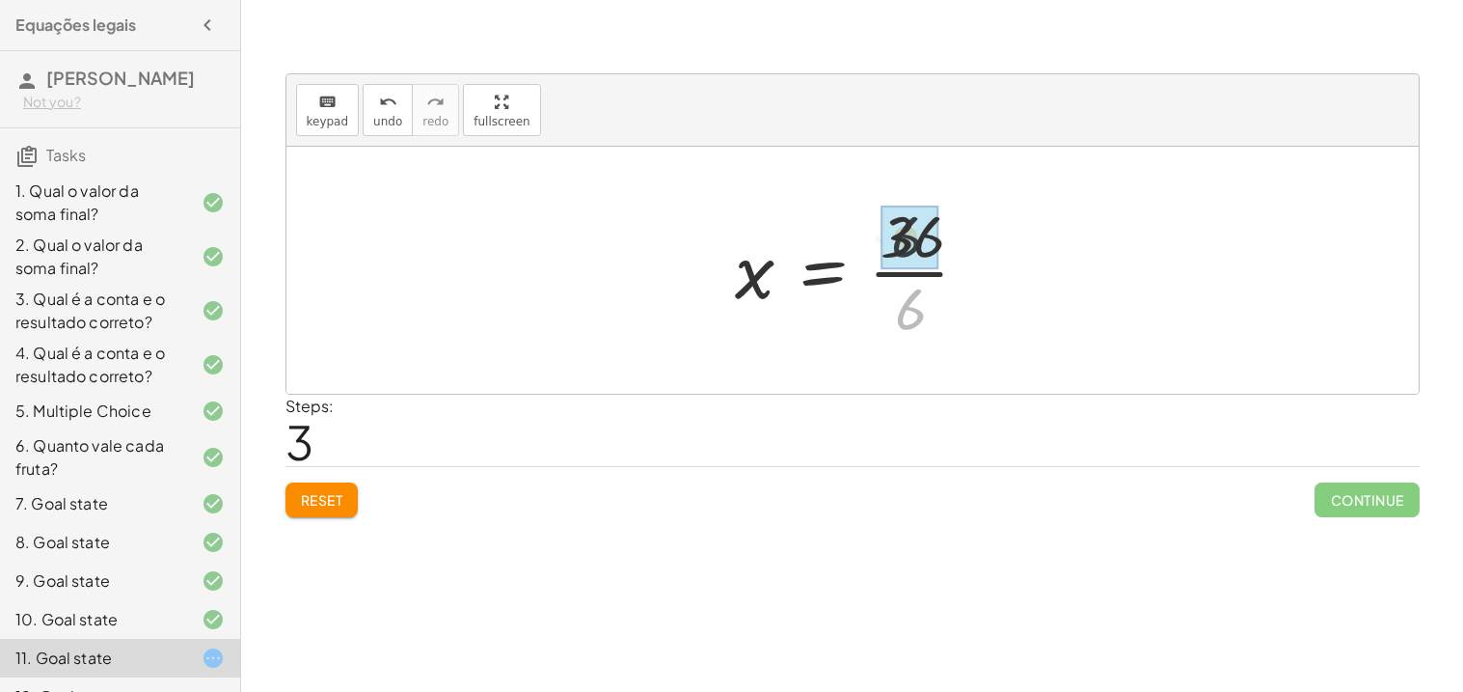
drag, startPoint x: 911, startPoint y: 306, endPoint x: 909, endPoint y: 235, distance: 70.5
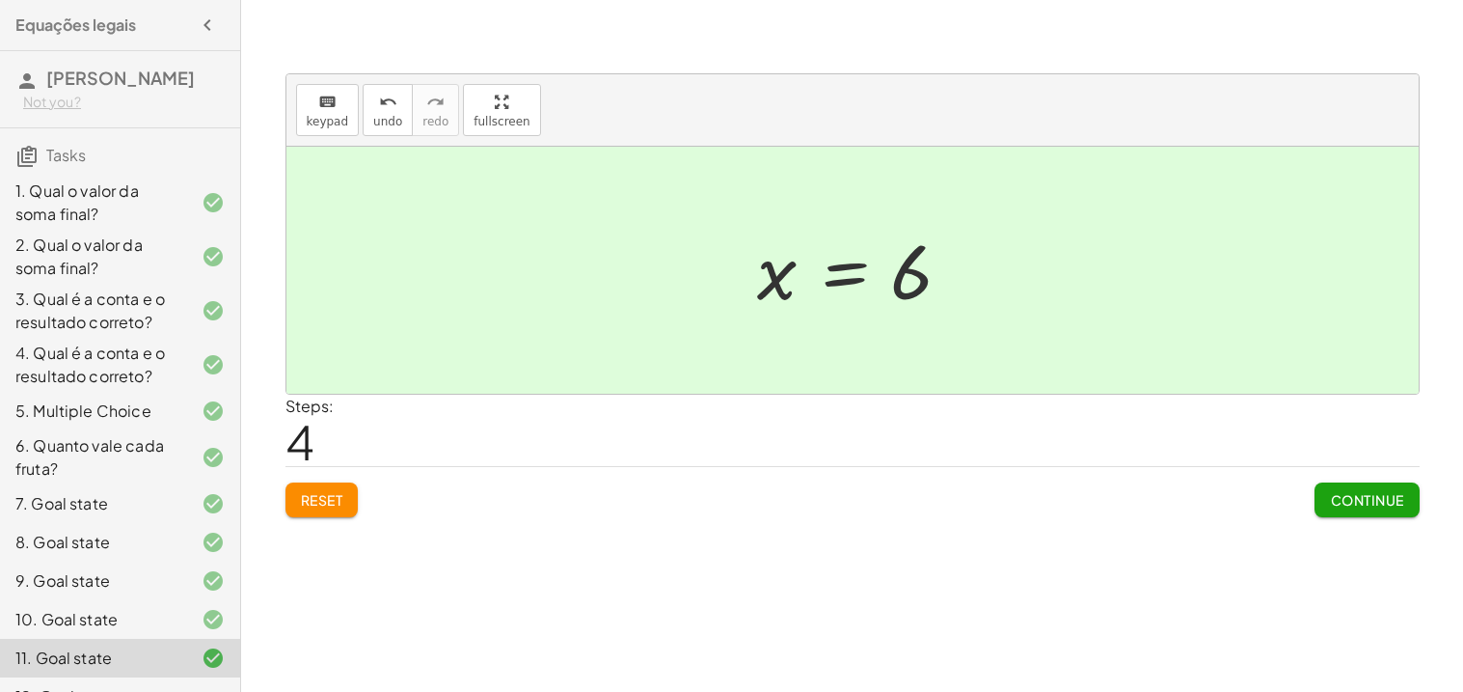
click at [1330, 503] on span "Continue" at bounding box center [1366, 499] width 73 height 17
